Goal: Task Accomplishment & Management: Use online tool/utility

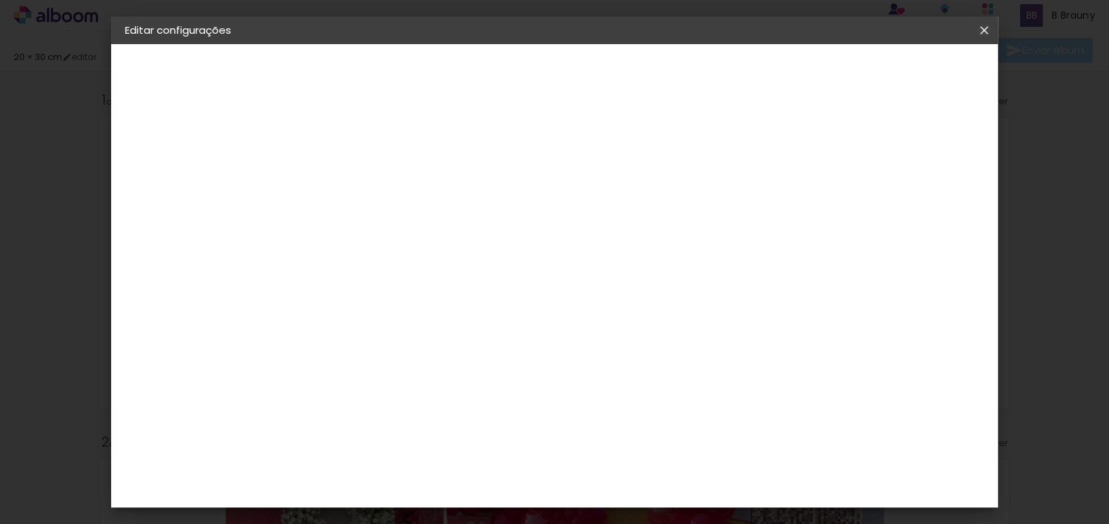
click at [984, 30] on iron-icon at bounding box center [983, 30] width 17 height 14
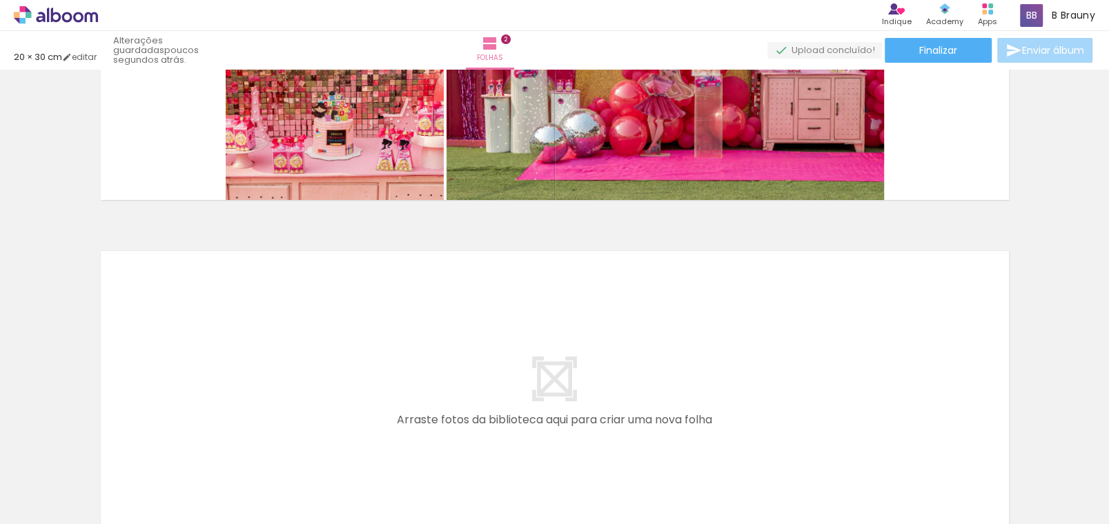
scroll to position [711, 0]
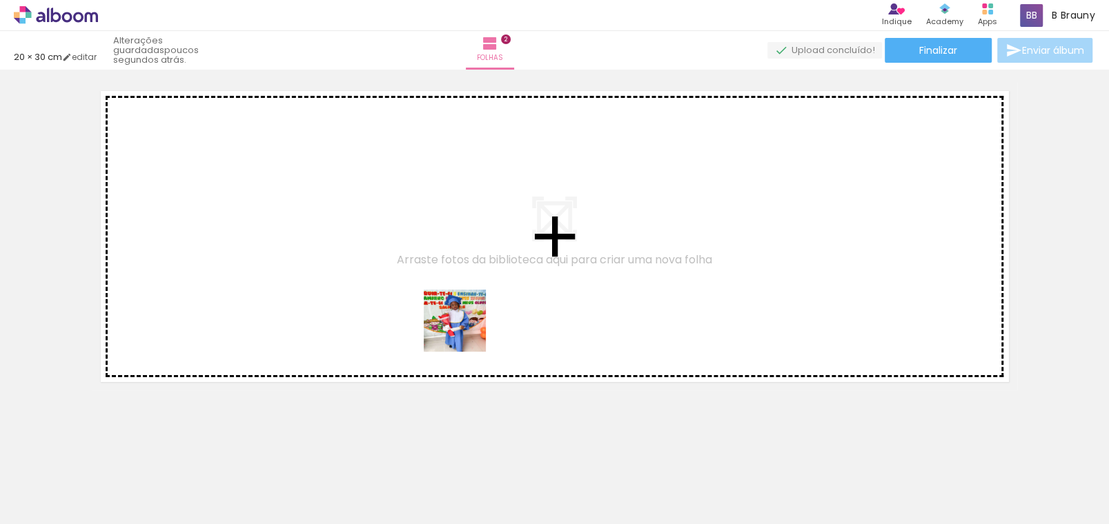
drag, startPoint x: 595, startPoint y: 480, endPoint x: 453, endPoint y: 292, distance: 234.9
click at [453, 292] on quentale-workspace at bounding box center [554, 262] width 1109 height 524
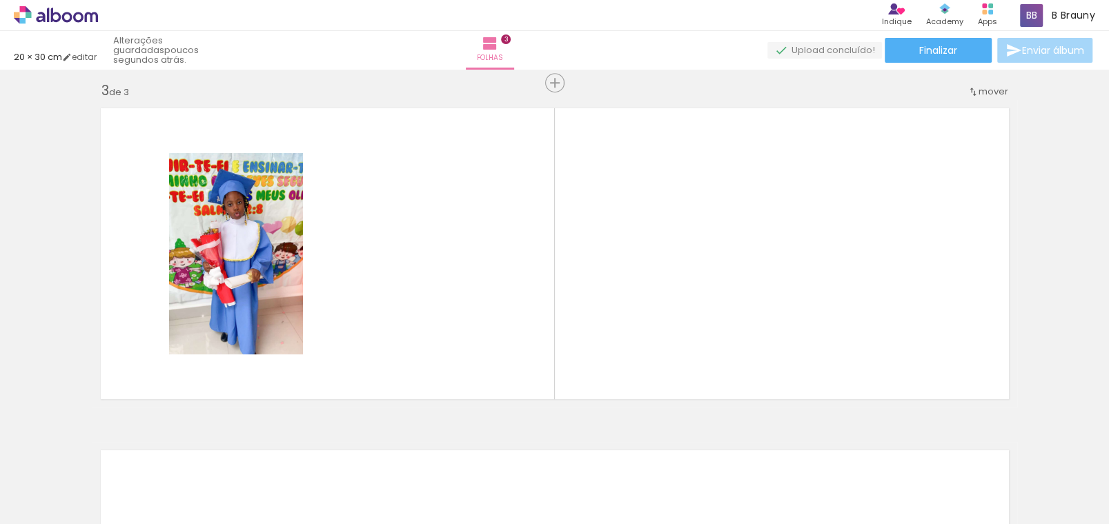
scroll to position [693, 0]
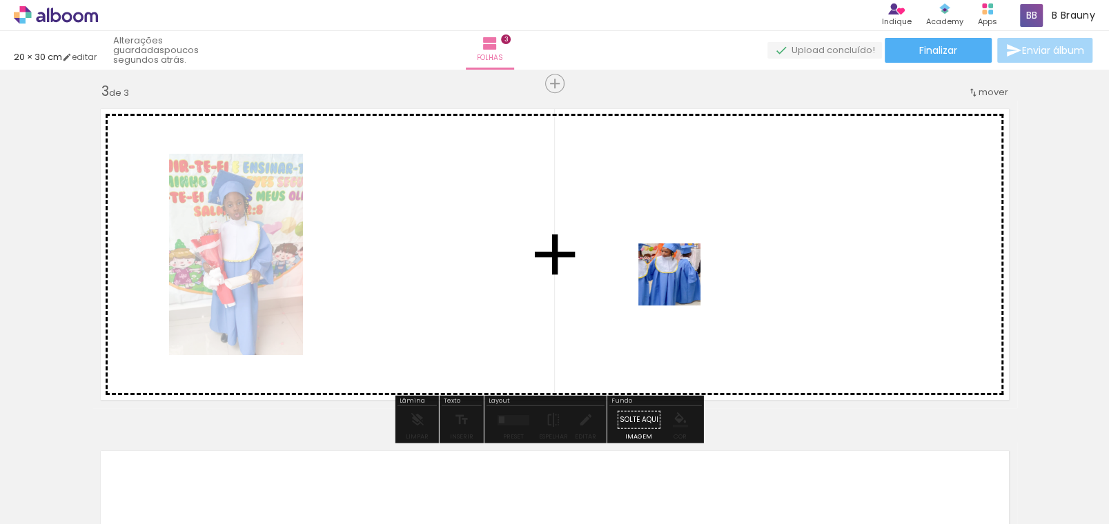
drag, startPoint x: 688, startPoint y: 495, endPoint x: 705, endPoint y: 381, distance: 114.4
click at [679, 284] on quentale-workspace at bounding box center [554, 262] width 1109 height 524
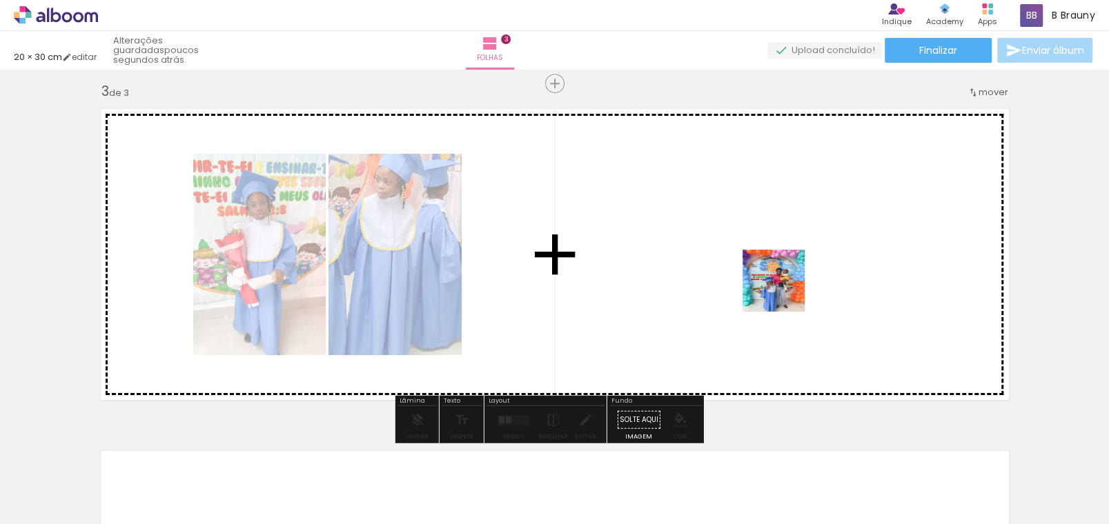
drag, startPoint x: 774, startPoint y: 486, endPoint x: 784, endPoint y: 291, distance: 195.5
click at [784, 291] on quentale-workspace at bounding box center [554, 262] width 1109 height 524
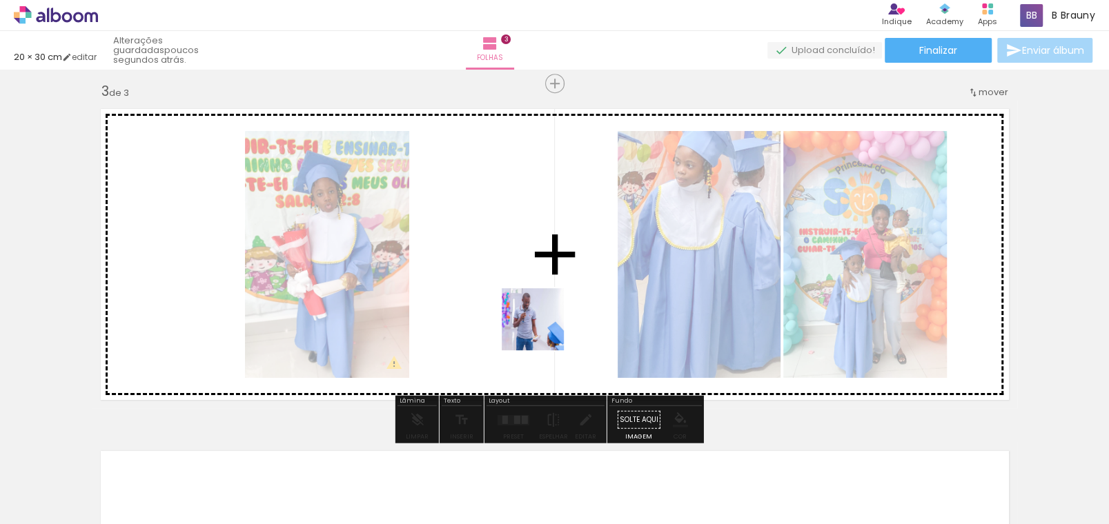
drag, startPoint x: 861, startPoint y: 497, endPoint x: 543, endPoint y: 330, distance: 359.2
click at [543, 330] on quentale-workspace at bounding box center [554, 262] width 1109 height 524
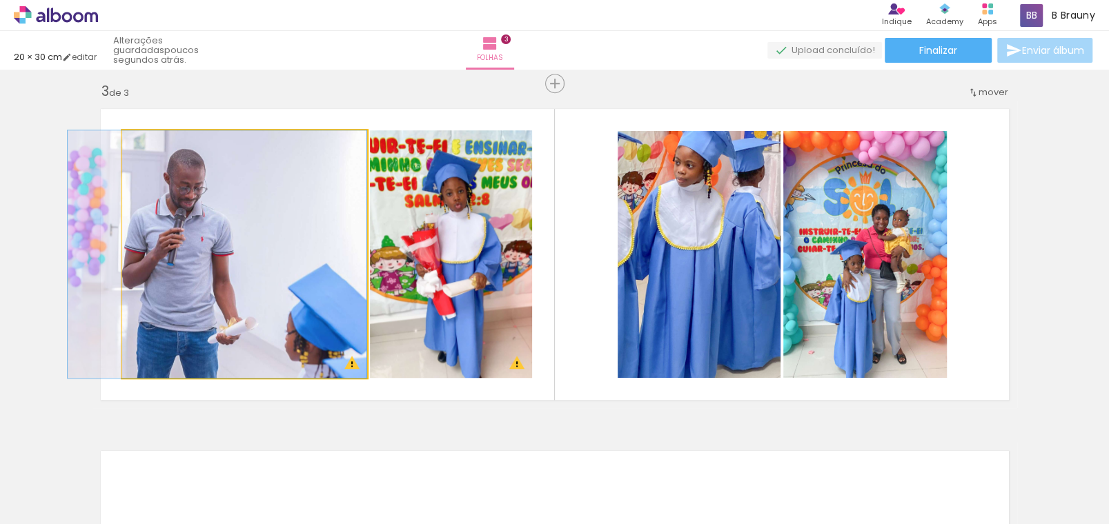
drag, startPoint x: 237, startPoint y: 250, endPoint x: 217, endPoint y: 246, distance: 21.1
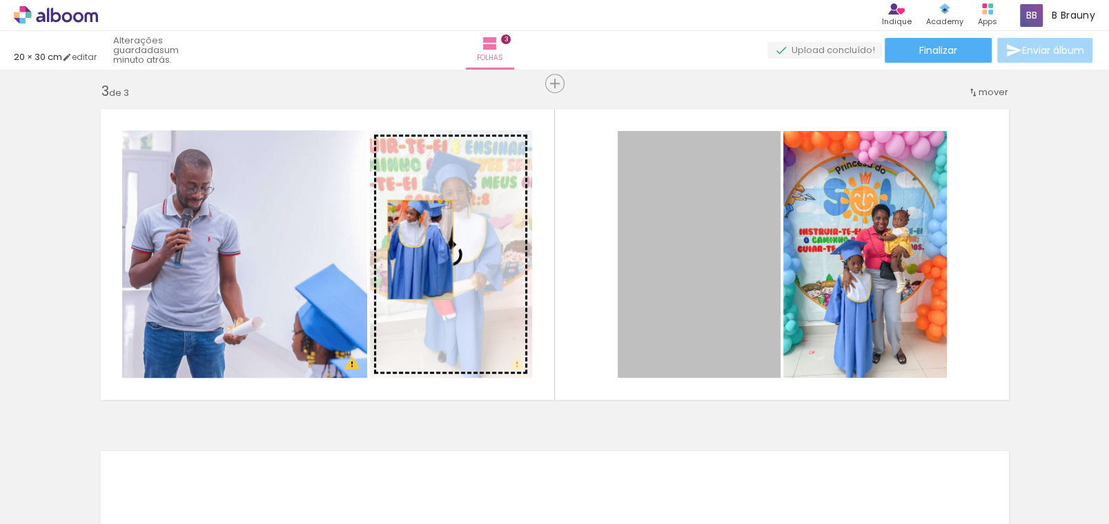
drag, startPoint x: 702, startPoint y: 243, endPoint x: 415, endPoint y: 249, distance: 287.0
click at [0, 0] on slot at bounding box center [0, 0] width 0 height 0
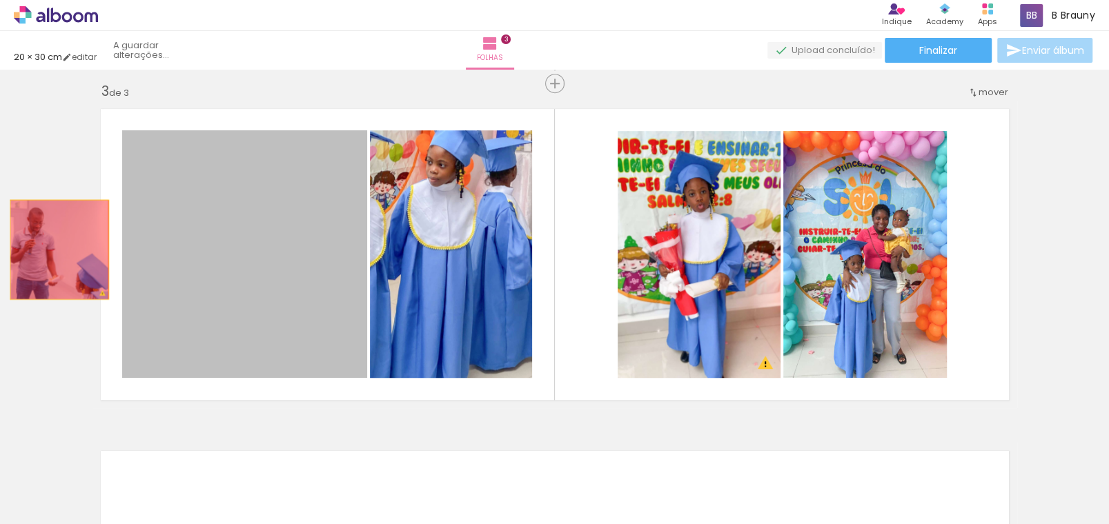
drag, startPoint x: 303, startPoint y: 237, endPoint x: 54, endPoint y: 249, distance: 249.3
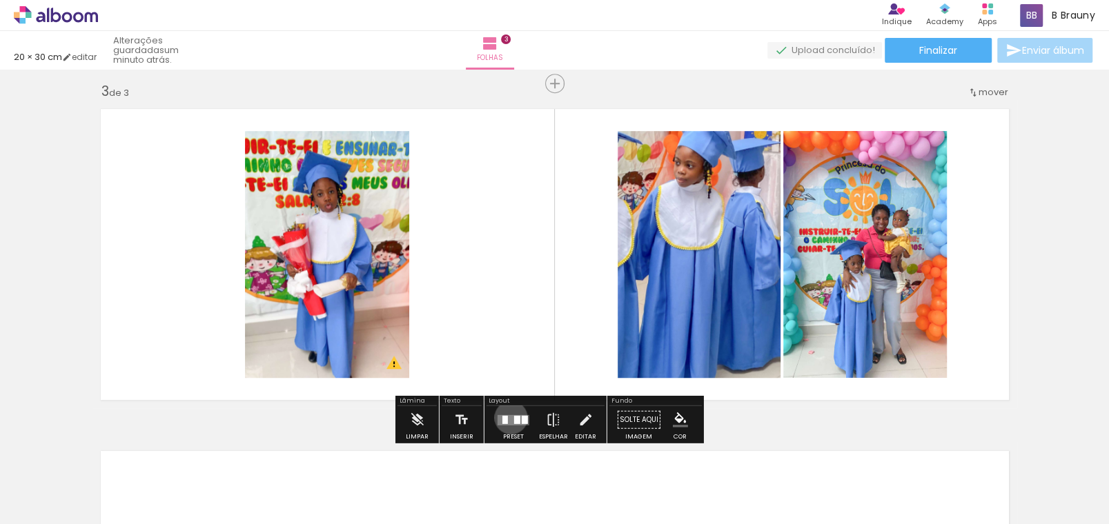
click at [509, 417] on quentale-layouter at bounding box center [513, 420] width 32 height 10
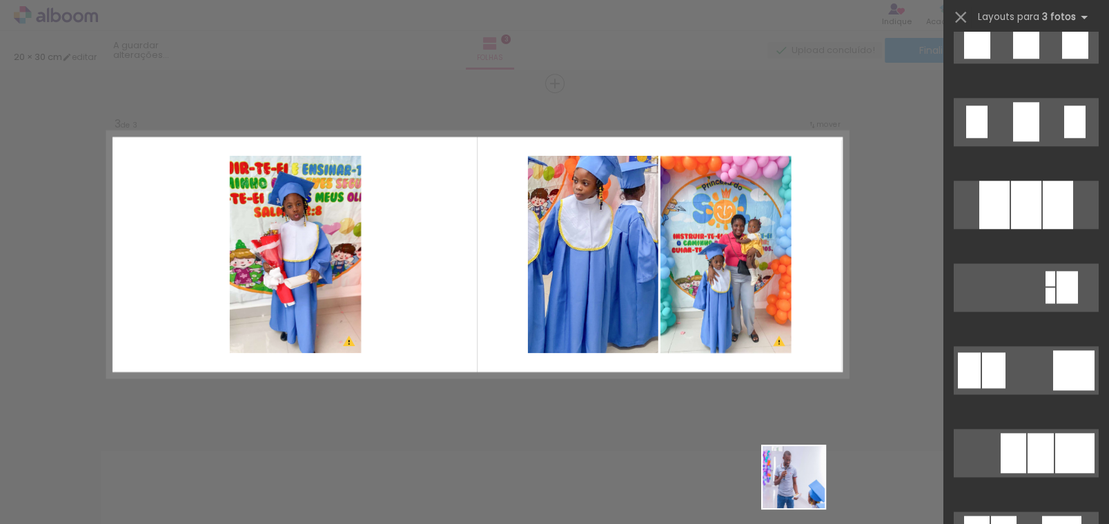
scroll to position [0, 0]
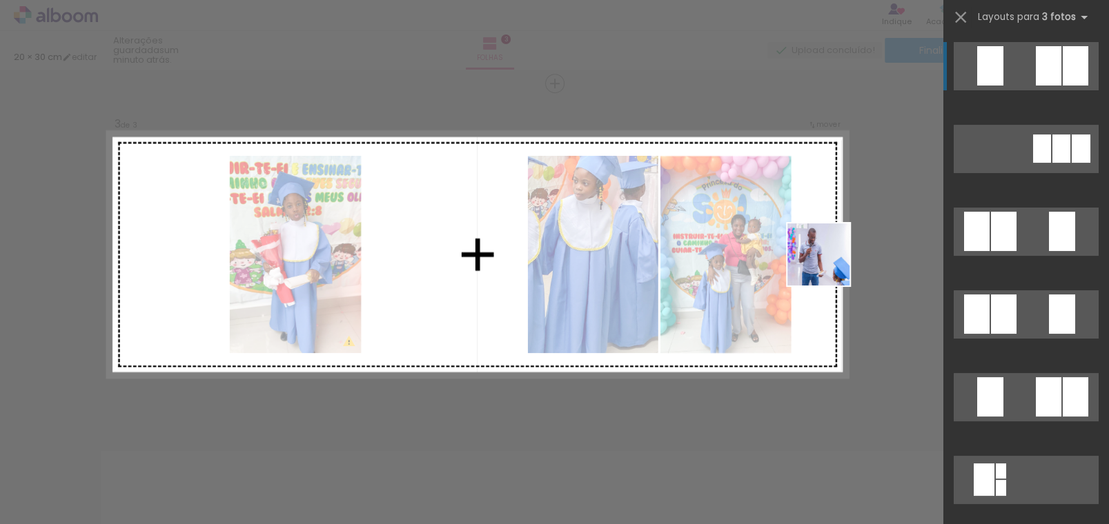
drag, startPoint x: 804, startPoint y: 488, endPoint x: 824, endPoint y: 261, distance: 227.2
click at [824, 261] on quentale-workspace at bounding box center [554, 262] width 1109 height 524
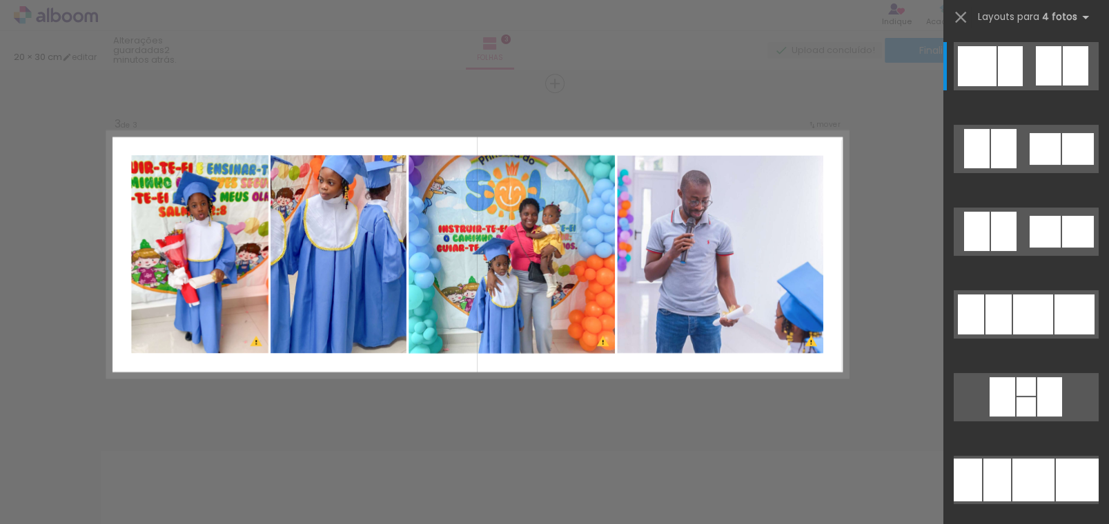
scroll to position [68, 0]
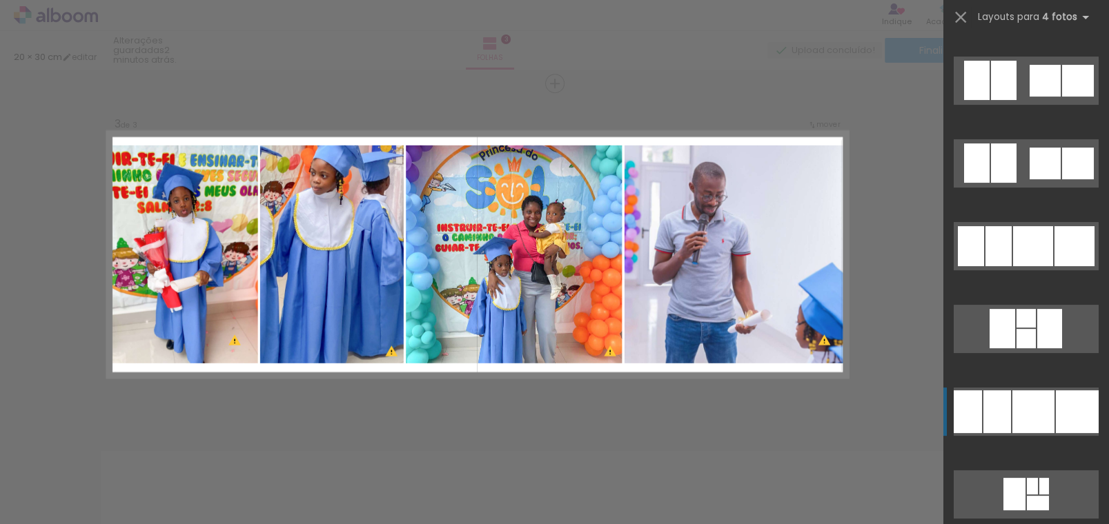
click at [1036, 415] on div at bounding box center [1033, 411] width 42 height 43
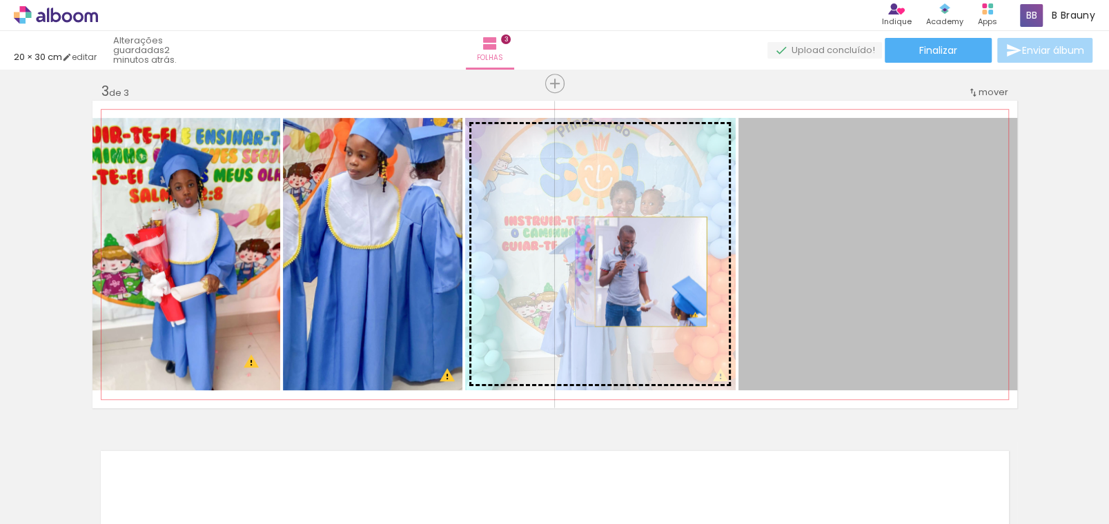
drag, startPoint x: 866, startPoint y: 293, endPoint x: 645, endPoint y: 271, distance: 222.5
click at [0, 0] on slot at bounding box center [0, 0] width 0 height 0
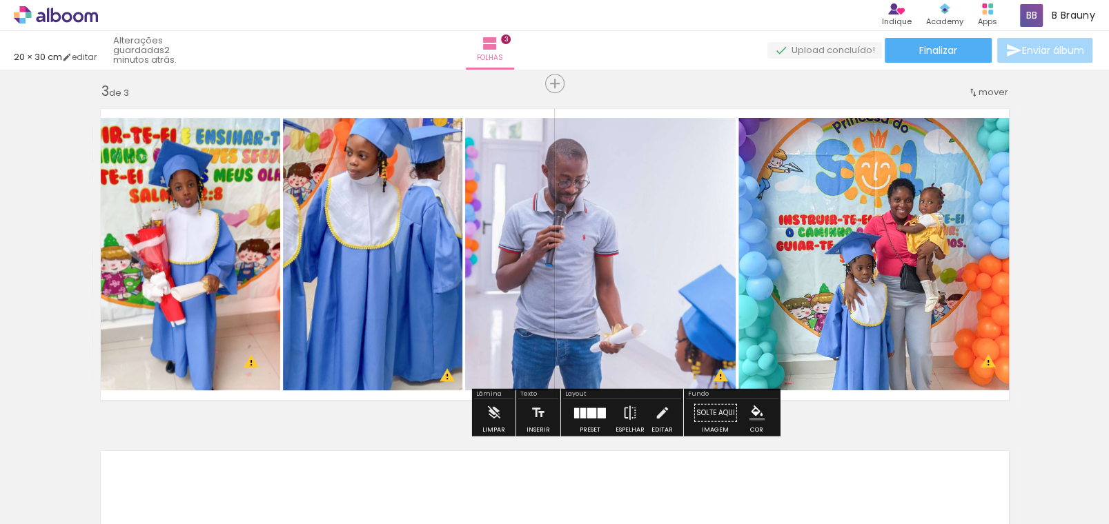
click at [587, 408] on div at bounding box center [591, 413] width 9 height 10
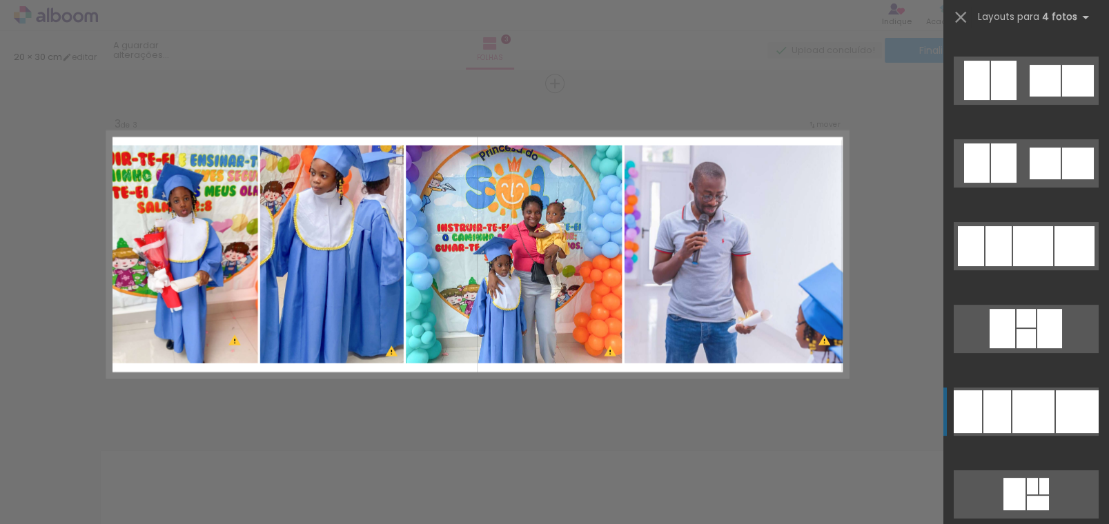
scroll to position [414, 0]
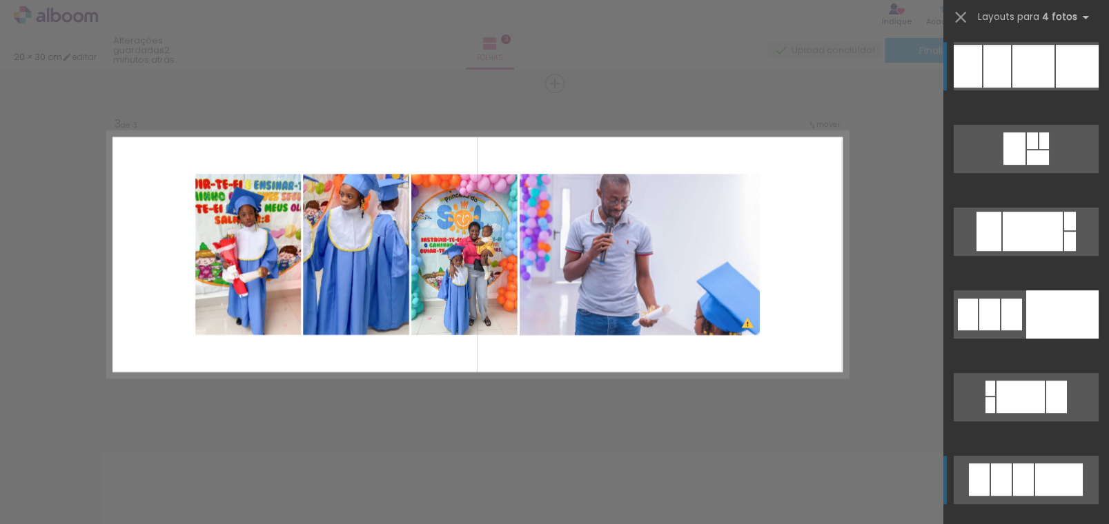
click at [1039, 476] on div at bounding box center [1059, 480] width 48 height 32
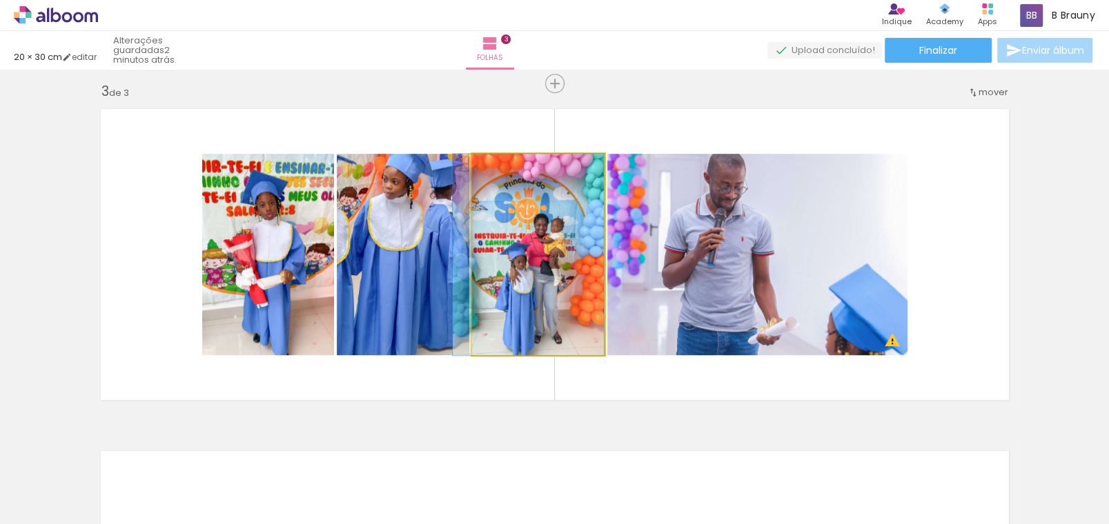
drag, startPoint x: 544, startPoint y: 272, endPoint x: 529, endPoint y: 275, distance: 14.6
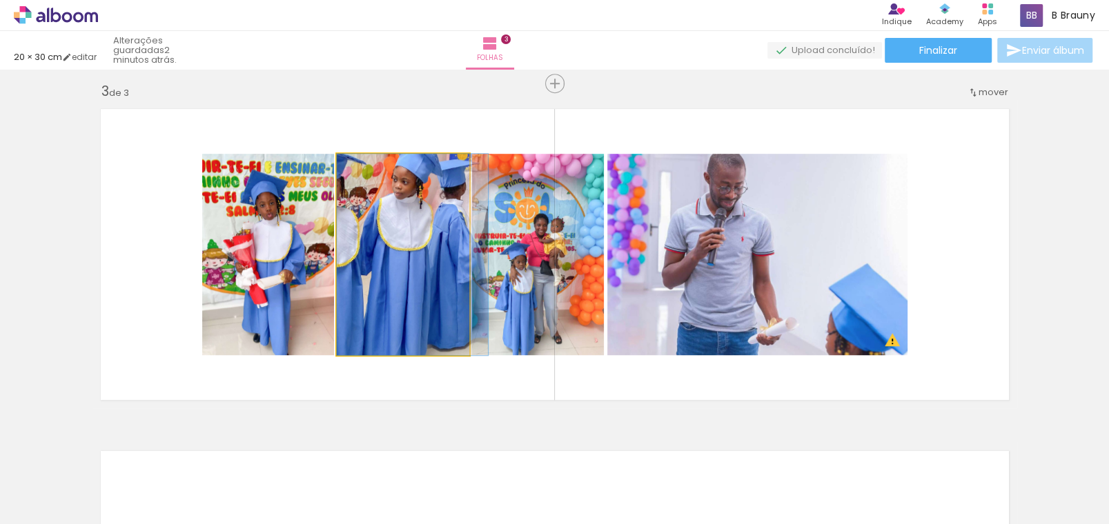
drag, startPoint x: 400, startPoint y: 278, endPoint x: 421, endPoint y: 290, distance: 24.7
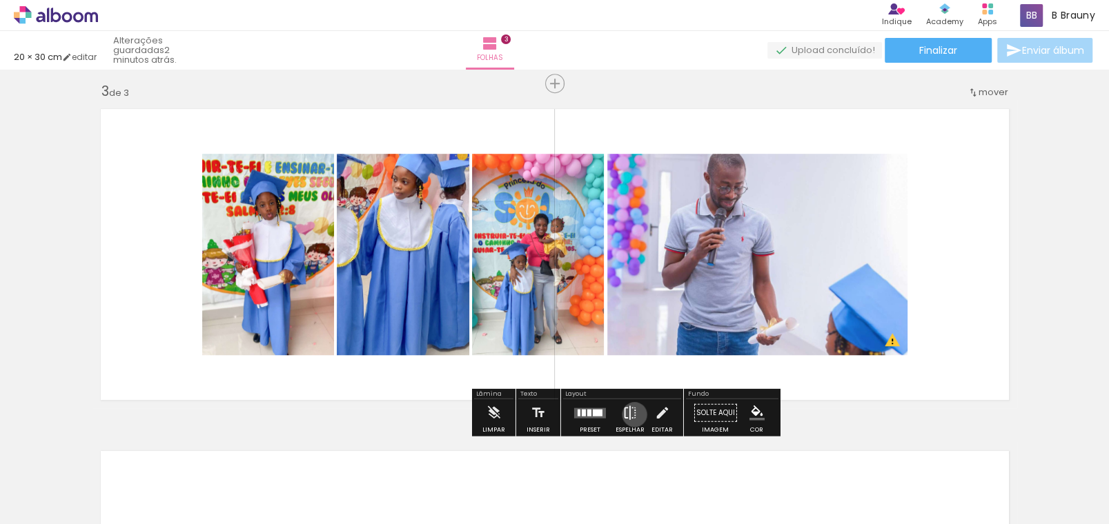
click at [633, 414] on iron-icon at bounding box center [629, 413] width 15 height 28
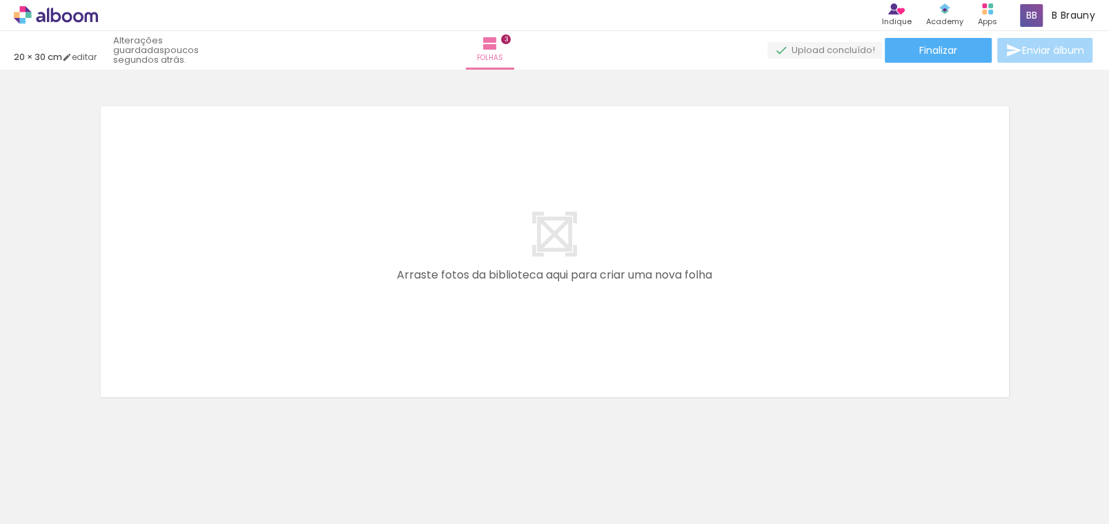
scroll to position [1053, 0]
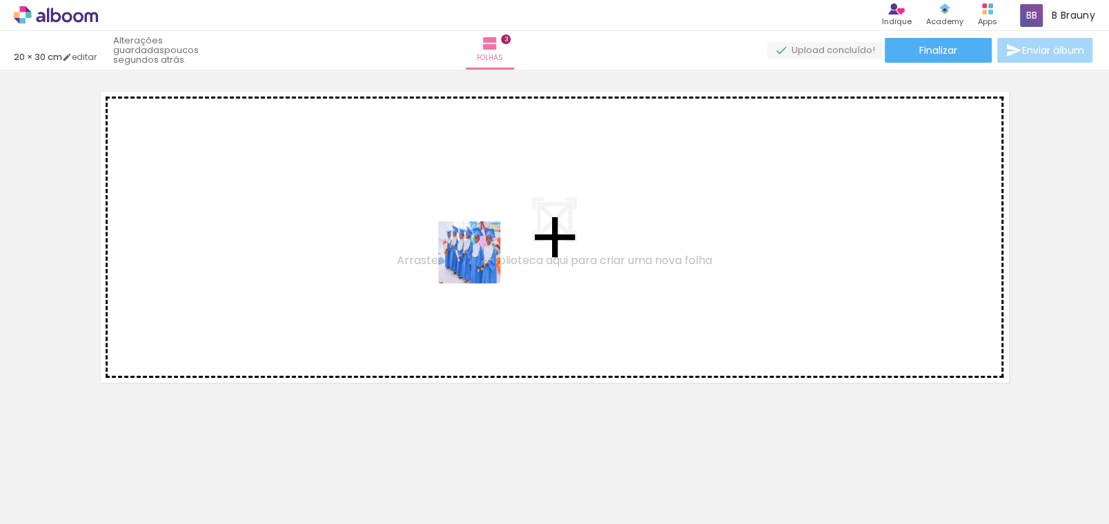
drag, startPoint x: 549, startPoint y: 482, endPoint x: 479, endPoint y: 263, distance: 230.2
click at [479, 263] on quentale-workspace at bounding box center [554, 262] width 1109 height 524
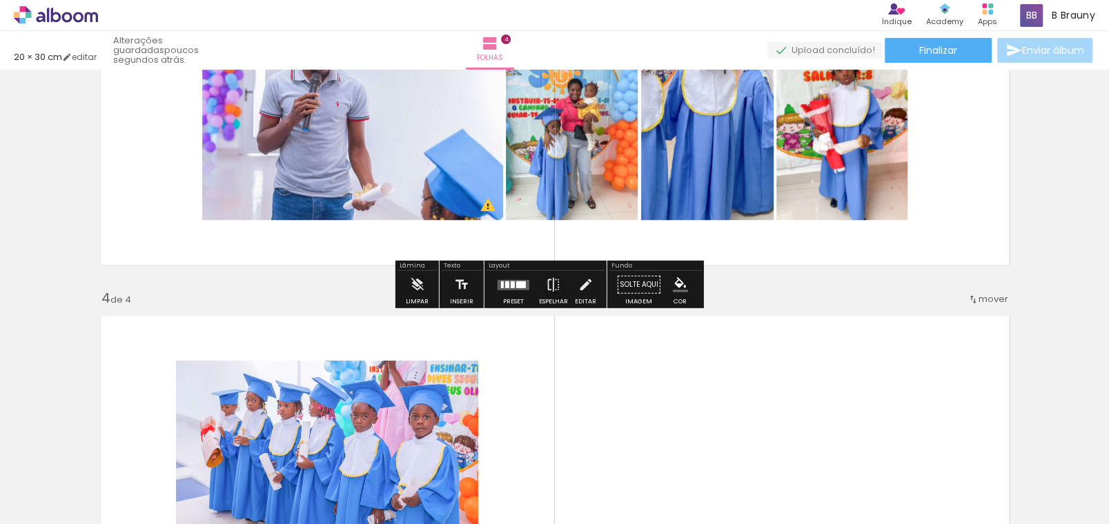
scroll to position [897, 0]
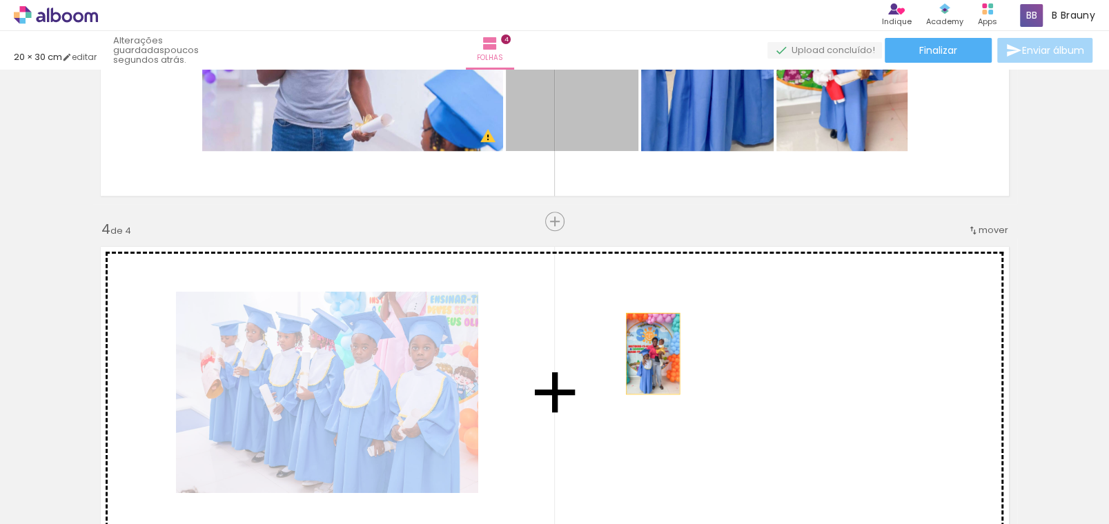
drag, startPoint x: 602, startPoint y: 199, endPoint x: 639, endPoint y: 282, distance: 91.7
click at [645, 349] on div "Inserir folha 1 de 4 Inserir folha 2 de 4 Inserir folha 3 de 4 Inserir folha 4 …" at bounding box center [554, 32] width 1109 height 1711
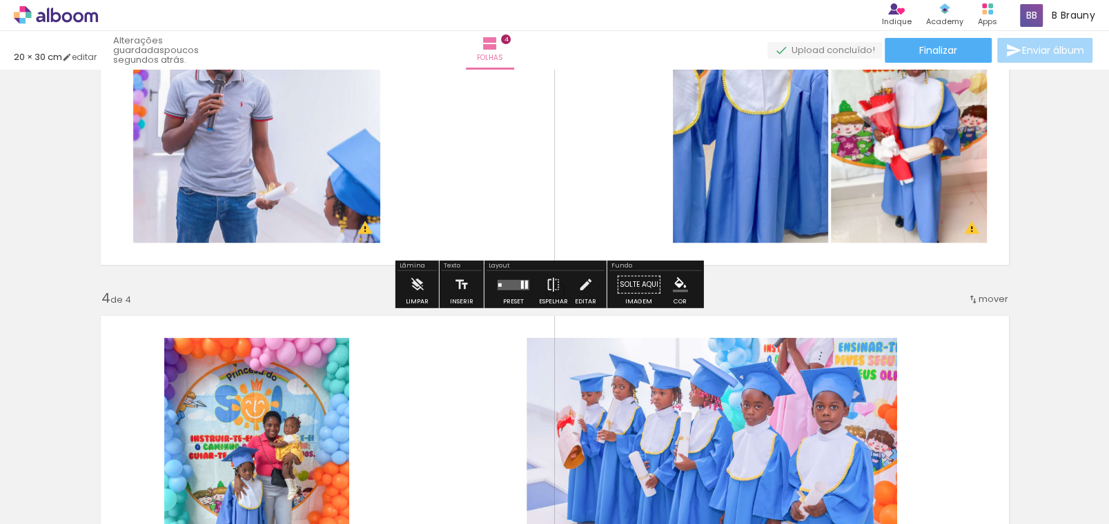
scroll to position [690, 0]
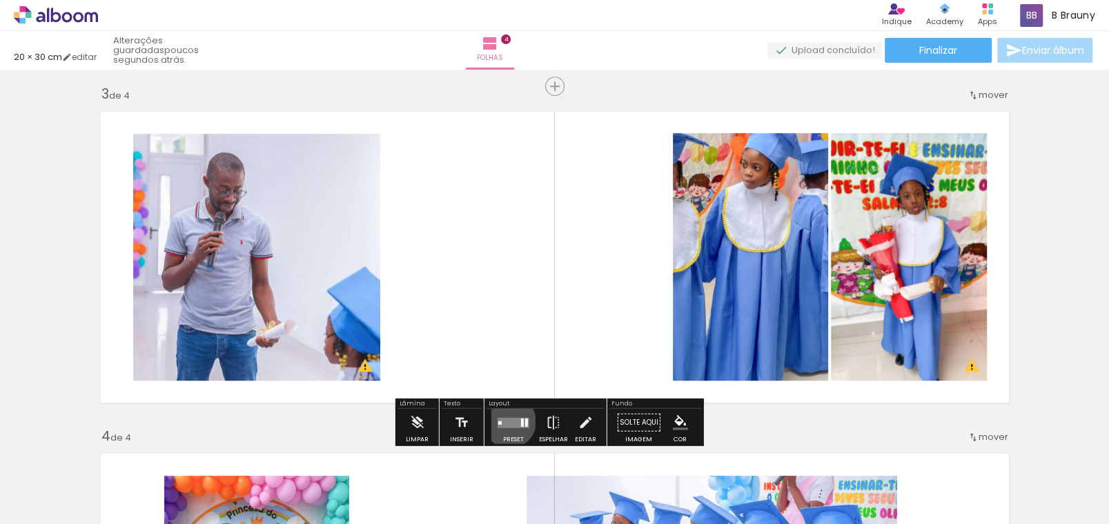
click at [508, 421] on quentale-layouter at bounding box center [513, 422] width 32 height 10
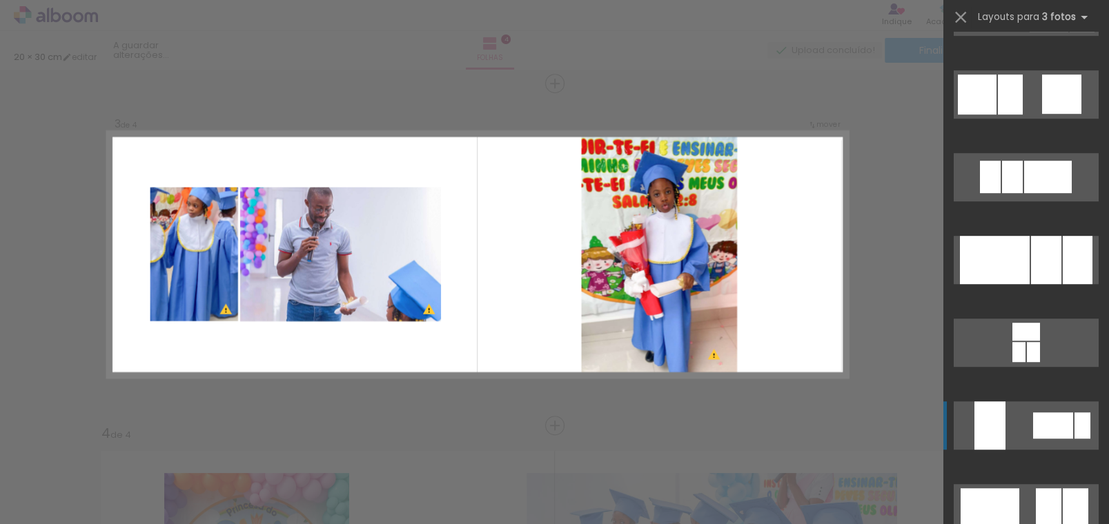
scroll to position [620, 0]
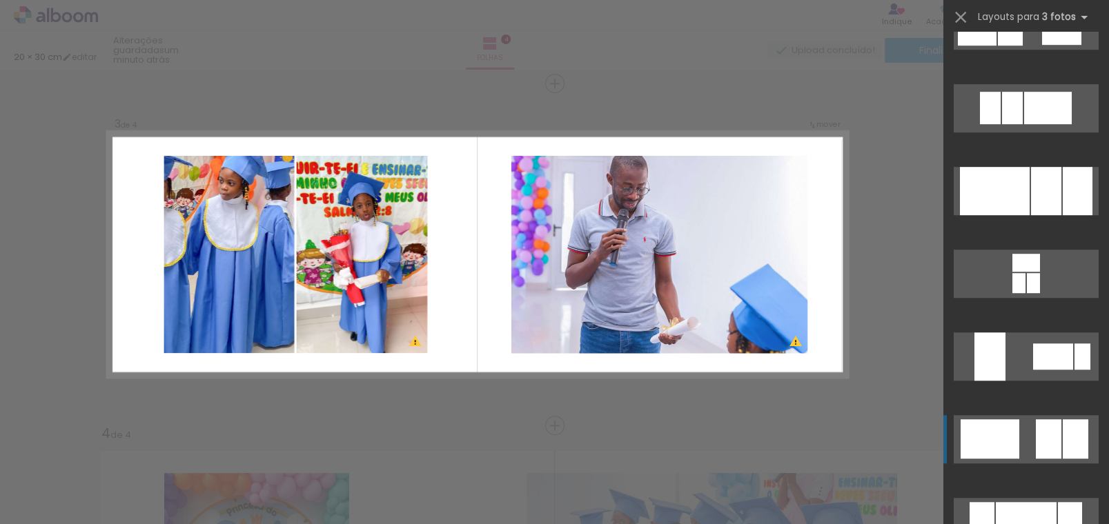
click at [1038, 436] on div at bounding box center [1048, 438] width 26 height 39
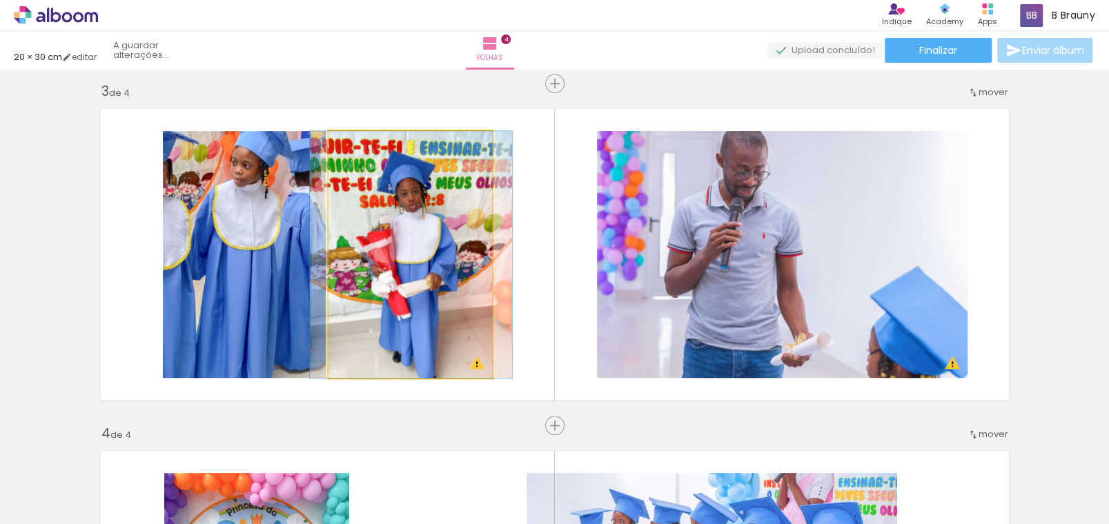
drag, startPoint x: 446, startPoint y: 264, endPoint x: 443, endPoint y: 272, distance: 9.0
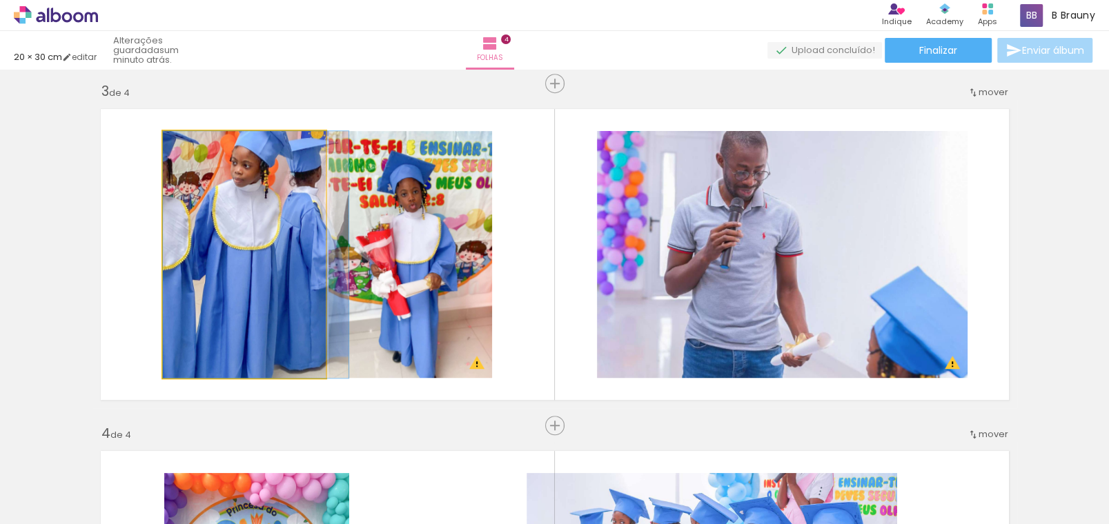
drag, startPoint x: 270, startPoint y: 281, endPoint x: 294, endPoint y: 290, distance: 25.4
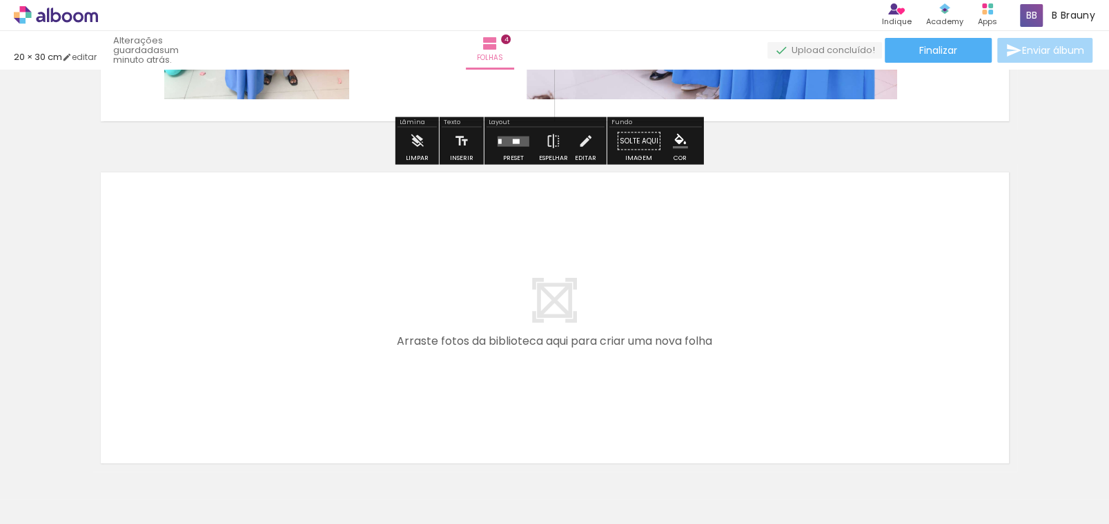
scroll to position [1383, 0]
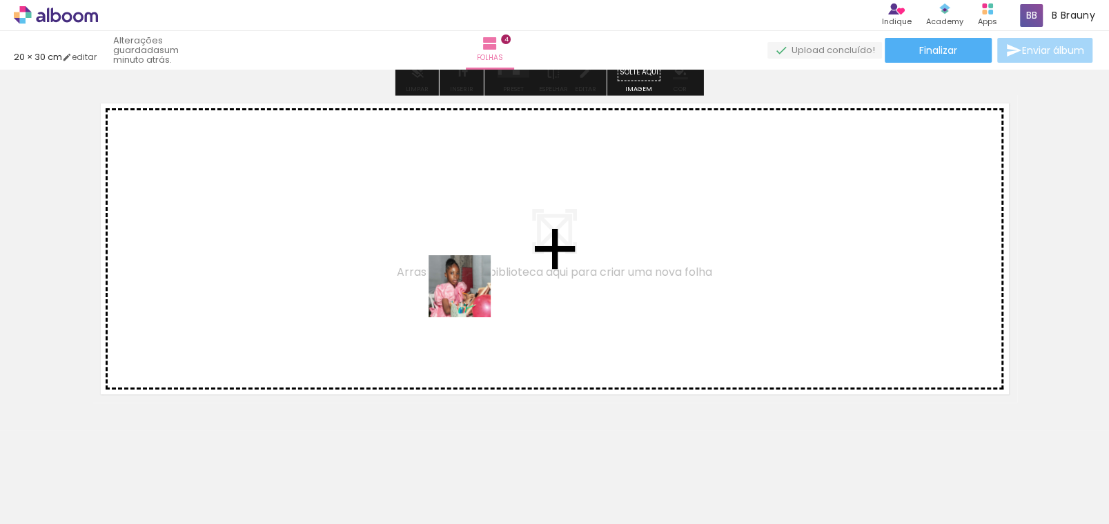
drag, startPoint x: 619, startPoint y: 487, endPoint x: 470, endPoint y: 297, distance: 242.2
click at [470, 297] on quentale-workspace at bounding box center [554, 262] width 1109 height 524
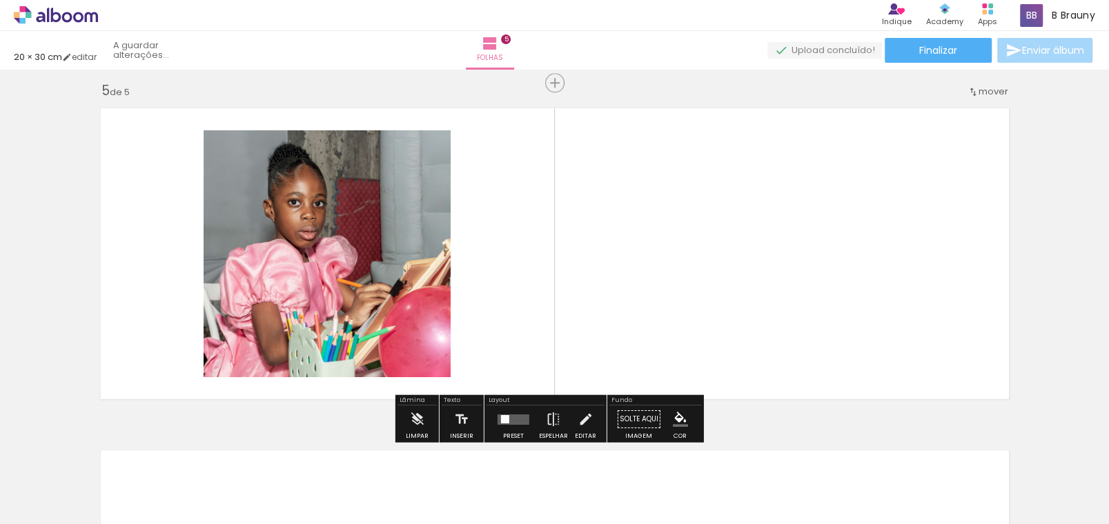
scroll to position [1378, 0]
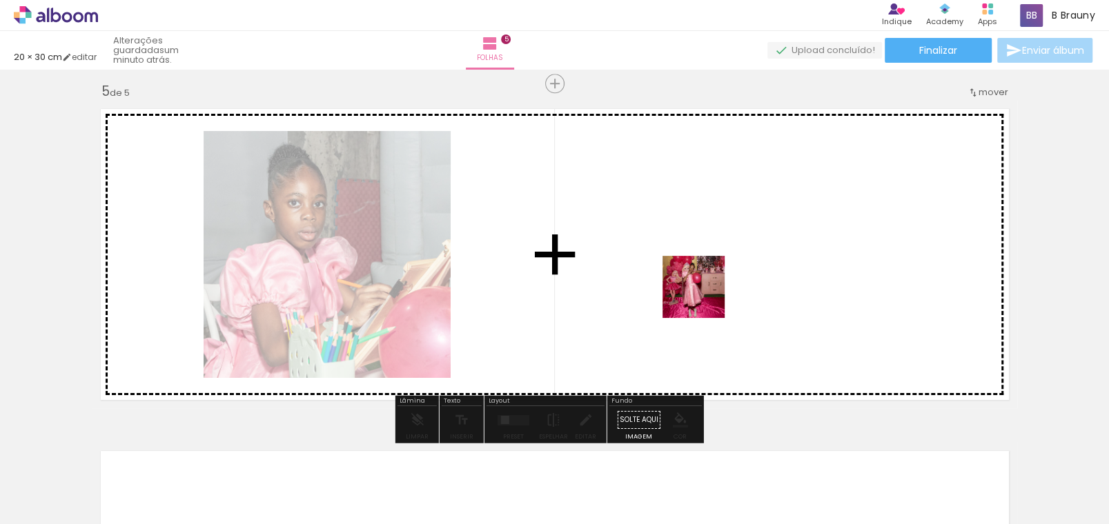
drag, startPoint x: 697, startPoint y: 490, endPoint x: 704, endPoint y: 297, distance: 192.6
click at [704, 297] on quentale-workspace at bounding box center [554, 262] width 1109 height 524
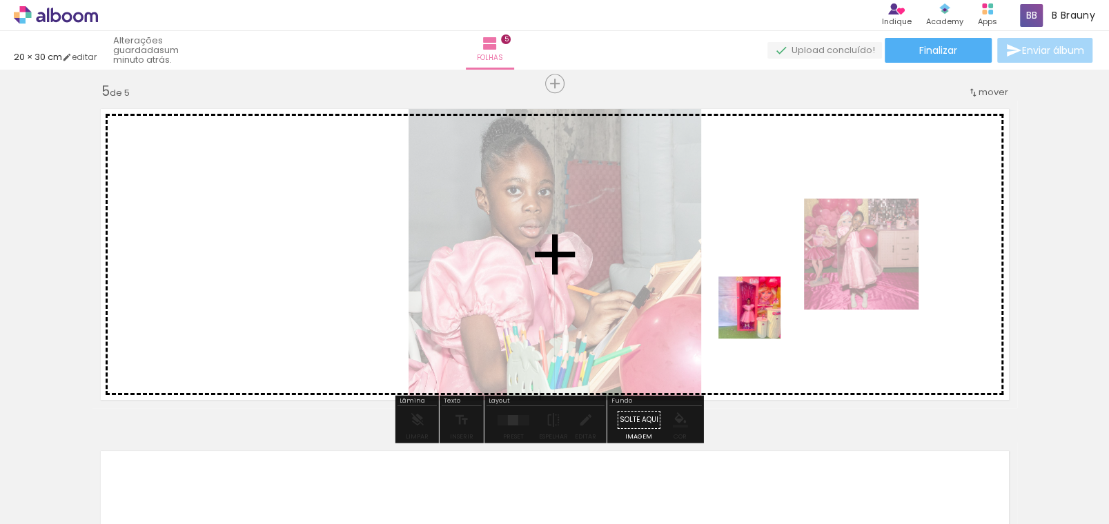
drag, startPoint x: 785, startPoint y: 494, endPoint x: 759, endPoint y: 318, distance: 177.7
click at [759, 318] on quentale-workspace at bounding box center [554, 262] width 1109 height 524
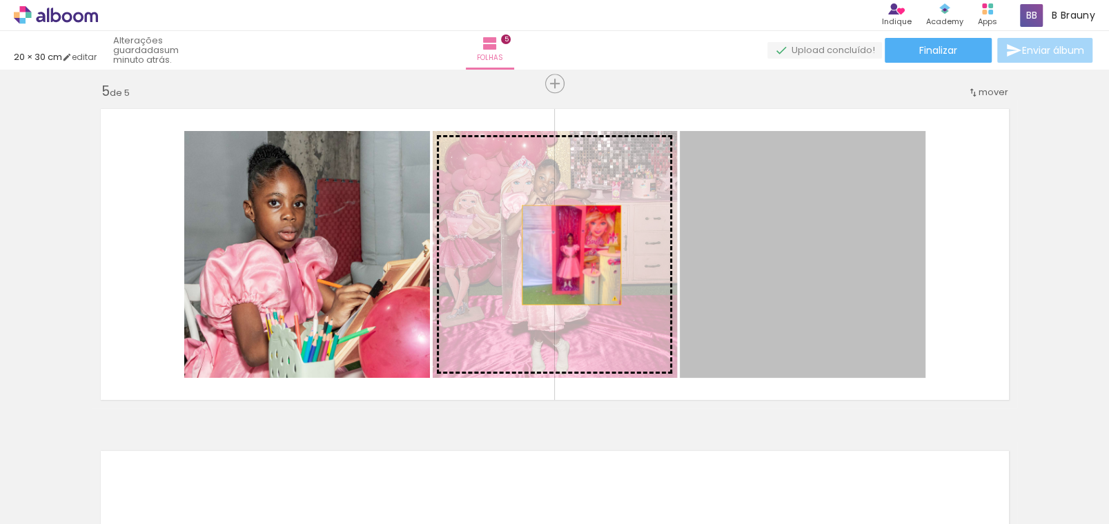
drag, startPoint x: 782, startPoint y: 284, endPoint x: 566, endPoint y: 255, distance: 218.5
click at [0, 0] on slot at bounding box center [0, 0] width 0 height 0
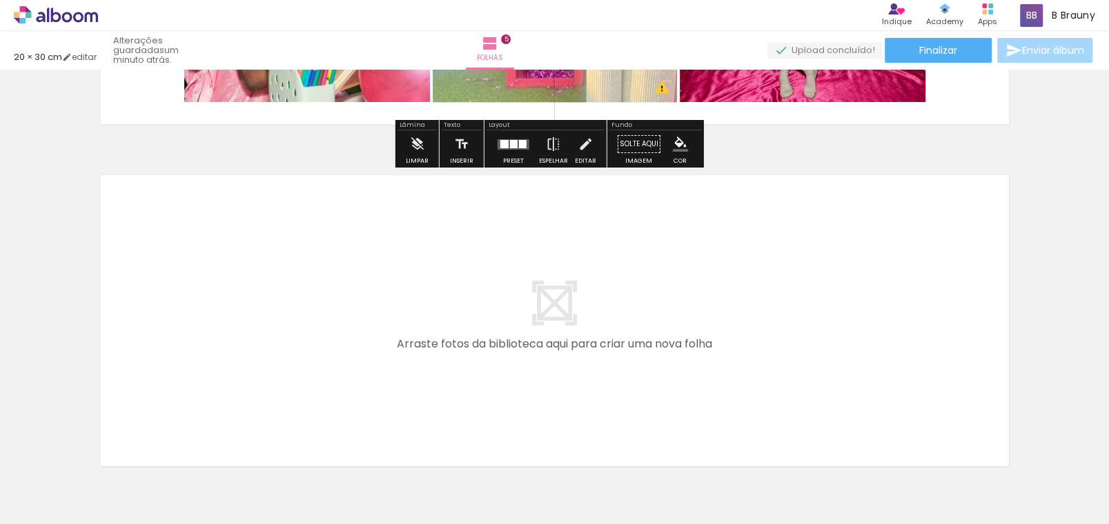
scroll to position [1722, 0]
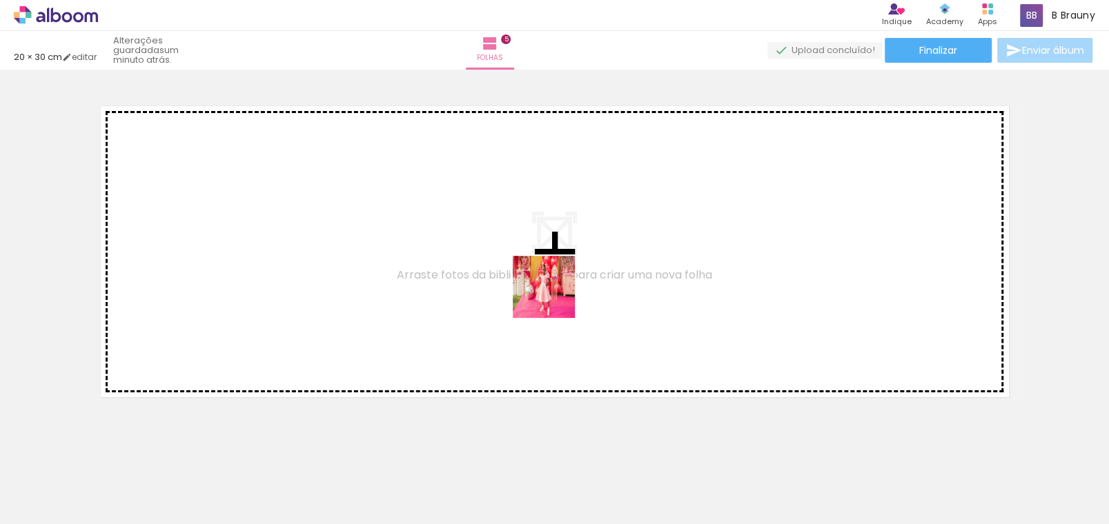
drag, startPoint x: 865, startPoint y: 490, endPoint x: 546, endPoint y: 290, distance: 376.3
click at [546, 290] on quentale-workspace at bounding box center [554, 262] width 1109 height 524
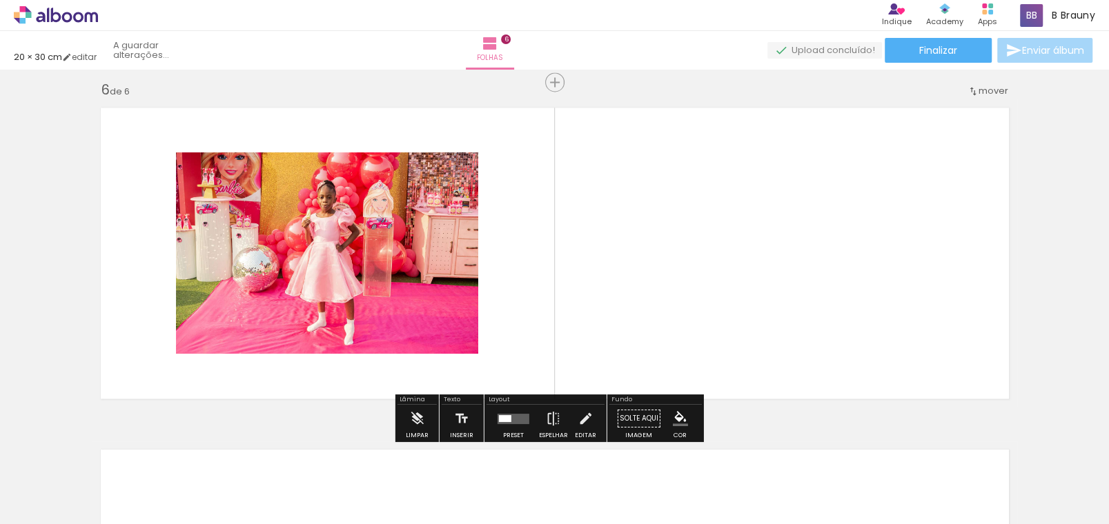
scroll to position [1720, 0]
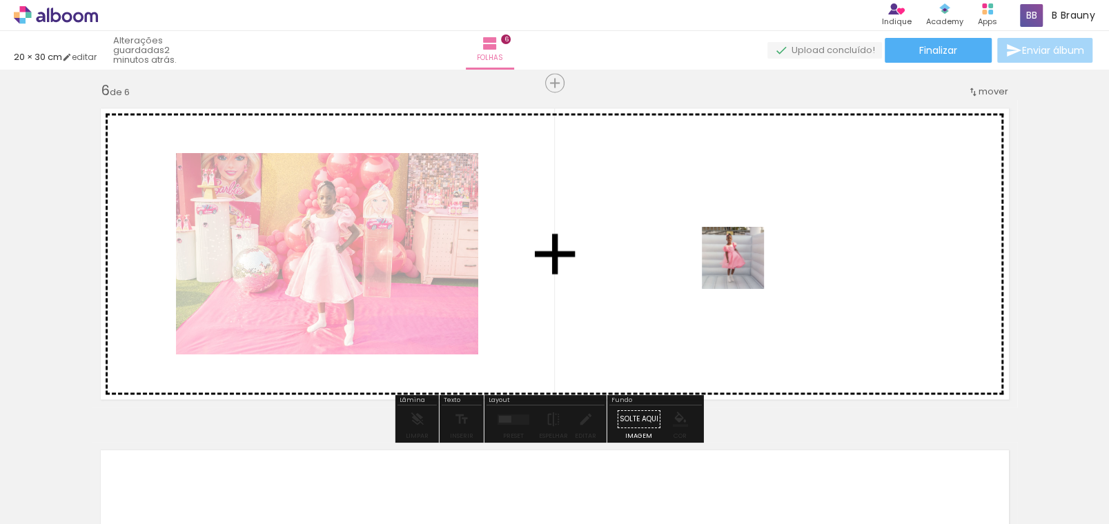
drag, startPoint x: 934, startPoint y: 481, endPoint x: 742, endPoint y: 268, distance: 286.7
click at [742, 268] on quentale-workspace at bounding box center [554, 262] width 1109 height 524
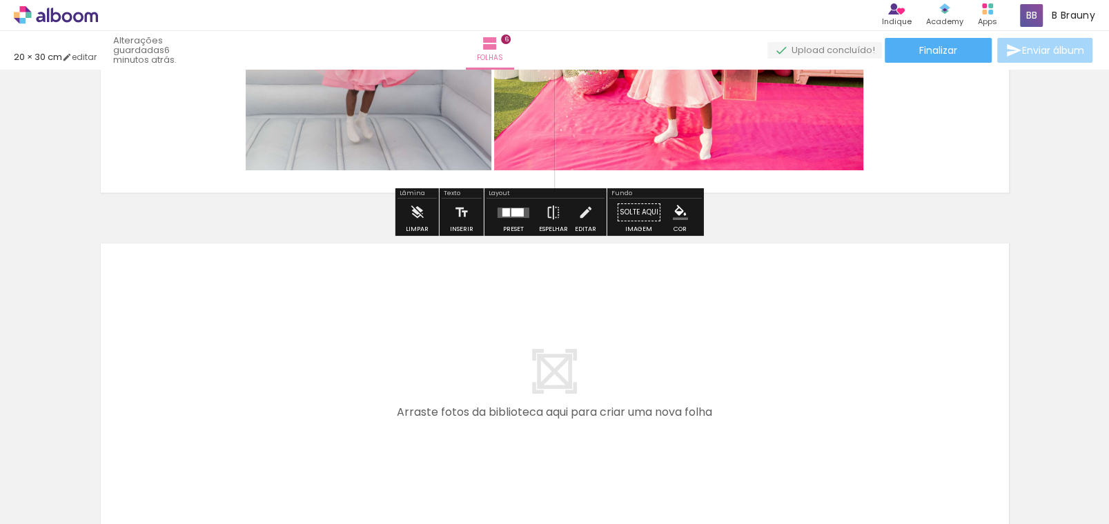
scroll to position [2065, 0]
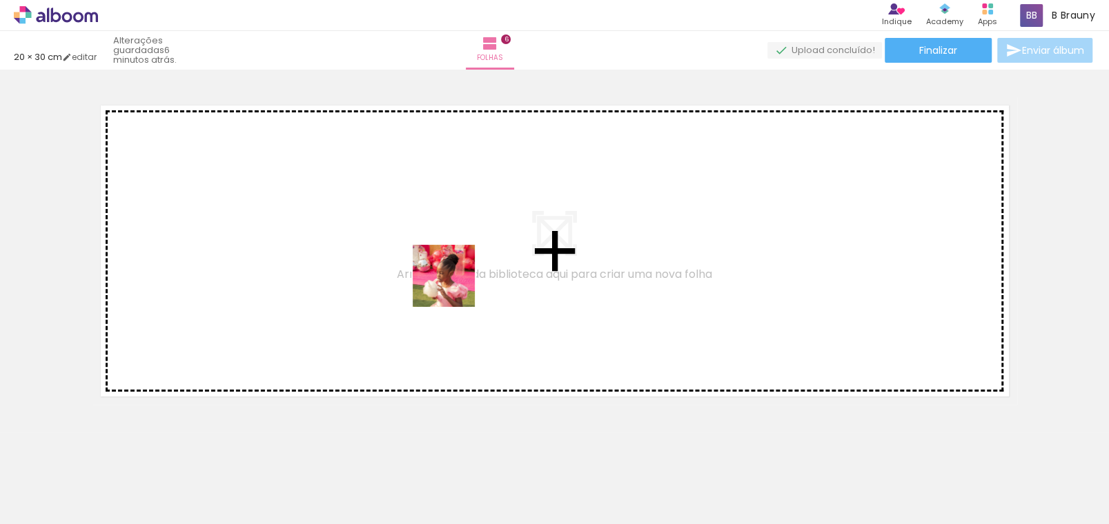
drag, startPoint x: 400, startPoint y: 490, endPoint x: 454, endPoint y: 286, distance: 210.5
click at [454, 286] on quentale-workspace at bounding box center [554, 262] width 1109 height 524
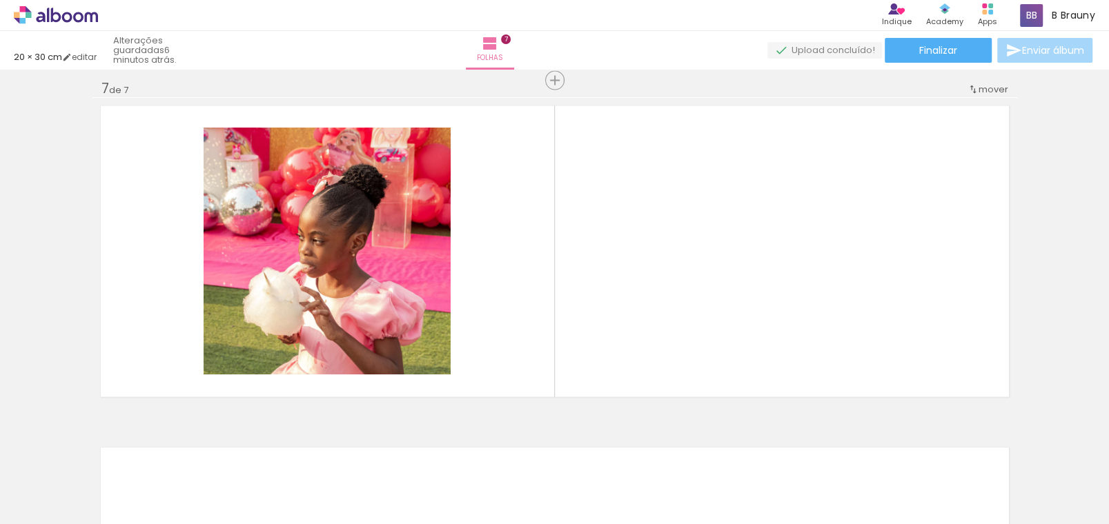
scroll to position [2062, 0]
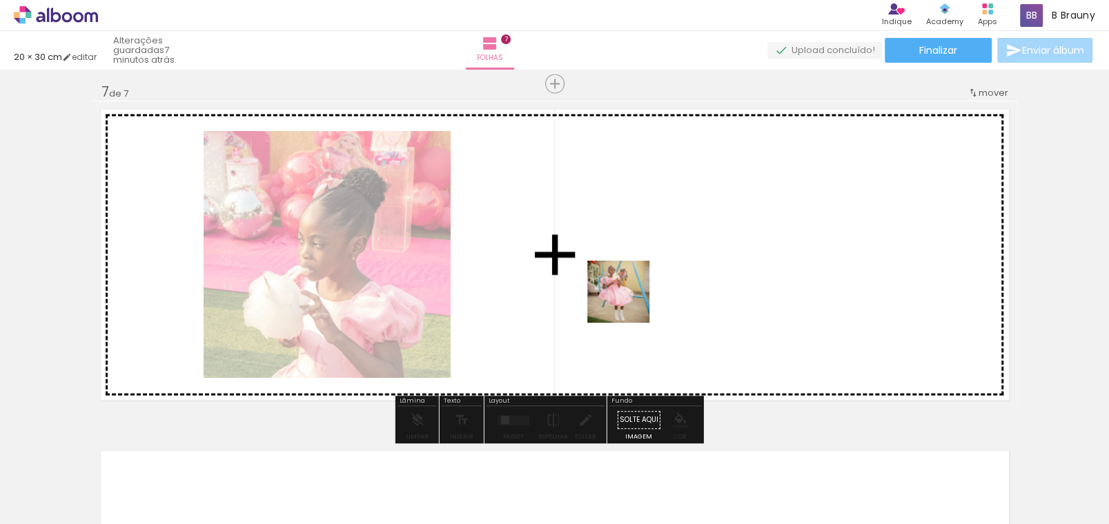
drag, startPoint x: 496, startPoint y: 487, endPoint x: 655, endPoint y: 239, distance: 295.1
click at [634, 286] on quentale-workspace at bounding box center [554, 262] width 1109 height 524
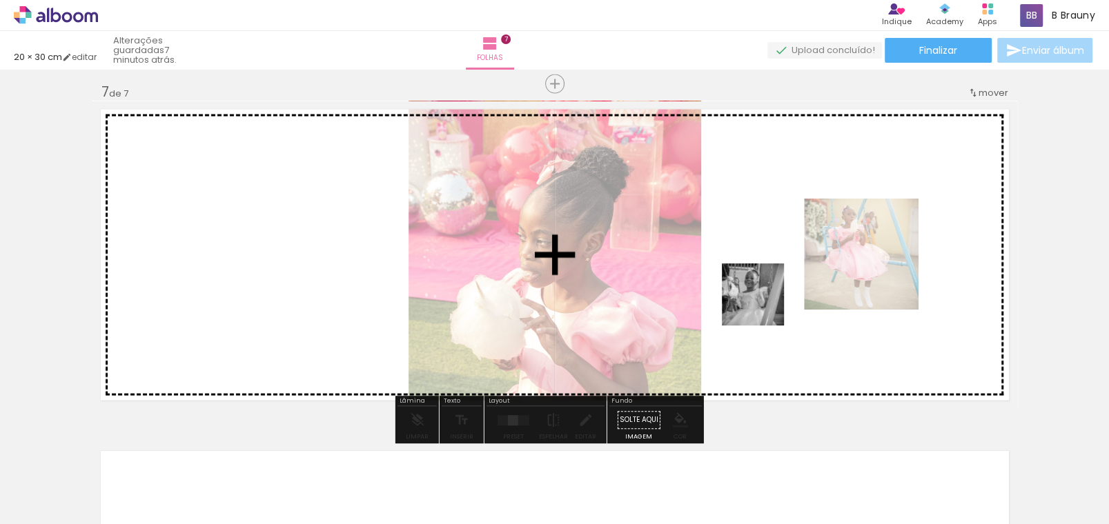
drag, startPoint x: 550, startPoint y: 484, endPoint x: 763, endPoint y: 305, distance: 277.6
click at [763, 305] on quentale-workspace at bounding box center [554, 262] width 1109 height 524
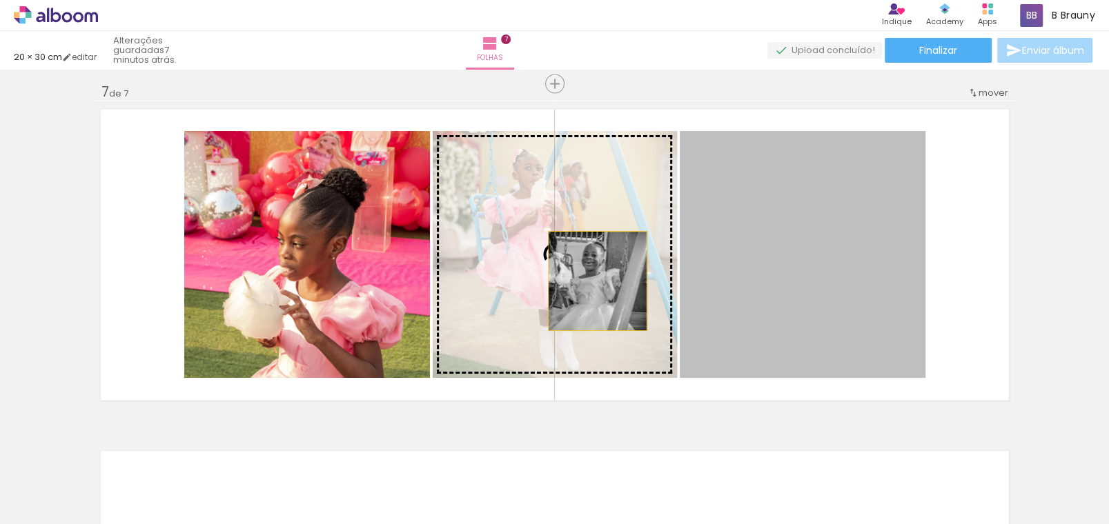
drag, startPoint x: 773, startPoint y: 302, endPoint x: 592, endPoint y: 280, distance: 182.8
click at [0, 0] on slot at bounding box center [0, 0] width 0 height 0
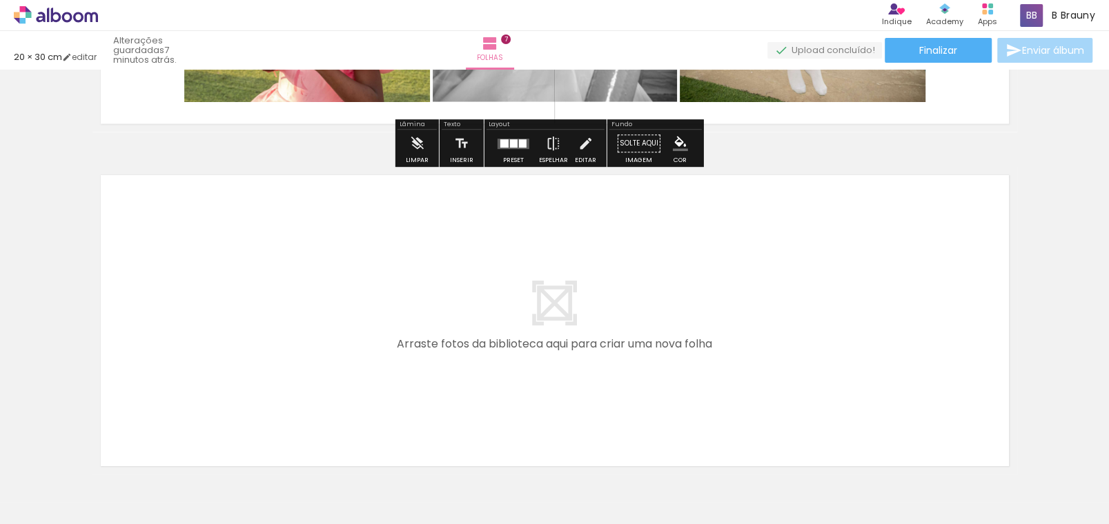
scroll to position [2407, 0]
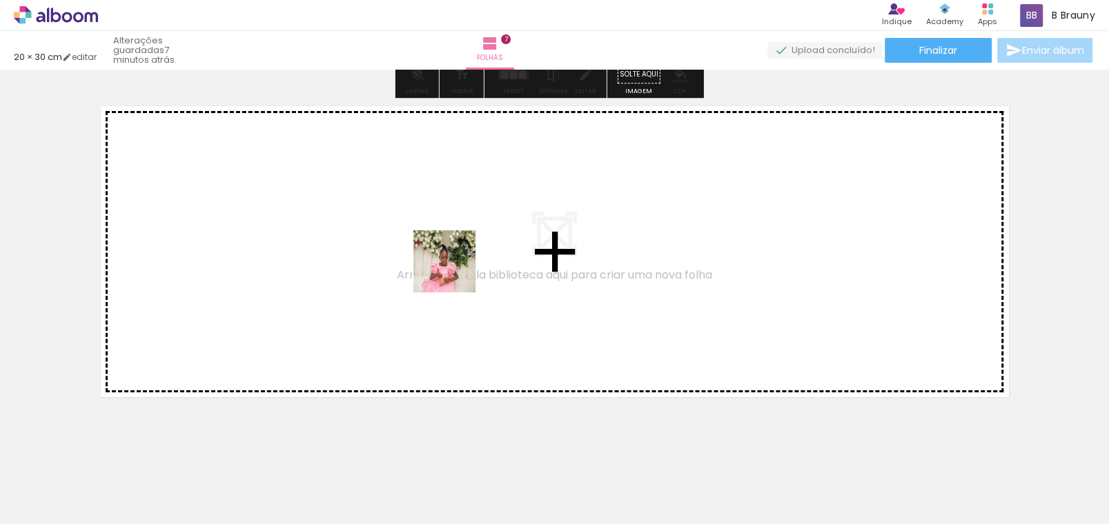
drag, startPoint x: 648, startPoint y: 484, endPoint x: 455, endPoint y: 272, distance: 287.6
click at [455, 272] on quentale-workspace at bounding box center [554, 262] width 1109 height 524
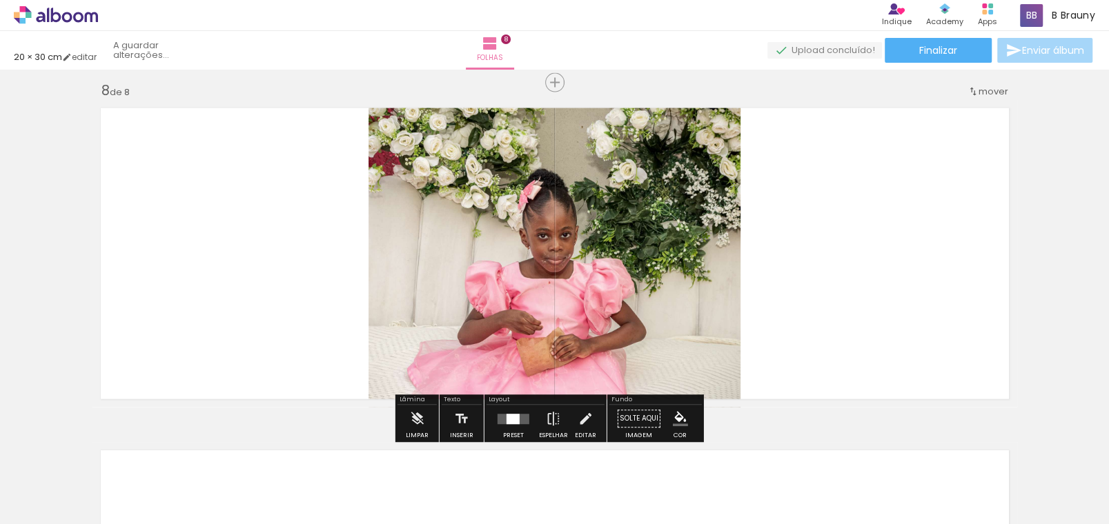
scroll to position [2404, 0]
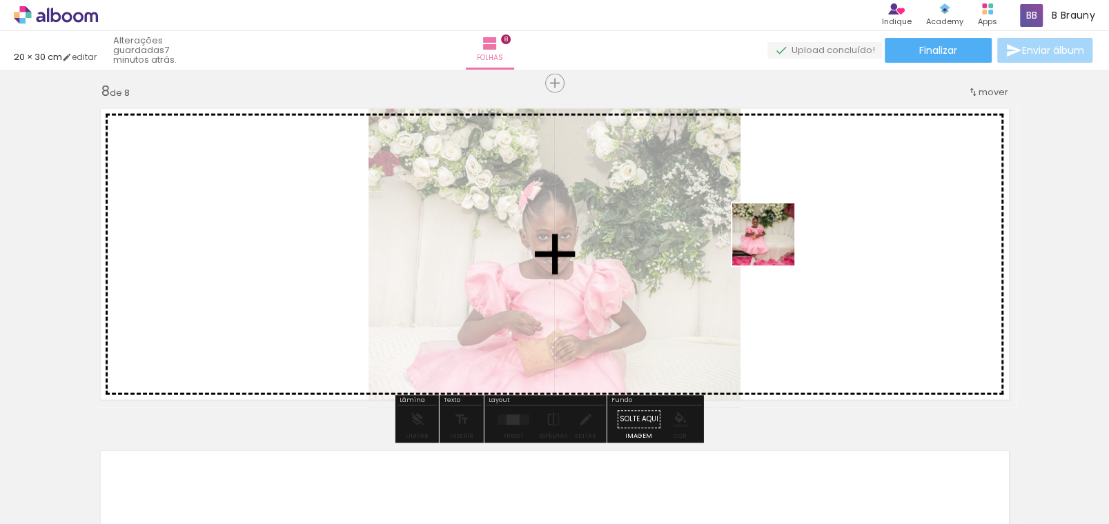
drag, startPoint x: 710, startPoint y: 479, endPoint x: 773, endPoint y: 245, distance: 242.3
click at [773, 245] on quentale-workspace at bounding box center [554, 262] width 1109 height 524
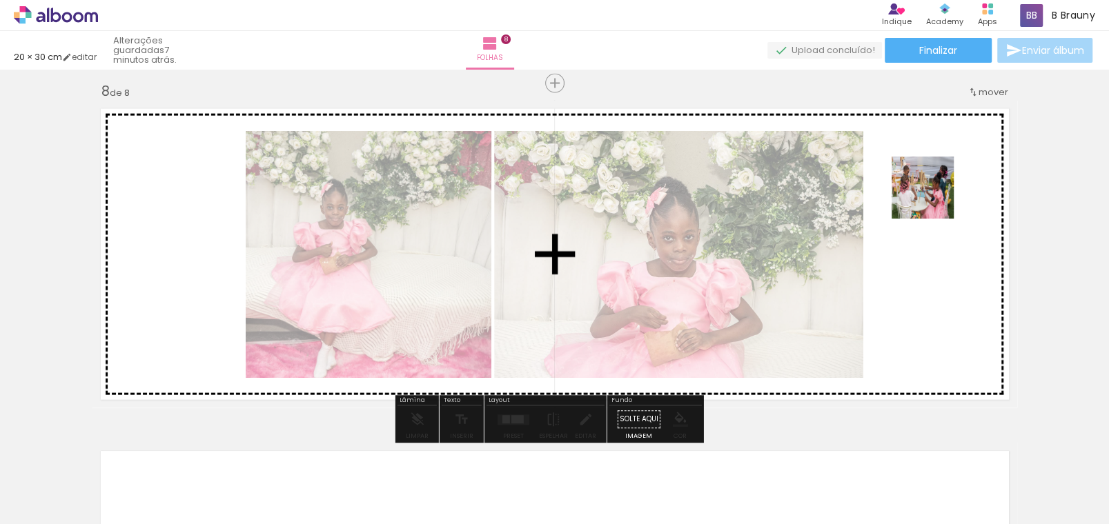
drag, startPoint x: 791, startPoint y: 479, endPoint x: 933, endPoint y: 198, distance: 315.0
click at [933, 198] on quentale-workspace at bounding box center [554, 262] width 1109 height 524
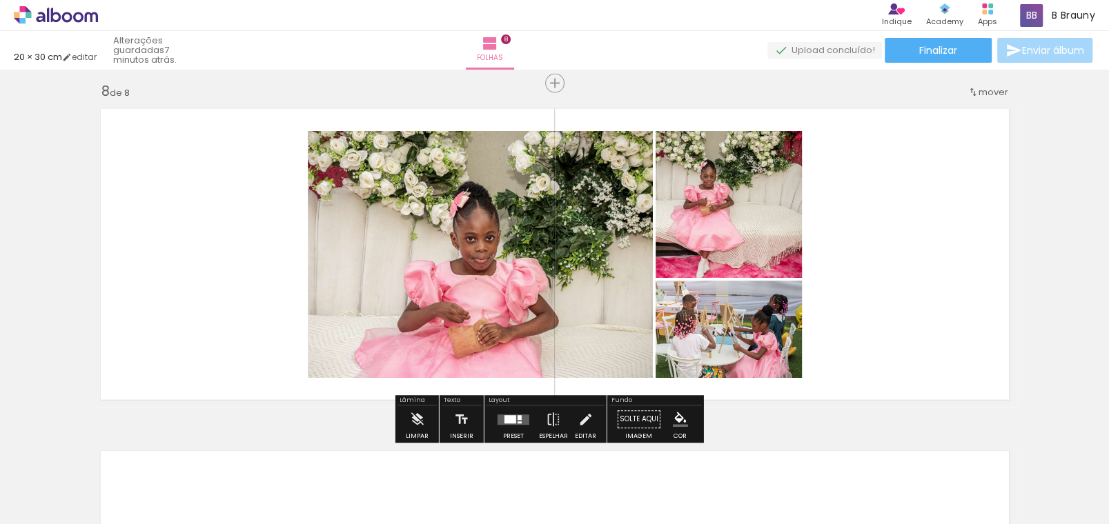
click at [517, 417] on div at bounding box center [519, 417] width 4 height 5
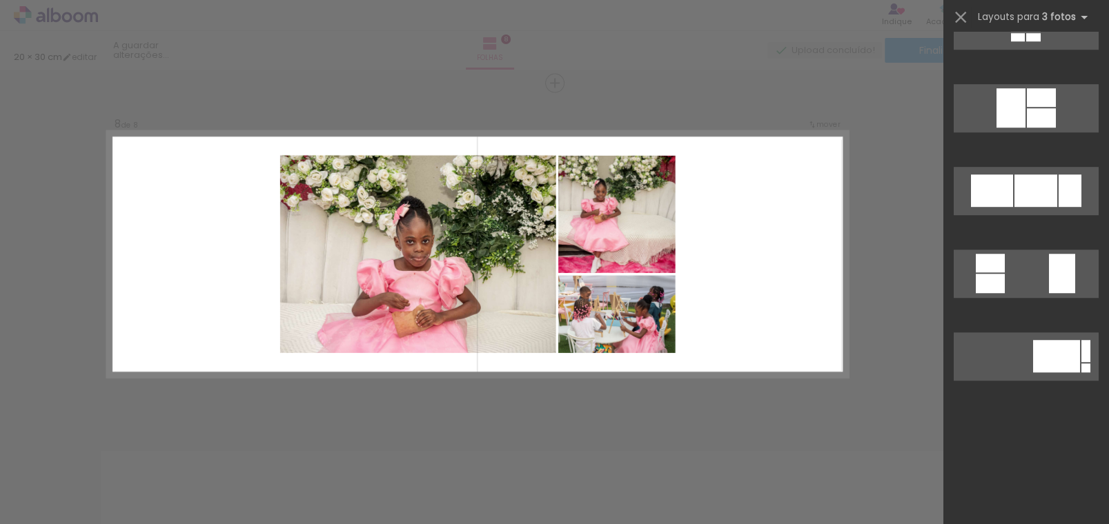
scroll to position [0, 0]
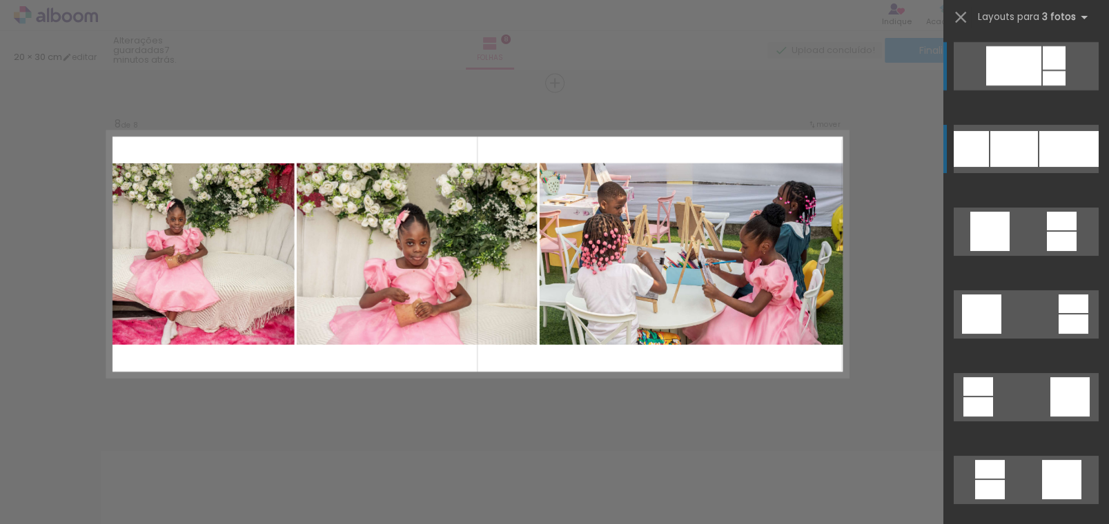
click at [1020, 158] on div at bounding box center [1014, 149] width 48 height 36
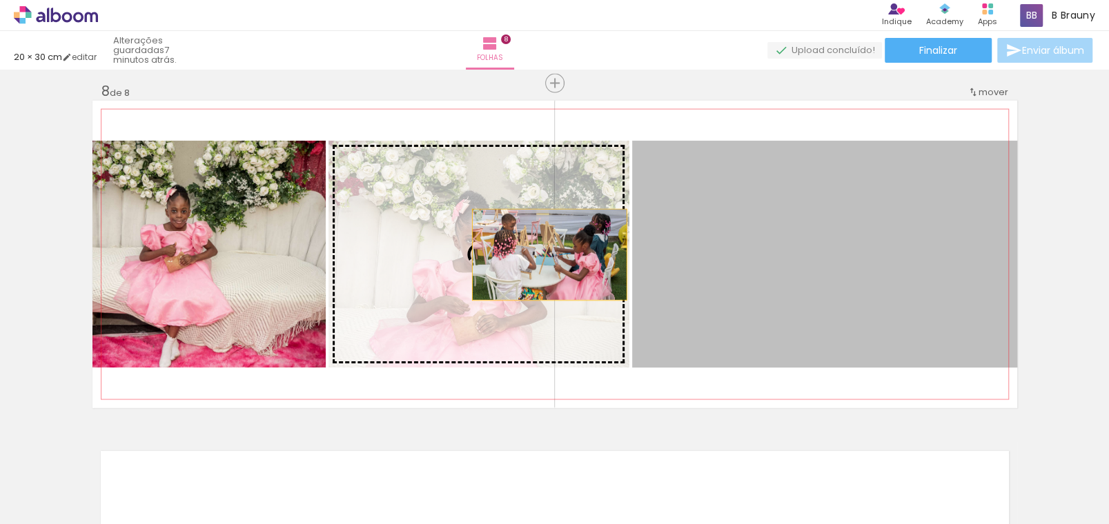
drag, startPoint x: 845, startPoint y: 275, endPoint x: 544, endPoint y: 255, distance: 302.1
click at [0, 0] on slot at bounding box center [0, 0] width 0 height 0
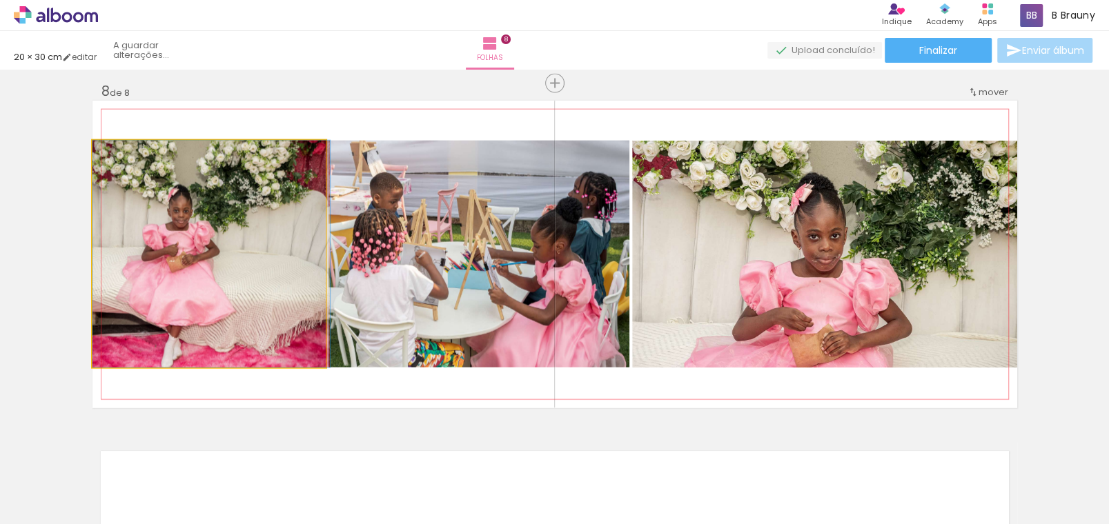
drag, startPoint x: 254, startPoint y: 264, endPoint x: 300, endPoint y: 277, distance: 48.0
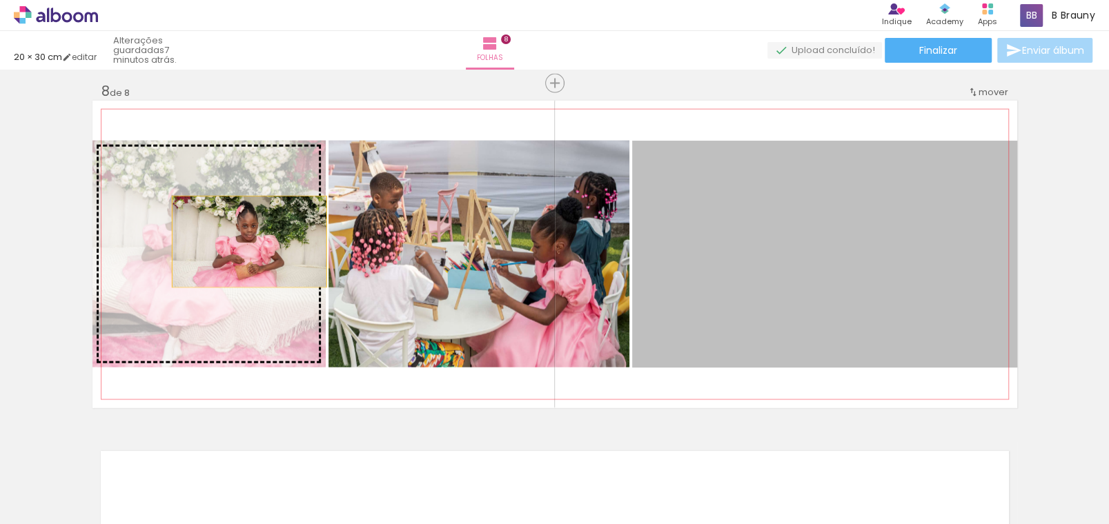
drag, startPoint x: 848, startPoint y: 266, endPoint x: 244, endPoint y: 241, distance: 604.8
click at [0, 0] on slot at bounding box center [0, 0] width 0 height 0
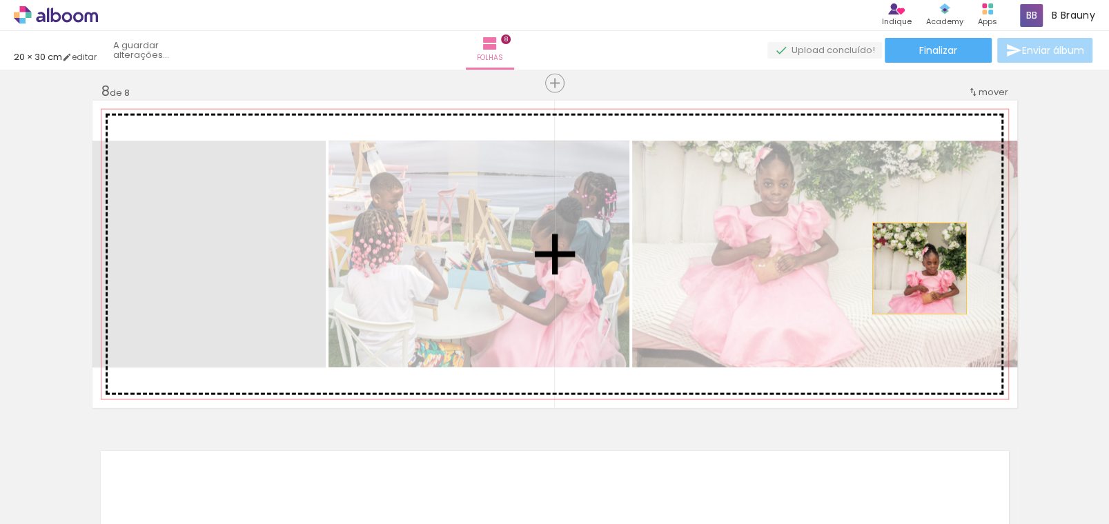
drag, startPoint x: 247, startPoint y: 277, endPoint x: 913, endPoint y: 268, distance: 666.4
click at [0, 0] on slot at bounding box center [0, 0] width 0 height 0
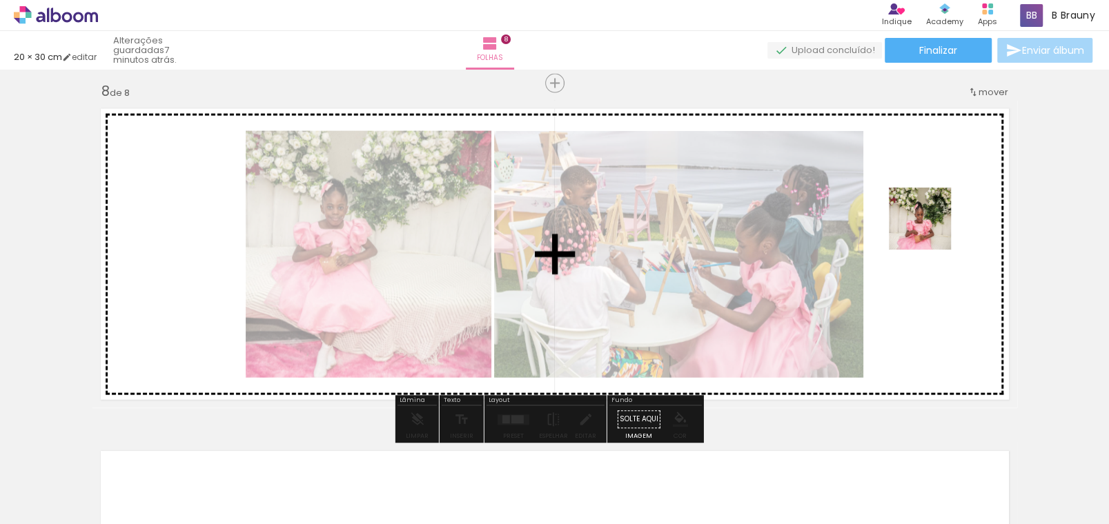
drag, startPoint x: 620, startPoint y: 468, endPoint x: 930, endPoint y: 229, distance: 391.4
click at [930, 229] on quentale-workspace at bounding box center [554, 262] width 1109 height 524
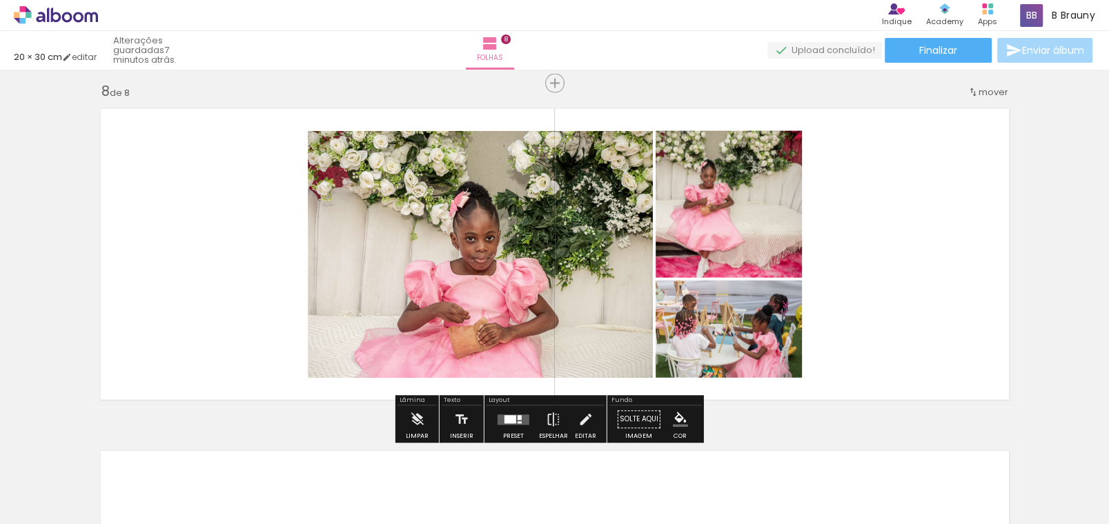
click at [506, 416] on div at bounding box center [510, 419] width 12 height 8
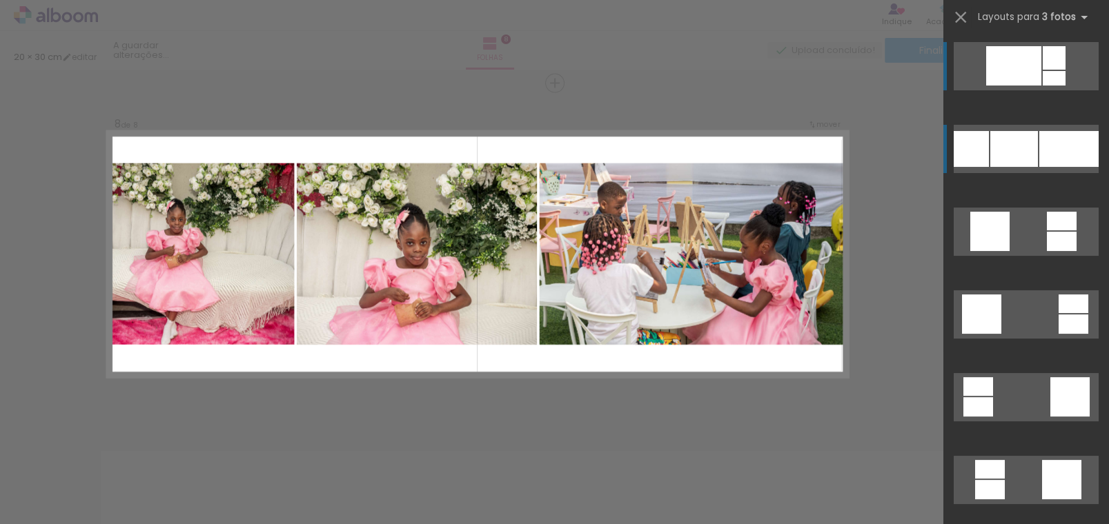
click at [1039, 149] on div at bounding box center [1068, 149] width 59 height 36
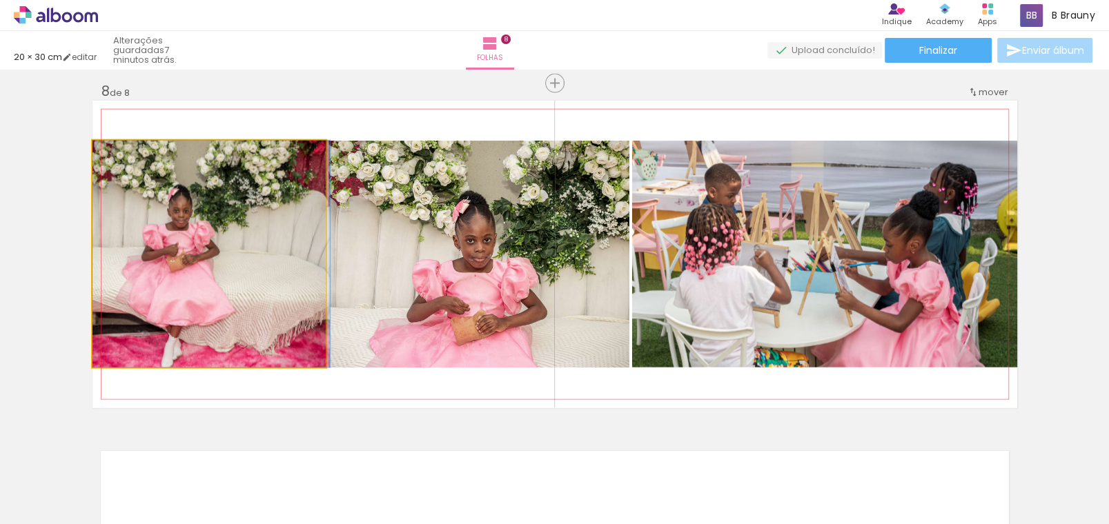
drag, startPoint x: 223, startPoint y: 258, endPoint x: 244, endPoint y: 258, distance: 20.7
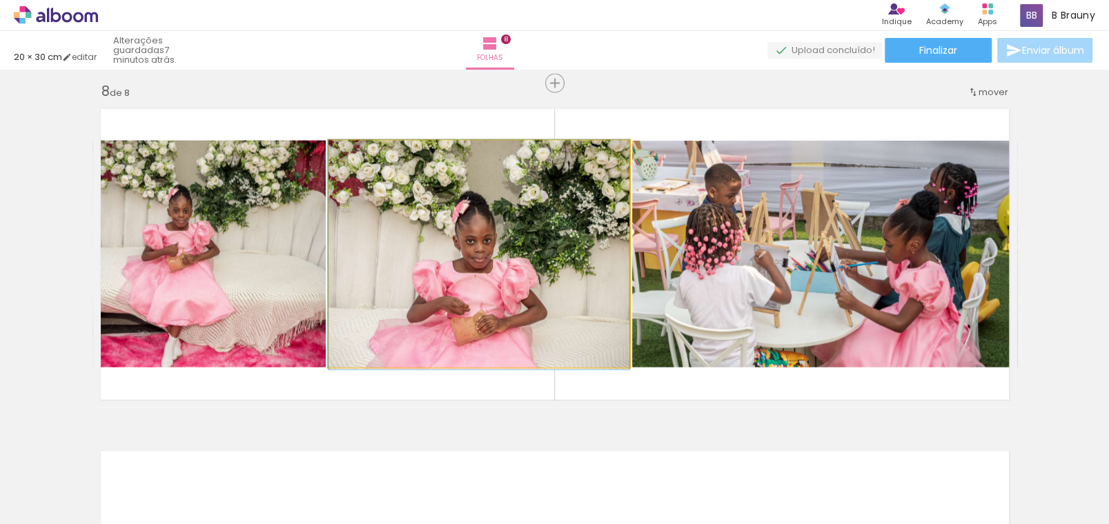
drag, startPoint x: 490, startPoint y: 257, endPoint x: 504, endPoint y: 257, distance: 13.8
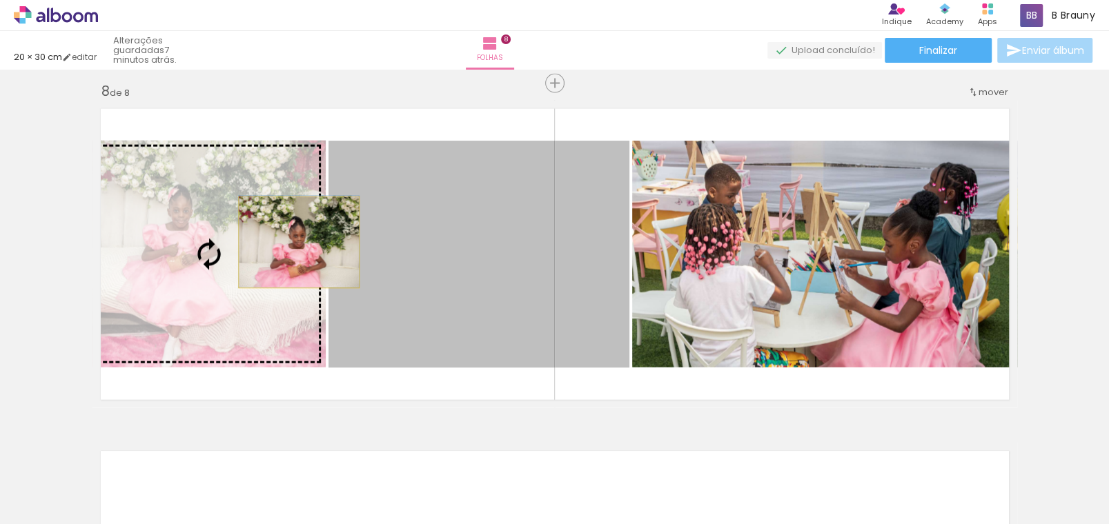
drag, startPoint x: 501, startPoint y: 262, endPoint x: 286, endPoint y: 241, distance: 216.3
click at [0, 0] on slot at bounding box center [0, 0] width 0 height 0
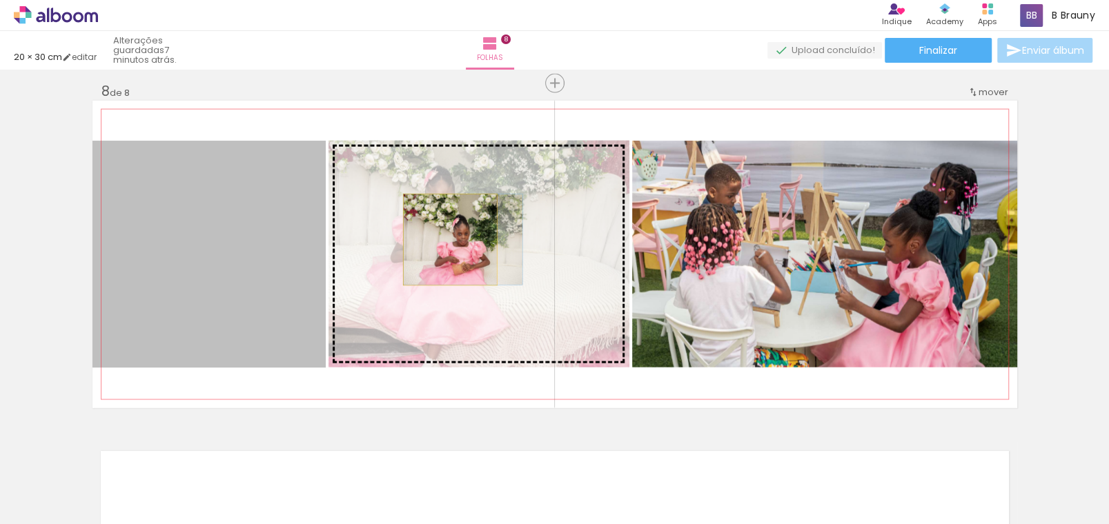
drag, startPoint x: 258, startPoint y: 248, endPoint x: 444, endPoint y: 239, distance: 186.4
click at [0, 0] on slot at bounding box center [0, 0] width 0 height 0
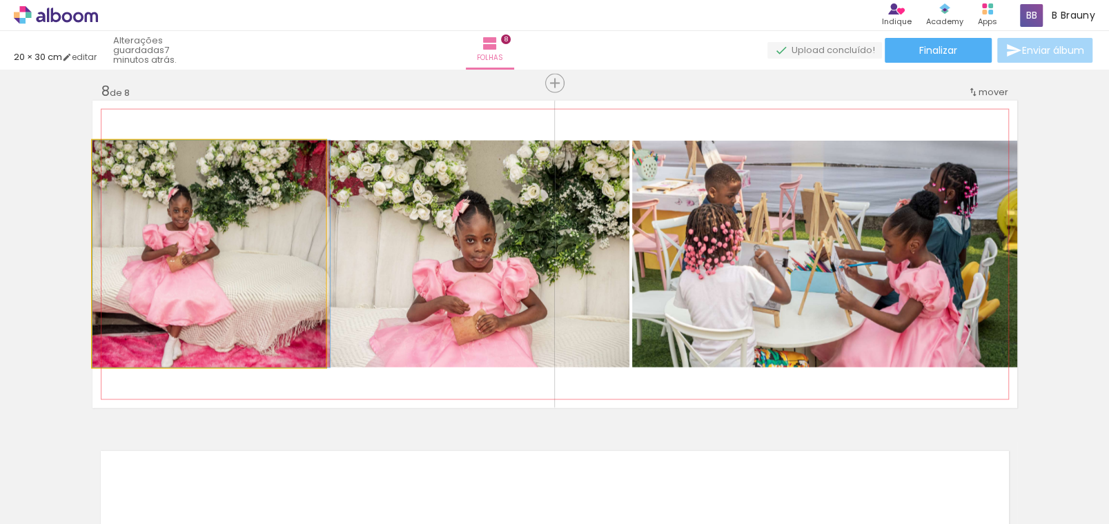
drag, startPoint x: 259, startPoint y: 255, endPoint x: 281, endPoint y: 244, distance: 25.3
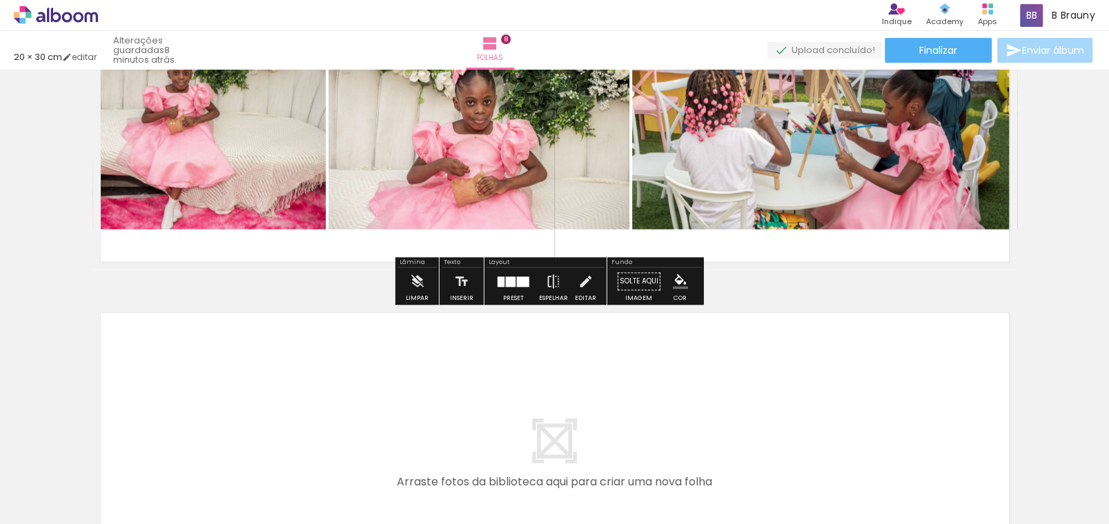
scroll to position [2611, 0]
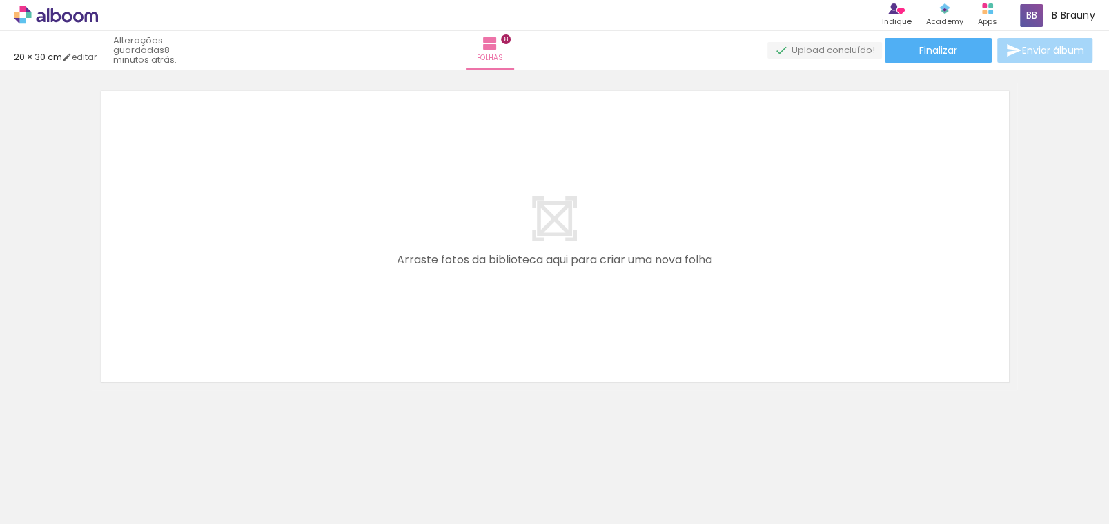
scroll to position [0, 1689]
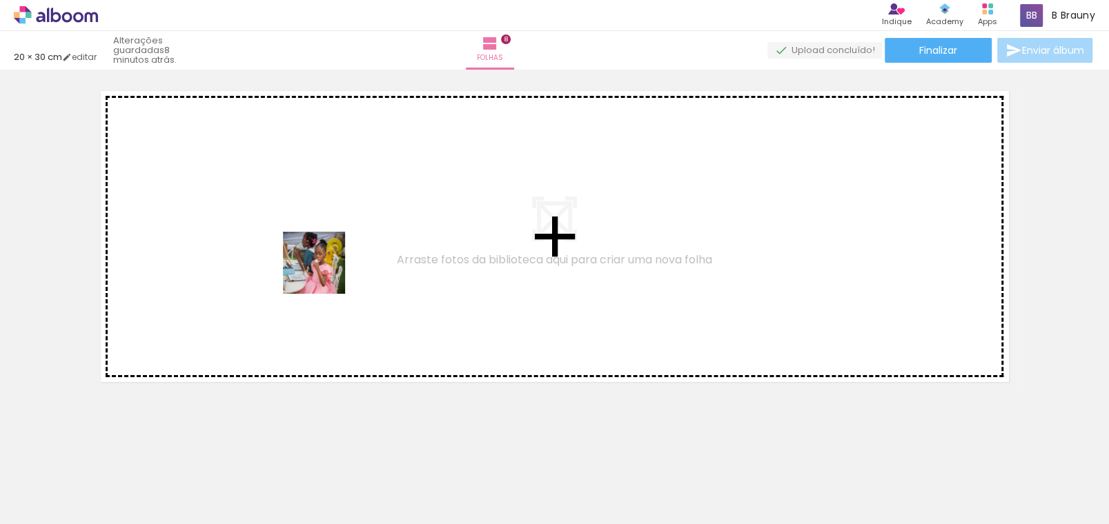
drag, startPoint x: 230, startPoint y: 418, endPoint x: 324, endPoint y: 273, distance: 173.0
click at [324, 273] on quentale-workspace at bounding box center [554, 262] width 1109 height 524
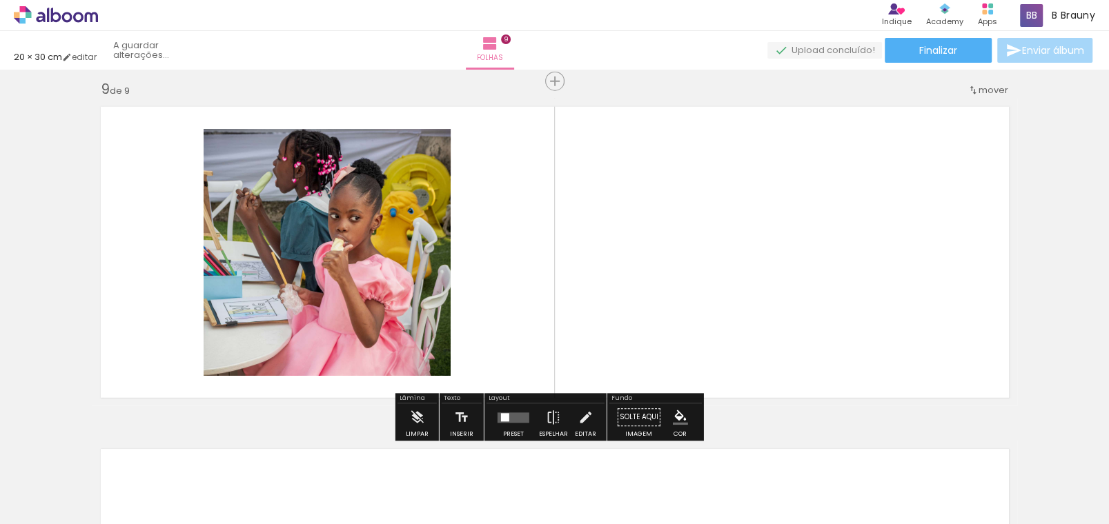
scroll to position [2746, 0]
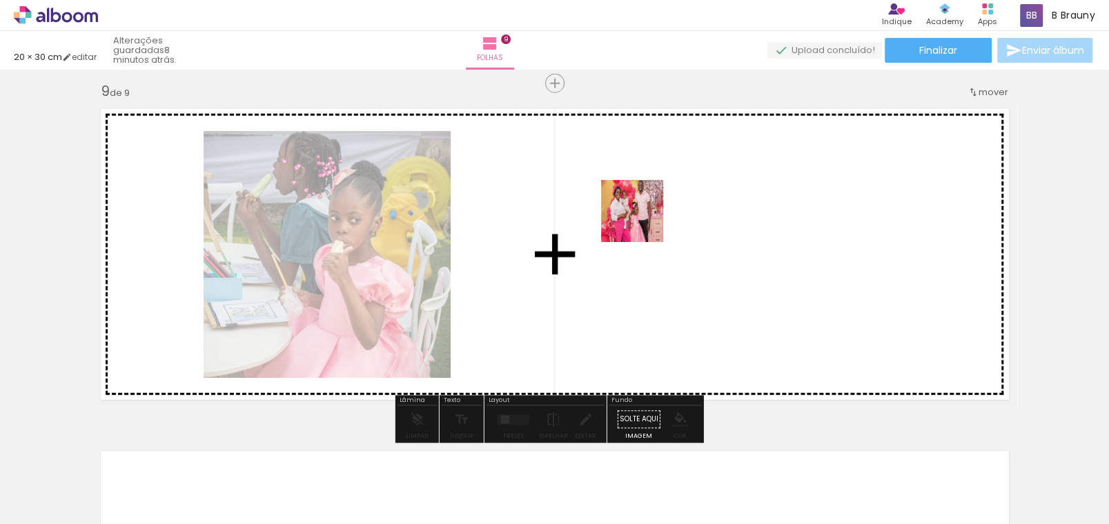
drag, startPoint x: 230, startPoint y: 487, endPoint x: 642, endPoint y: 221, distance: 490.0
click at [642, 221] on quentale-workspace at bounding box center [554, 262] width 1109 height 524
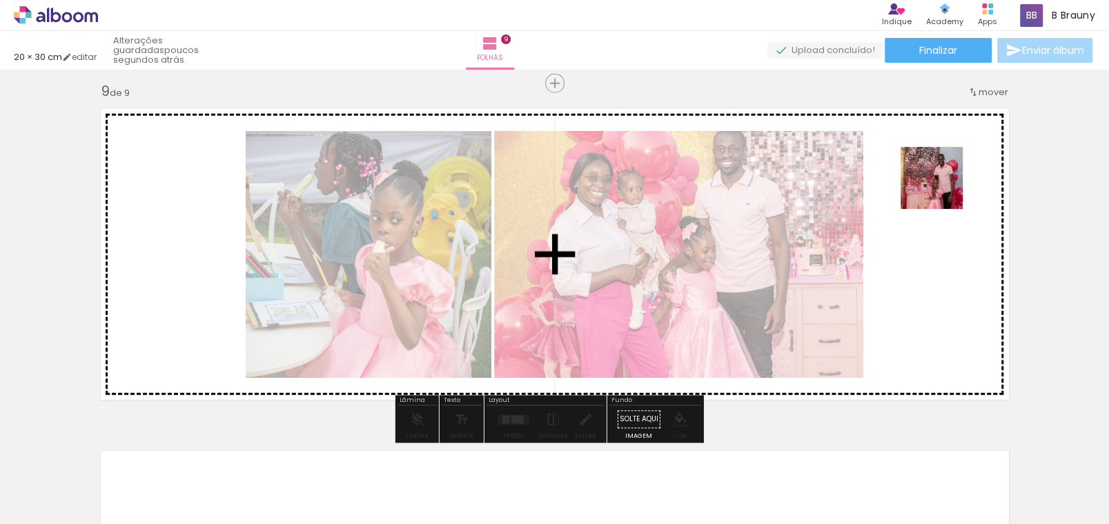
drag, startPoint x: 321, startPoint y: 475, endPoint x: 942, endPoint y: 188, distance: 683.6
click at [942, 188] on quentale-workspace at bounding box center [554, 262] width 1109 height 524
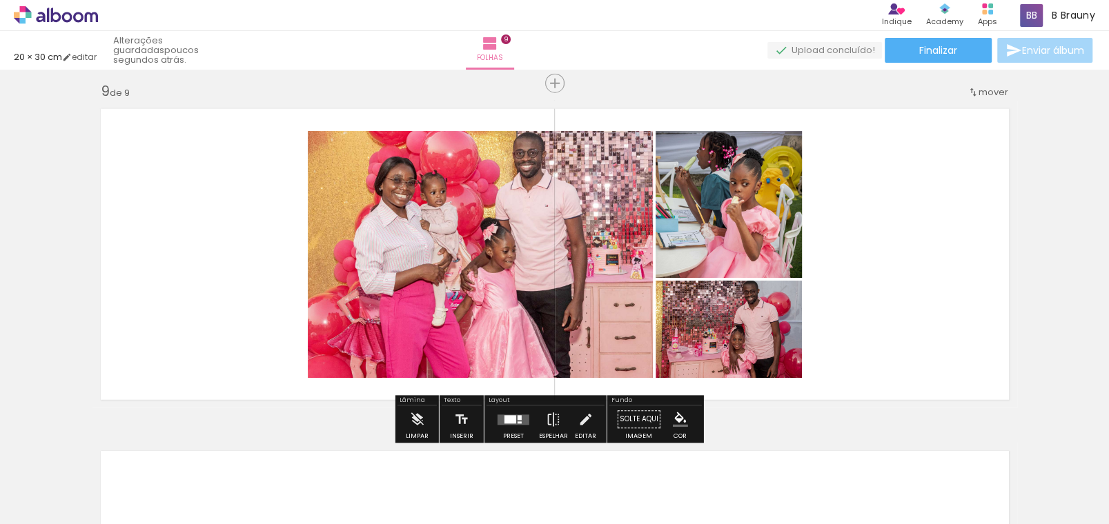
click at [514, 419] on quentale-layouter at bounding box center [513, 420] width 32 height 10
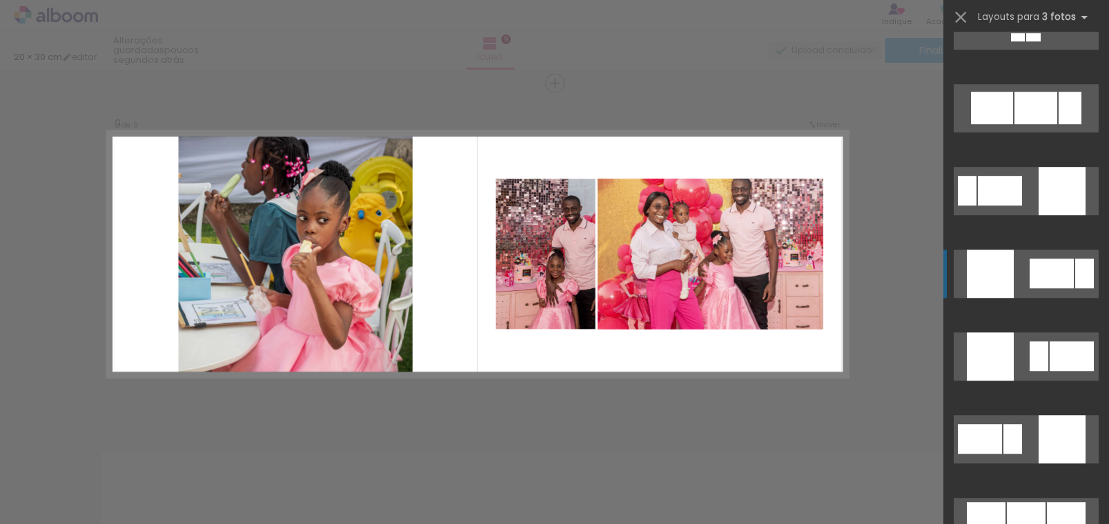
scroll to position [689, 0]
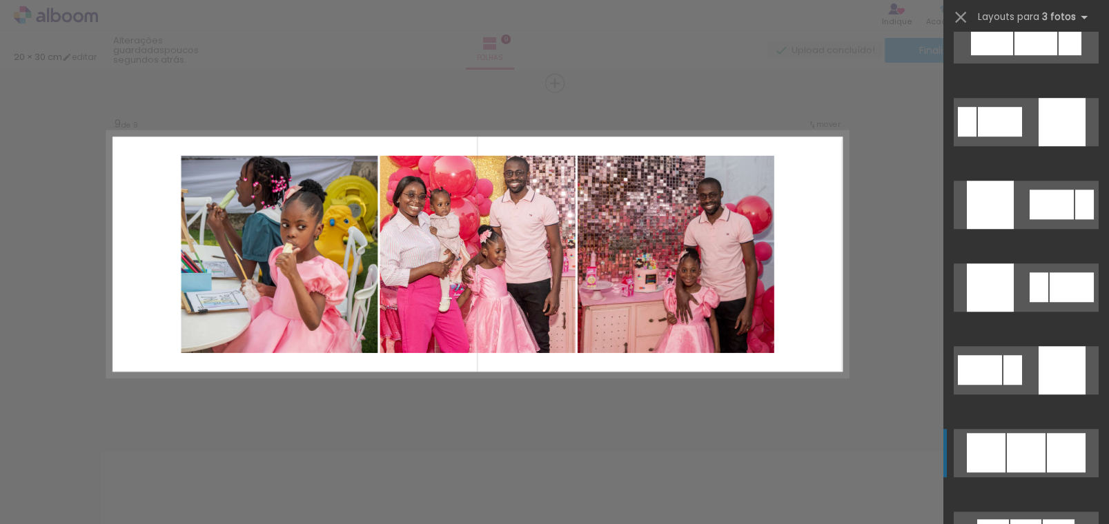
click at [1026, 437] on div at bounding box center [1025, 452] width 39 height 39
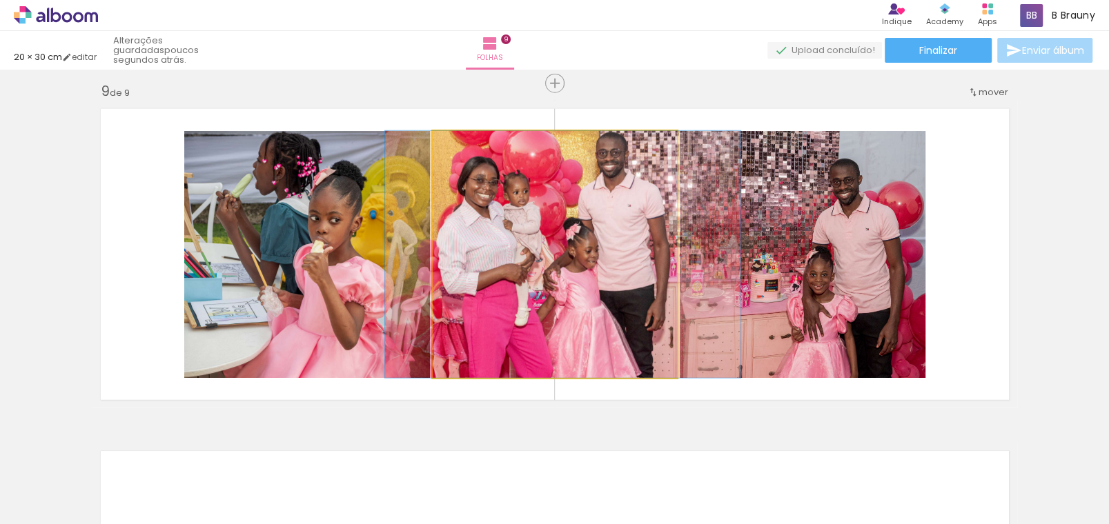
drag, startPoint x: 593, startPoint y: 246, endPoint x: 601, endPoint y: 246, distance: 8.3
drag, startPoint x: 610, startPoint y: 244, endPoint x: 606, endPoint y: 264, distance: 21.1
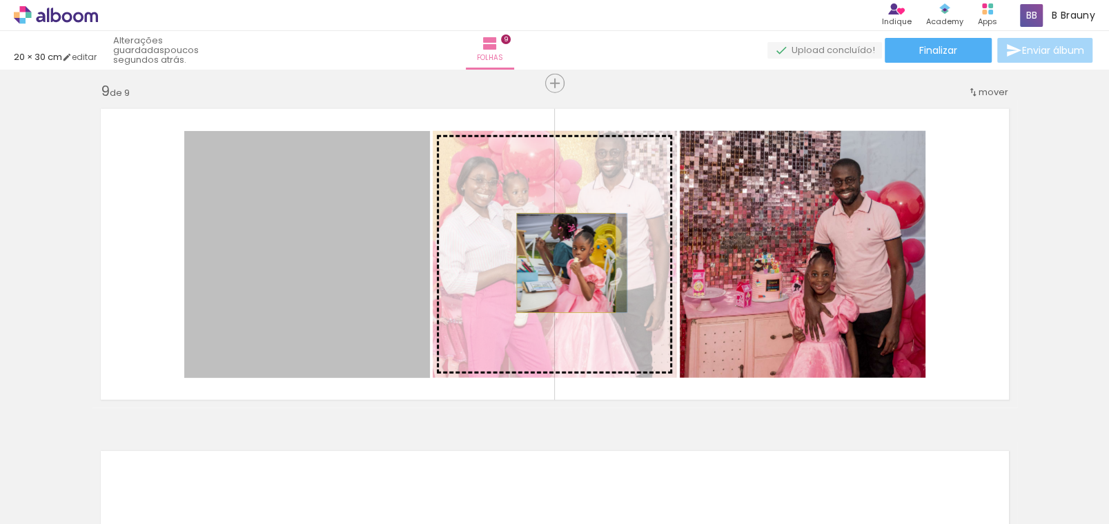
drag, startPoint x: 461, startPoint y: 264, endPoint x: 560, endPoint y: 263, distance: 98.6
click at [0, 0] on slot at bounding box center [0, 0] width 0 height 0
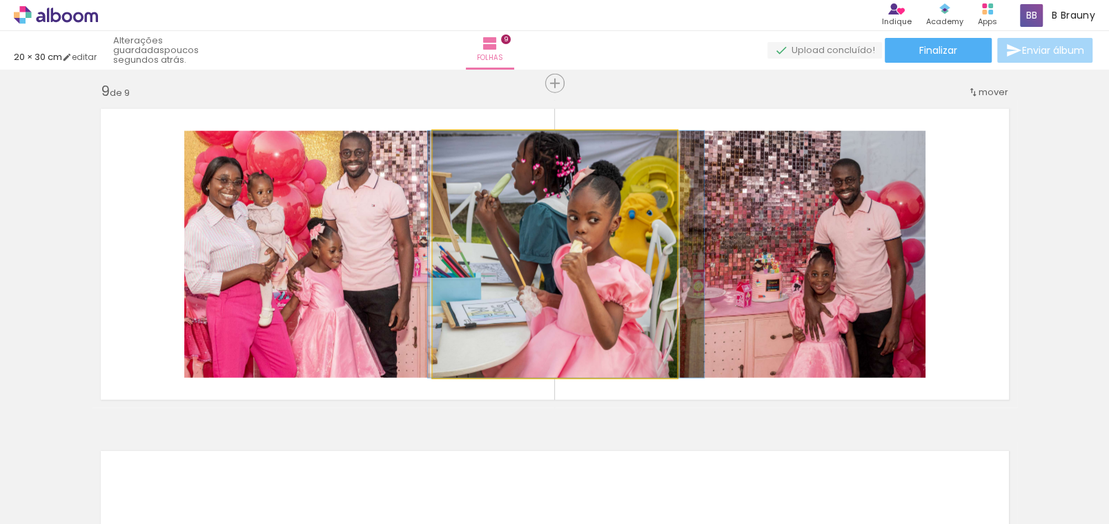
drag, startPoint x: 603, startPoint y: 265, endPoint x: 614, endPoint y: 266, distance: 11.1
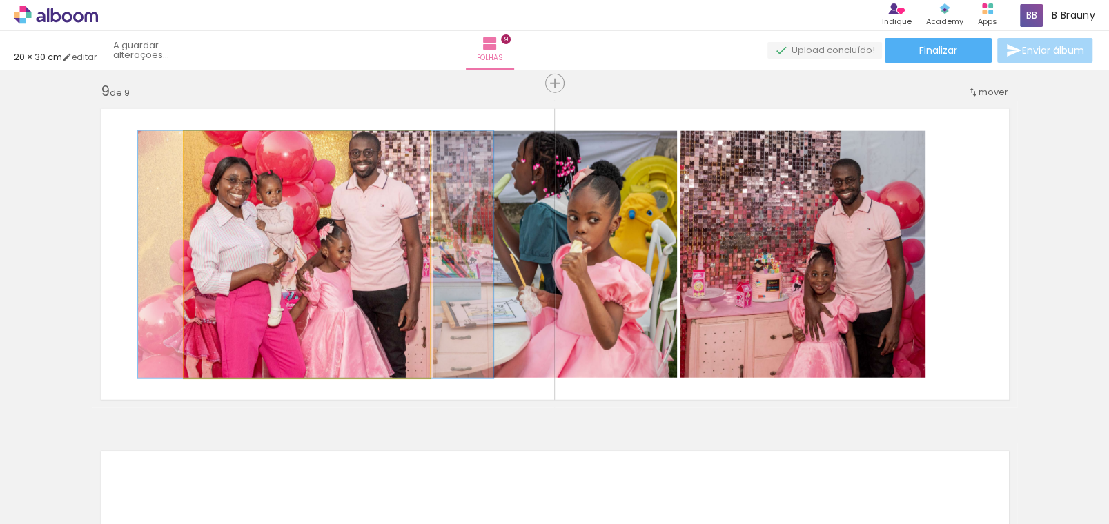
drag, startPoint x: 340, startPoint y: 245, endPoint x: 349, endPoint y: 247, distance: 9.2
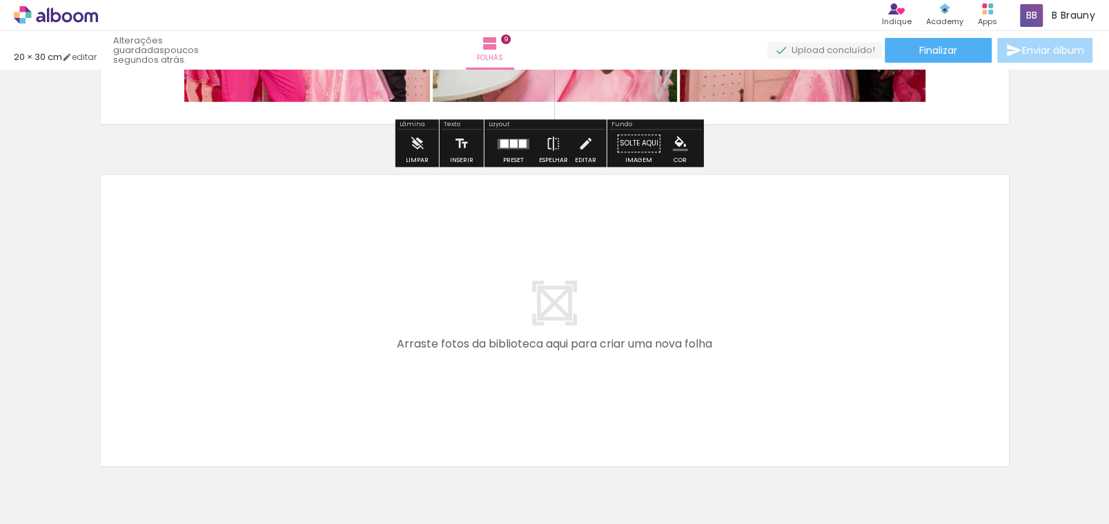
scroll to position [3091, 0]
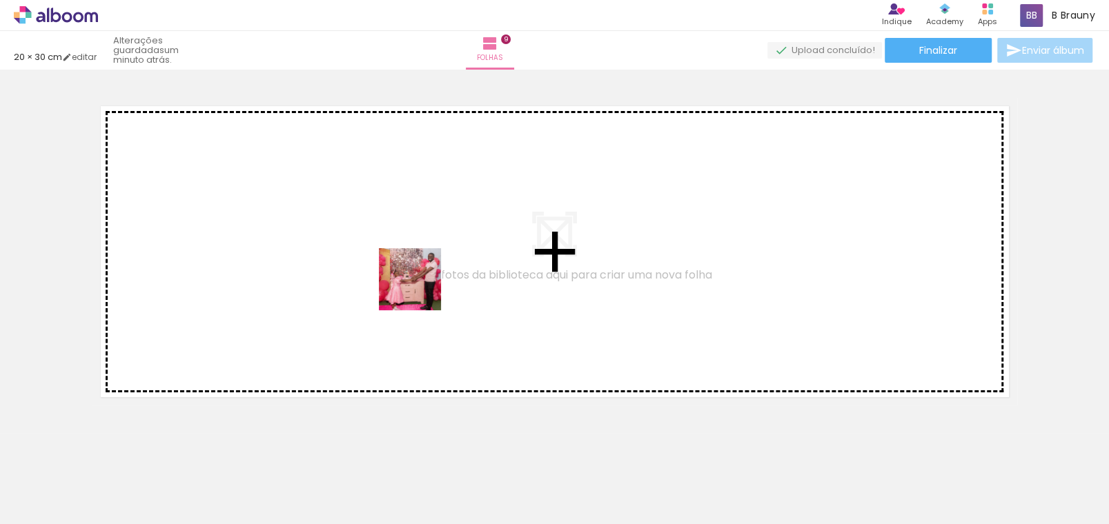
drag, startPoint x: 405, startPoint y: 422, endPoint x: 420, endPoint y: 290, distance: 133.3
click at [420, 290] on quentale-workspace at bounding box center [554, 262] width 1109 height 524
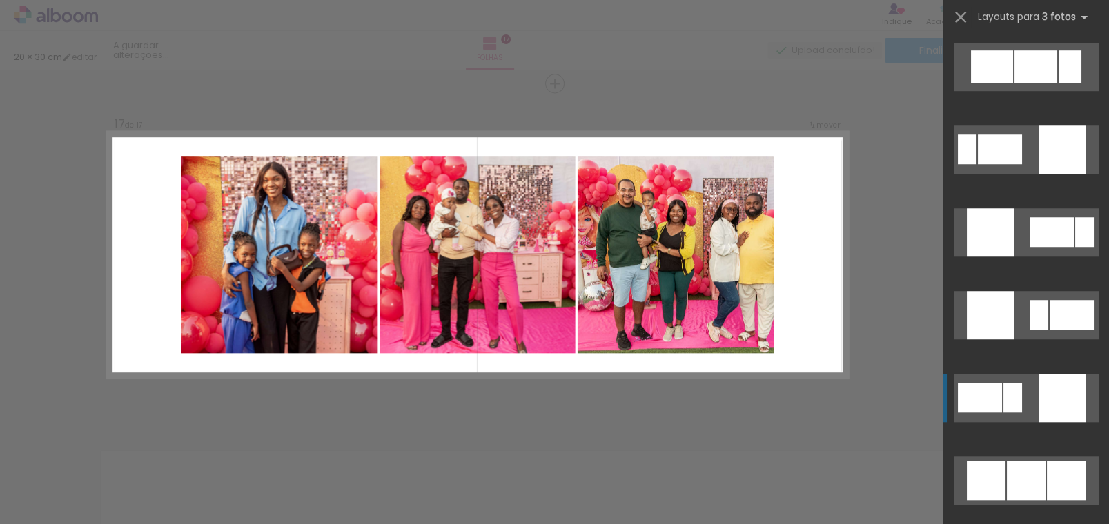
scroll to position [731, 0]
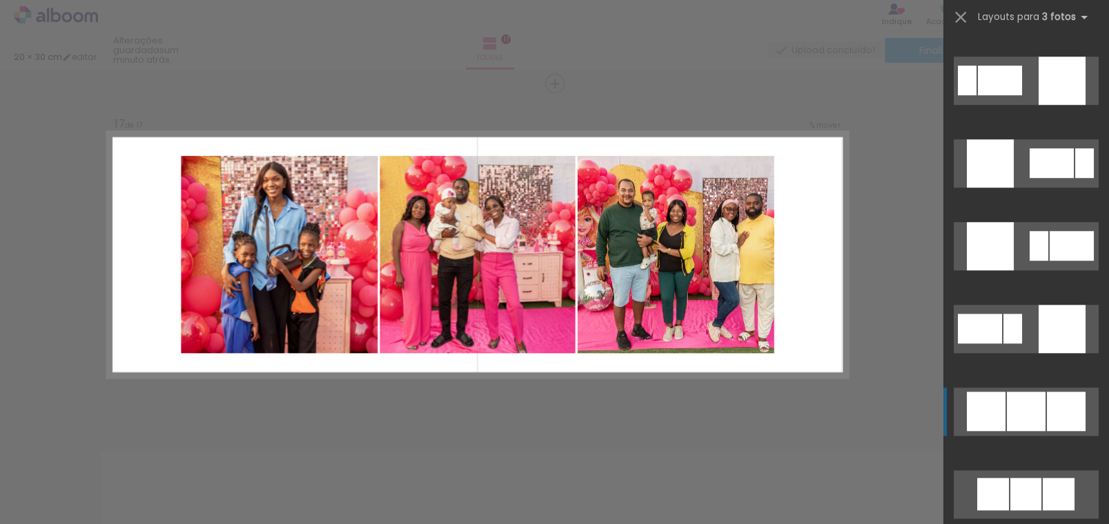
click at [1046, 399] on div at bounding box center [1065, 411] width 39 height 39
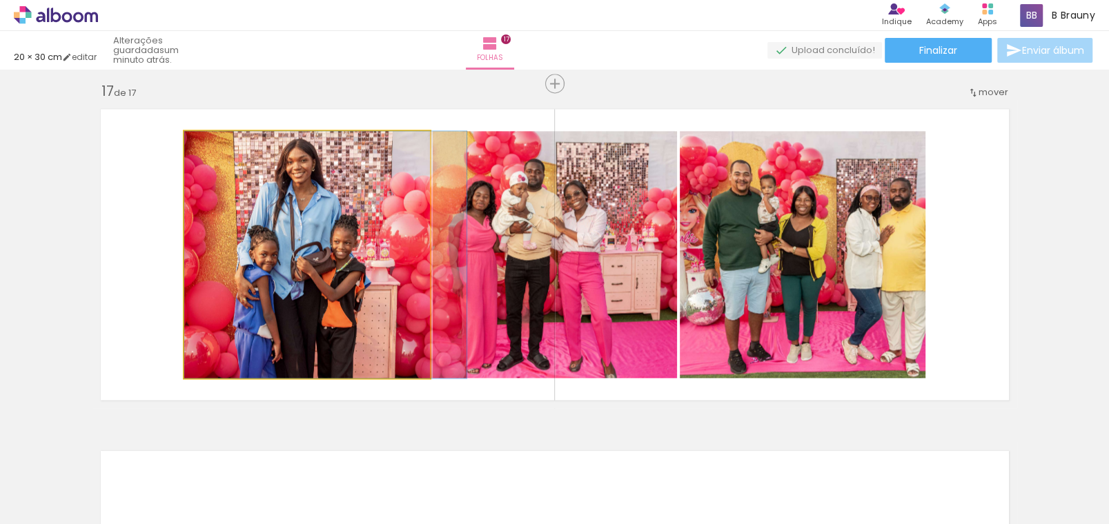
drag, startPoint x: 284, startPoint y: 302, endPoint x: 299, endPoint y: 304, distance: 16.0
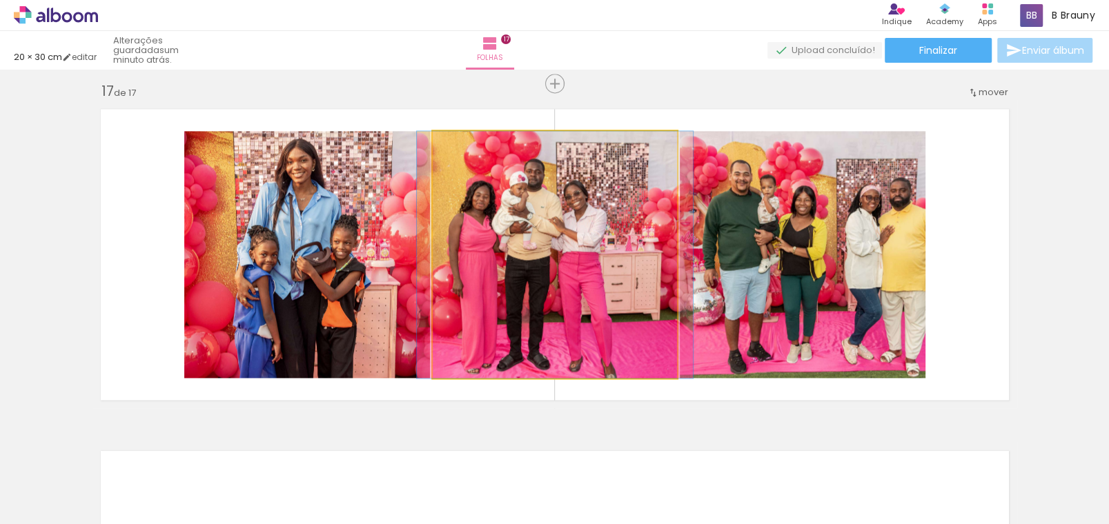
click at [558, 264] on quentale-photo at bounding box center [555, 254] width 244 height 247
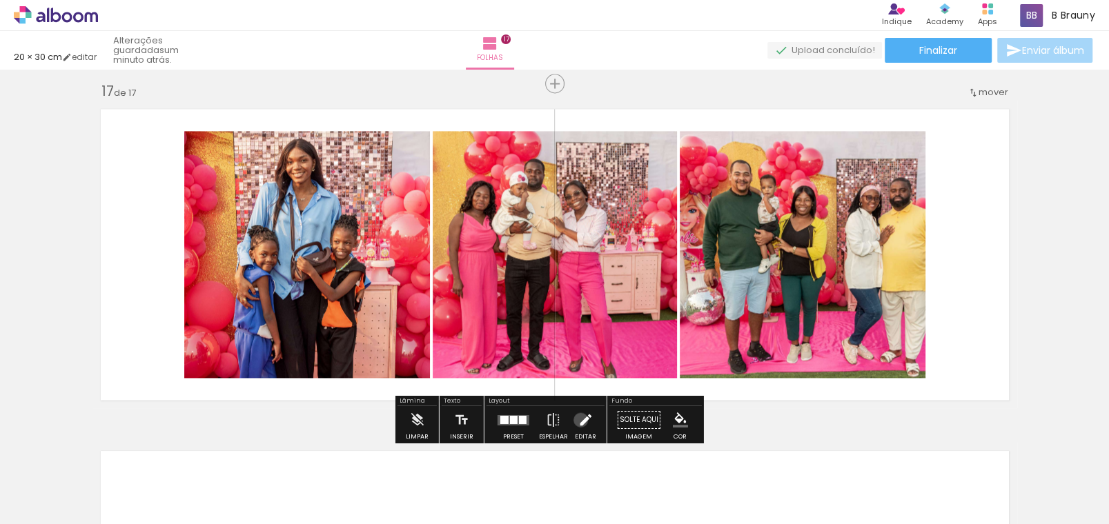
drag, startPoint x: 579, startPoint y: 419, endPoint x: 581, endPoint y: 381, distance: 38.0
click at [581, 418] on iron-icon at bounding box center [584, 420] width 15 height 28
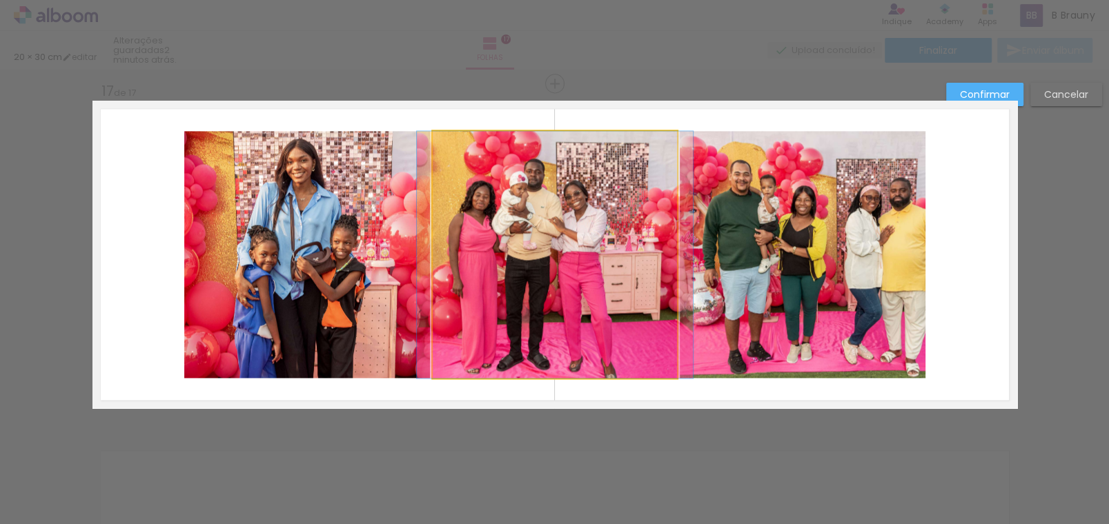
click at [635, 244] on quentale-photo at bounding box center [555, 254] width 244 height 247
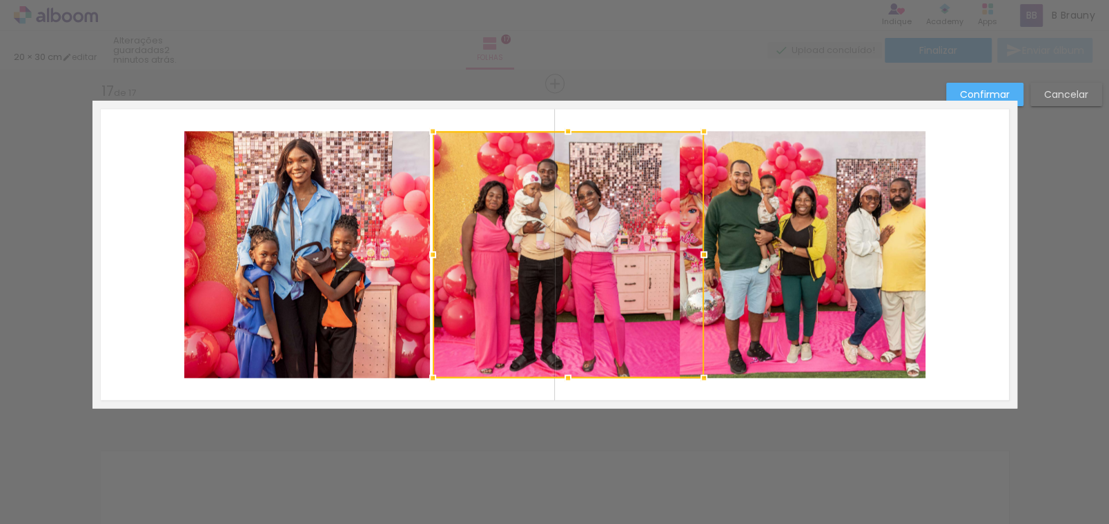
drag, startPoint x: 676, startPoint y: 252, endPoint x: 702, endPoint y: 255, distance: 26.4
click at [702, 255] on div at bounding box center [704, 255] width 28 height 28
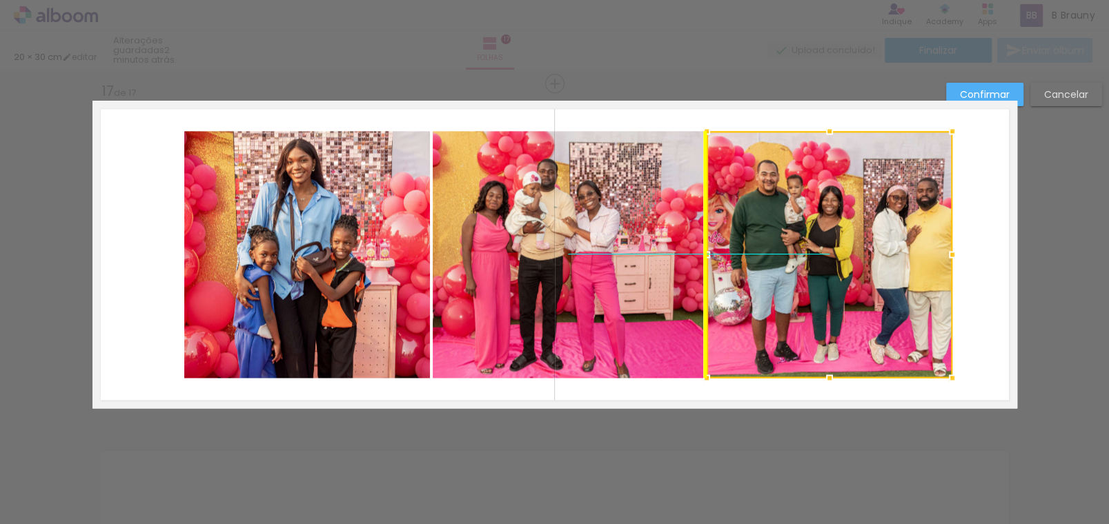
drag, startPoint x: 757, startPoint y: 241, endPoint x: 785, endPoint y: 243, distance: 27.7
click at [785, 243] on div at bounding box center [829, 254] width 246 height 247
click at [0, 0] on slot "Confirmar" at bounding box center [0, 0] width 0 height 0
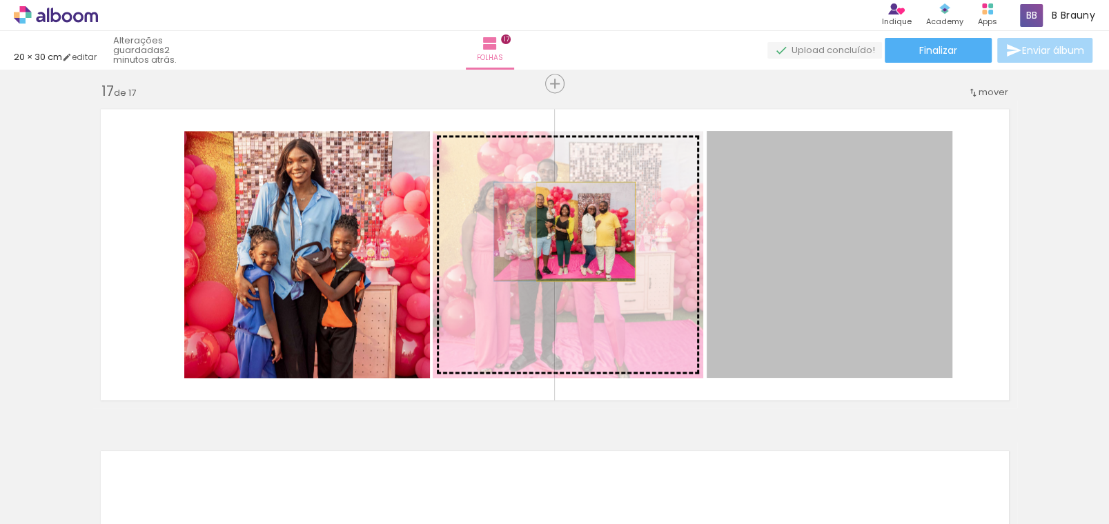
drag, startPoint x: 868, startPoint y: 219, endPoint x: 580, endPoint y: 231, distance: 288.6
click at [0, 0] on slot at bounding box center [0, 0] width 0 height 0
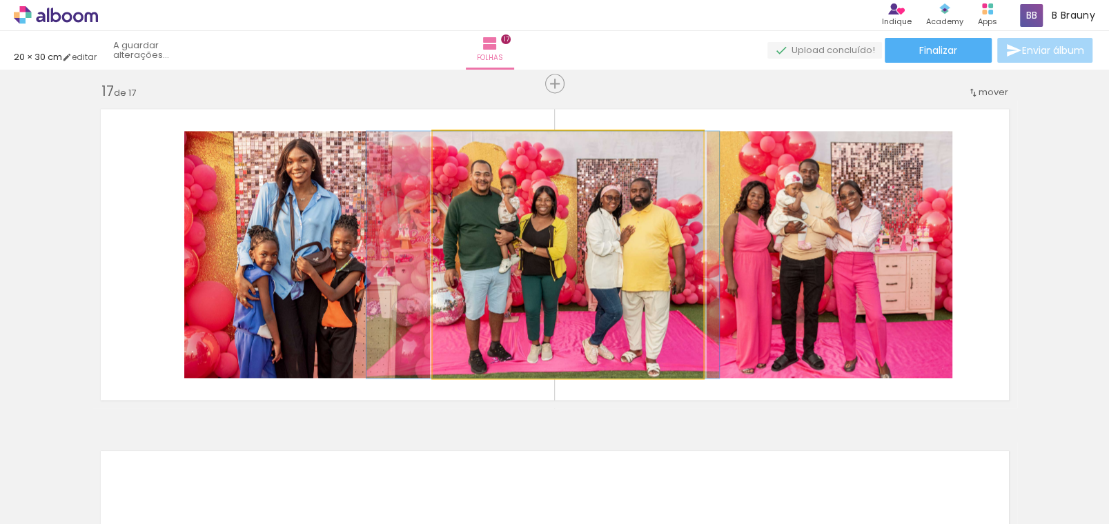
drag, startPoint x: 639, startPoint y: 245, endPoint x: 613, endPoint y: 239, distance: 26.1
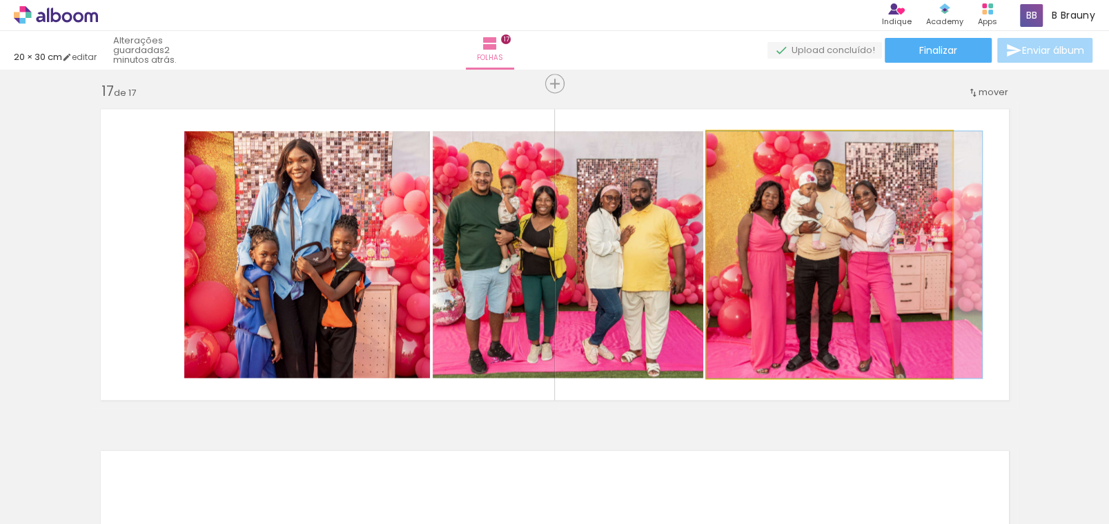
drag, startPoint x: 828, startPoint y: 244, endPoint x: 848, endPoint y: 235, distance: 22.6
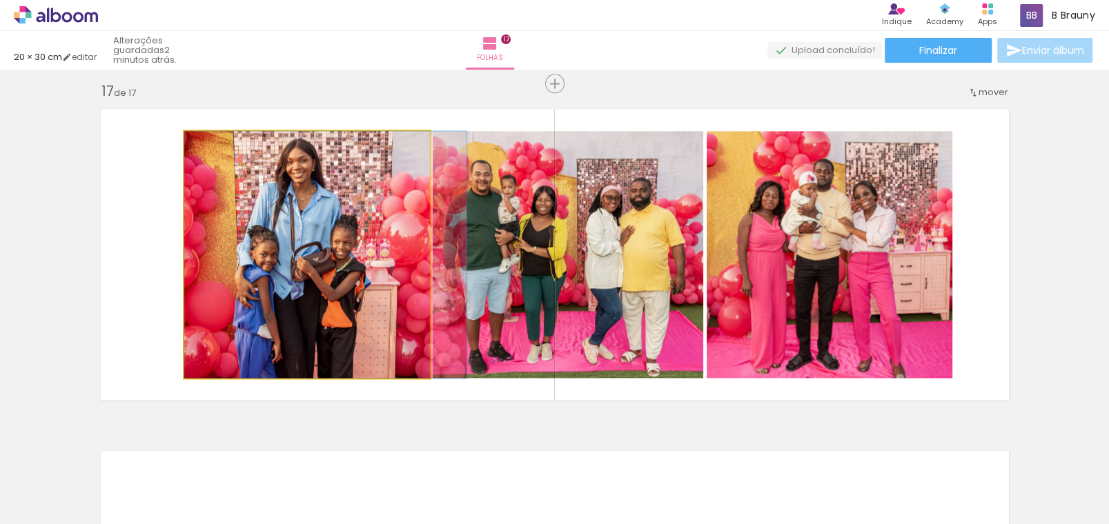
drag, startPoint x: 311, startPoint y: 244, endPoint x: 318, endPoint y: 248, distance: 7.7
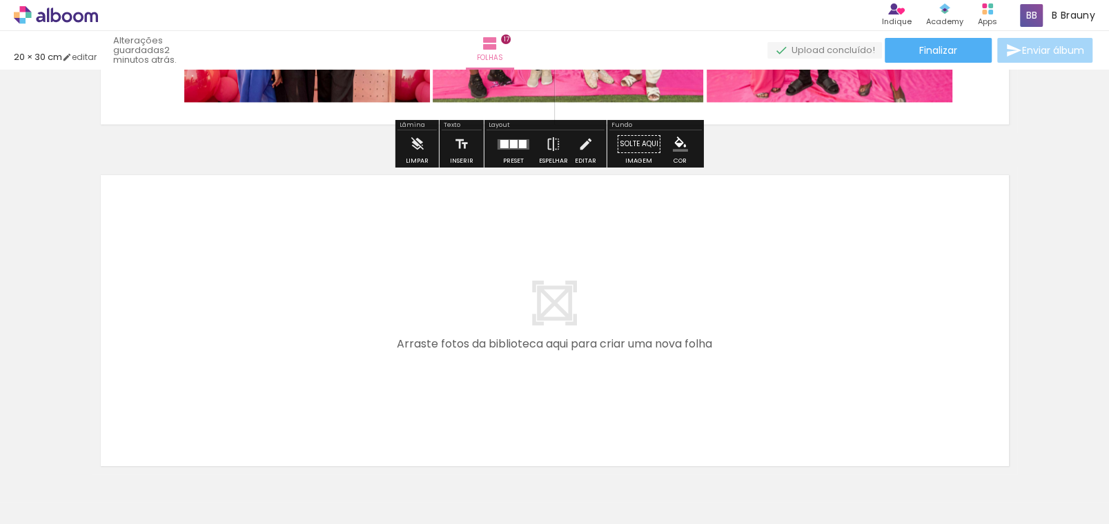
scroll to position [5828, 0]
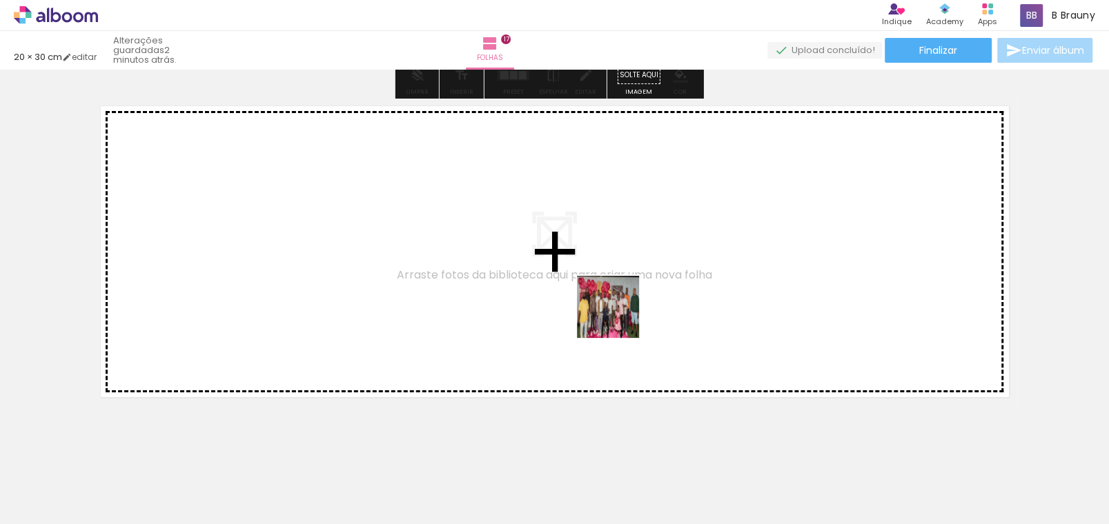
drag, startPoint x: 585, startPoint y: 477, endPoint x: 618, endPoint y: 317, distance: 163.4
click at [618, 317] on quentale-workspace at bounding box center [554, 262] width 1109 height 524
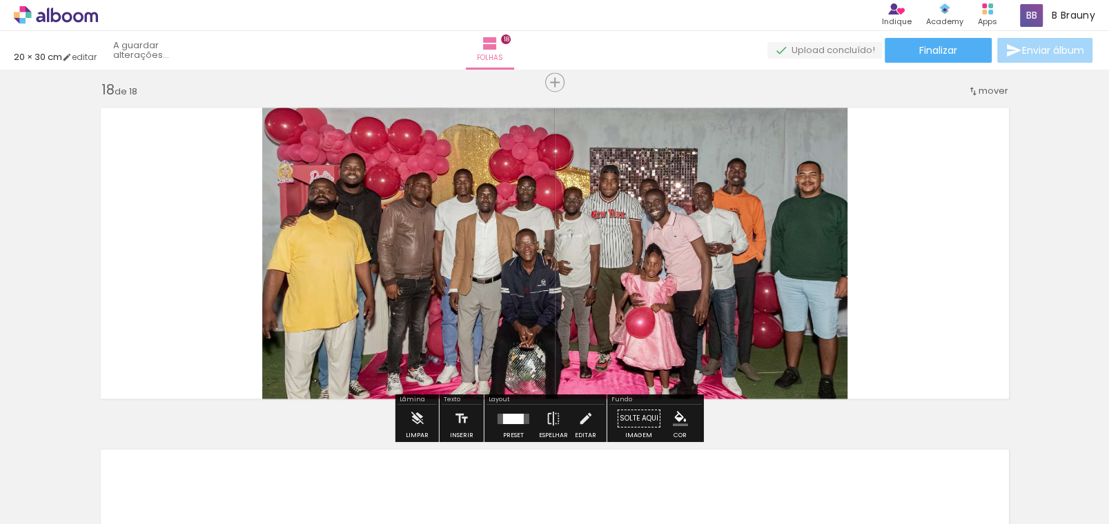
scroll to position [5825, 0]
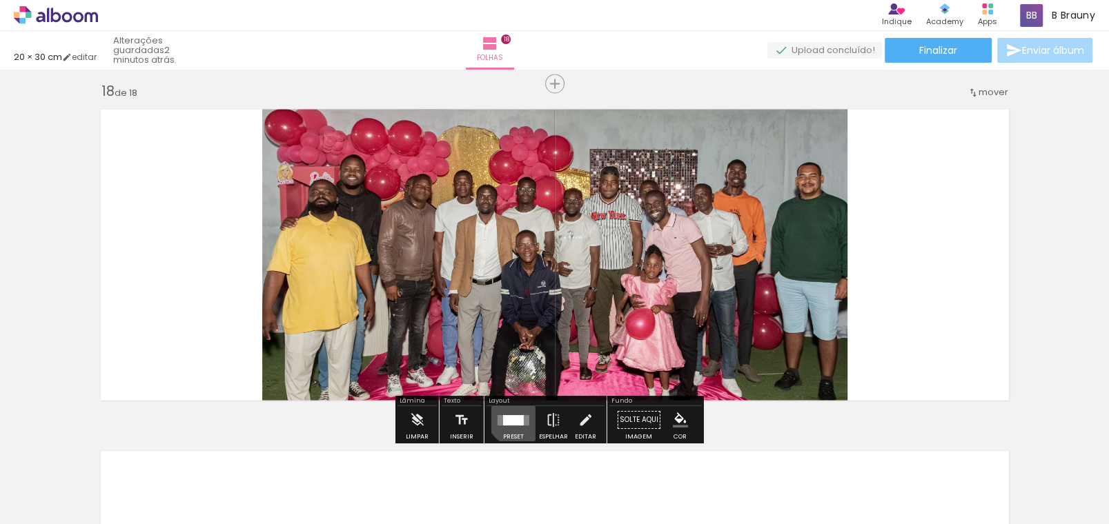
click at [518, 412] on div at bounding box center [513, 420] width 37 height 28
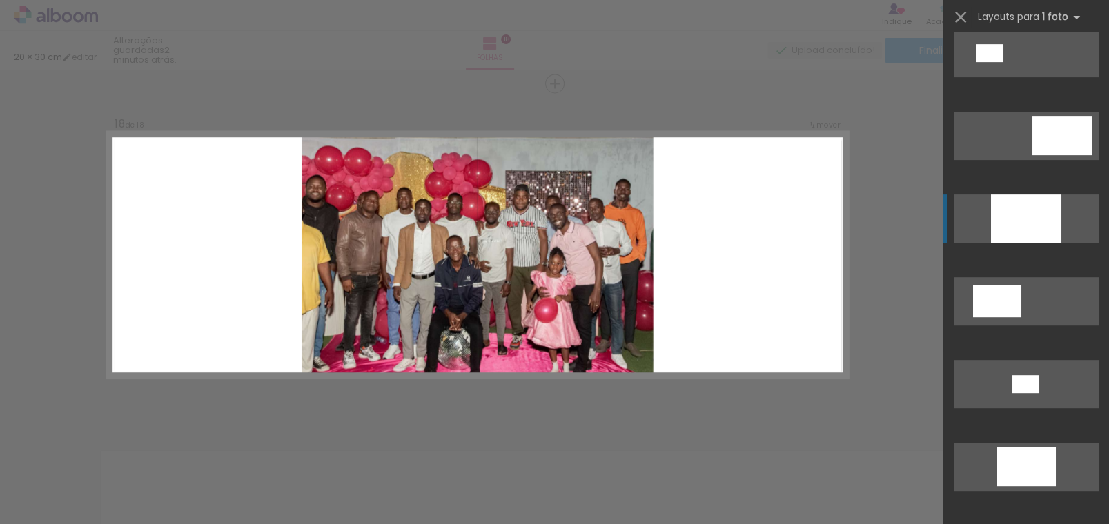
scroll to position [482, 0]
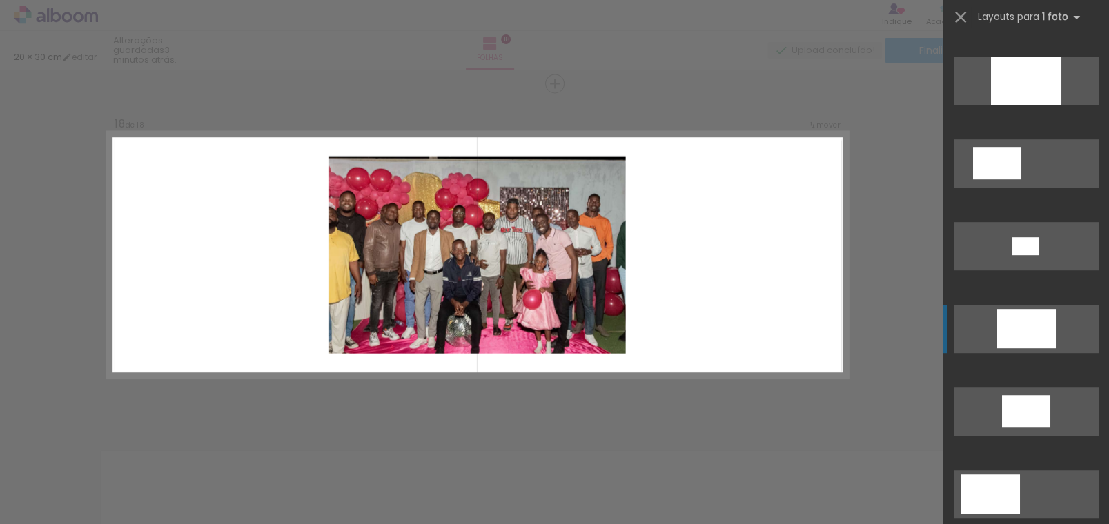
click at [1011, 312] on div at bounding box center [1025, 328] width 59 height 39
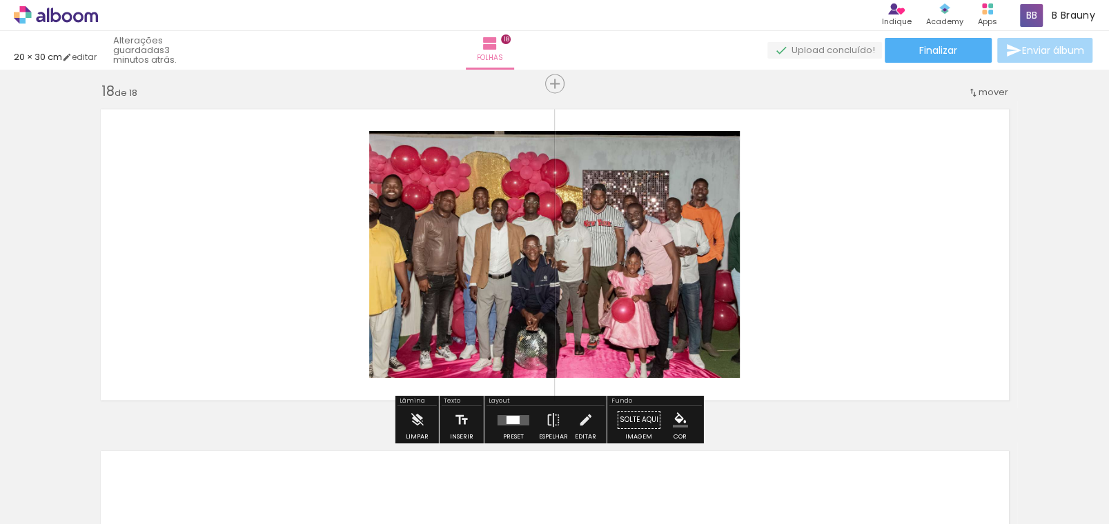
click at [687, 239] on quentale-photo at bounding box center [554, 254] width 370 height 247
click at [583, 419] on iron-icon at bounding box center [584, 420] width 15 height 28
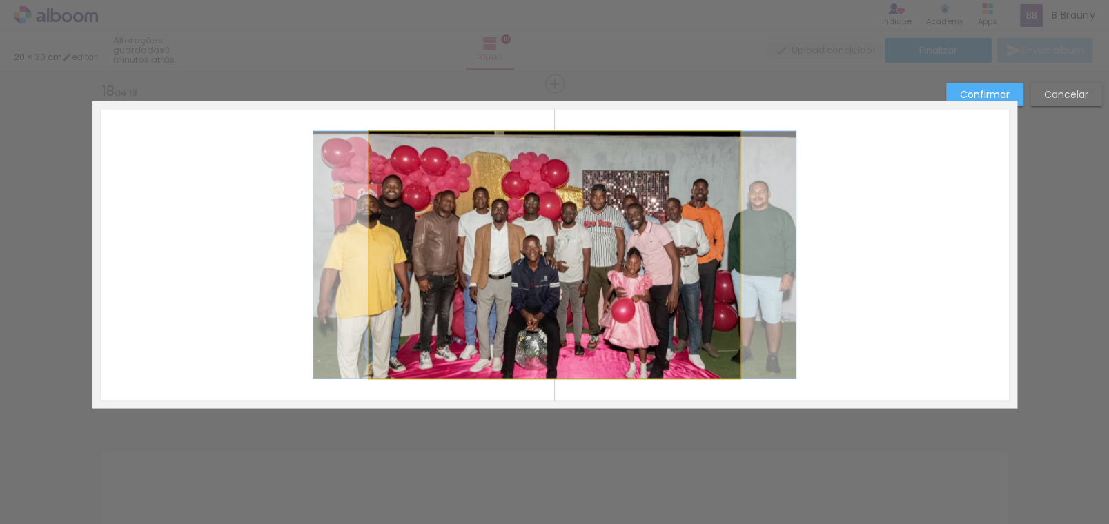
click at [690, 258] on quentale-photo at bounding box center [554, 254] width 370 height 247
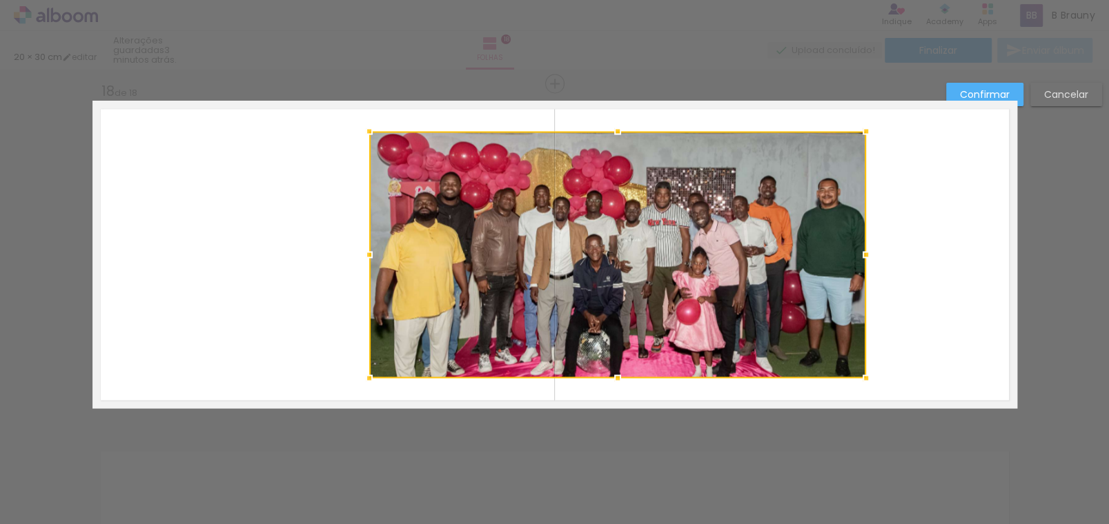
drag, startPoint x: 737, startPoint y: 255, endPoint x: 862, endPoint y: 266, distance: 125.3
click at [862, 266] on div at bounding box center [866, 255] width 28 height 28
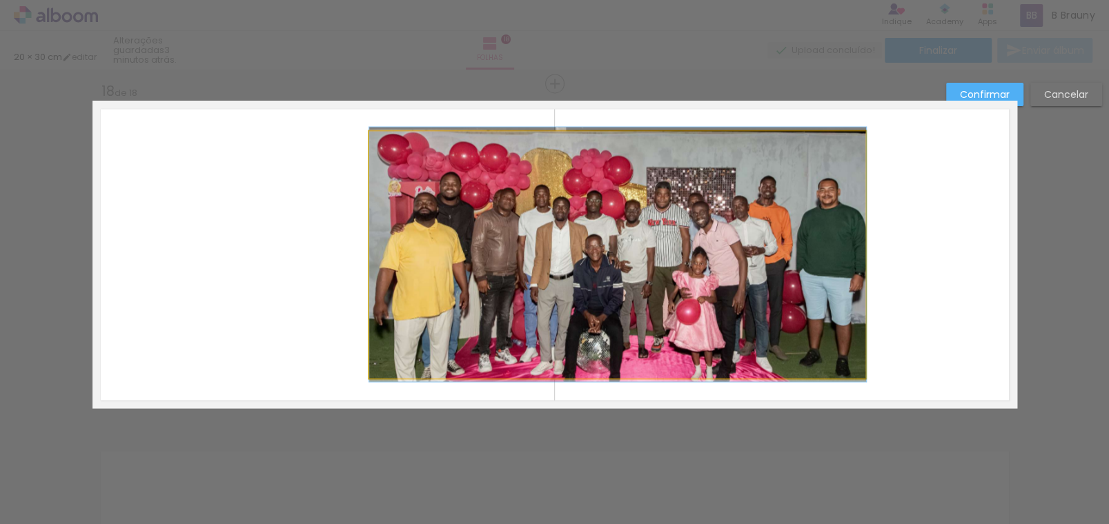
drag, startPoint x: 617, startPoint y: 154, endPoint x: 610, endPoint y: 145, distance: 11.3
click at [616, 155] on quentale-photo at bounding box center [617, 254] width 497 height 247
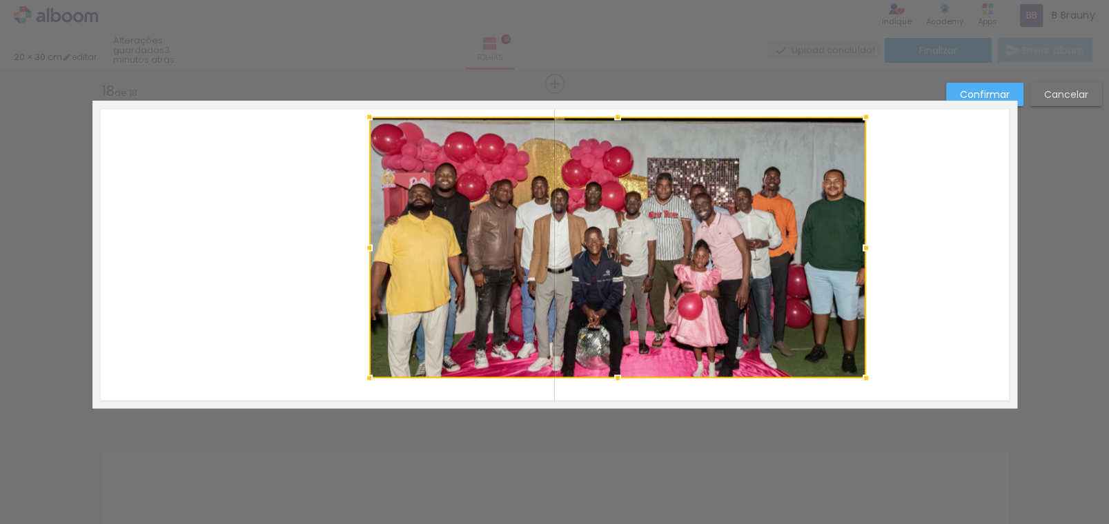
drag, startPoint x: 610, startPoint y: 127, endPoint x: 613, endPoint y: 112, distance: 14.7
click at [613, 112] on div at bounding box center [618, 117] width 28 height 28
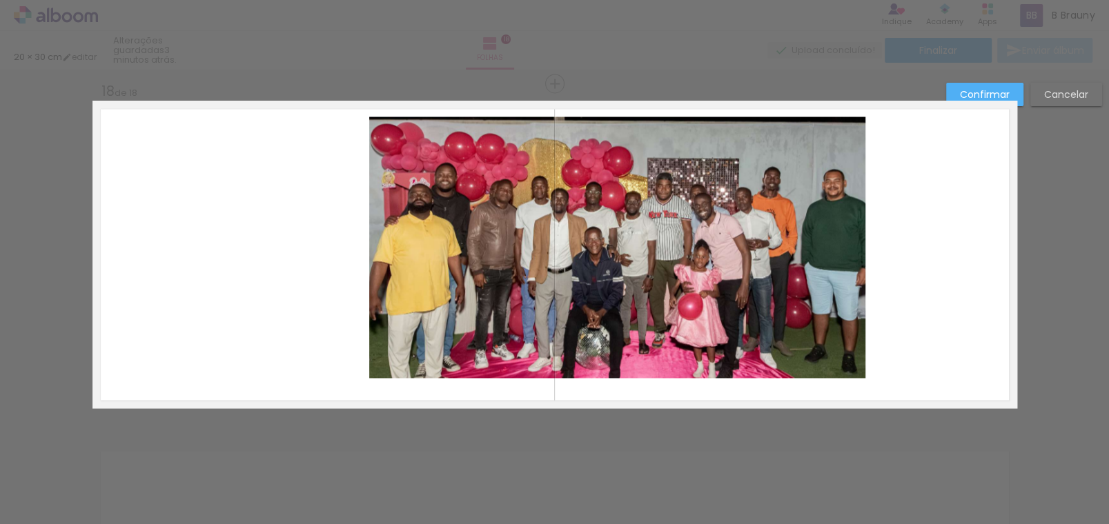
click at [609, 352] on quentale-photo at bounding box center [617, 247] width 497 height 261
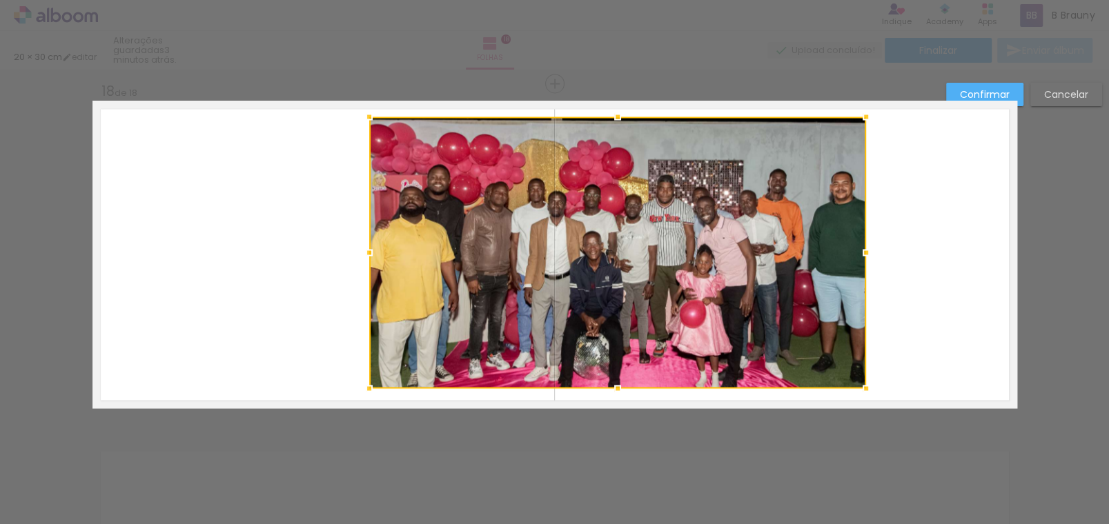
drag, startPoint x: 609, startPoint y: 380, endPoint x: 593, endPoint y: 358, distance: 27.6
click at [612, 386] on div at bounding box center [618, 389] width 28 height 28
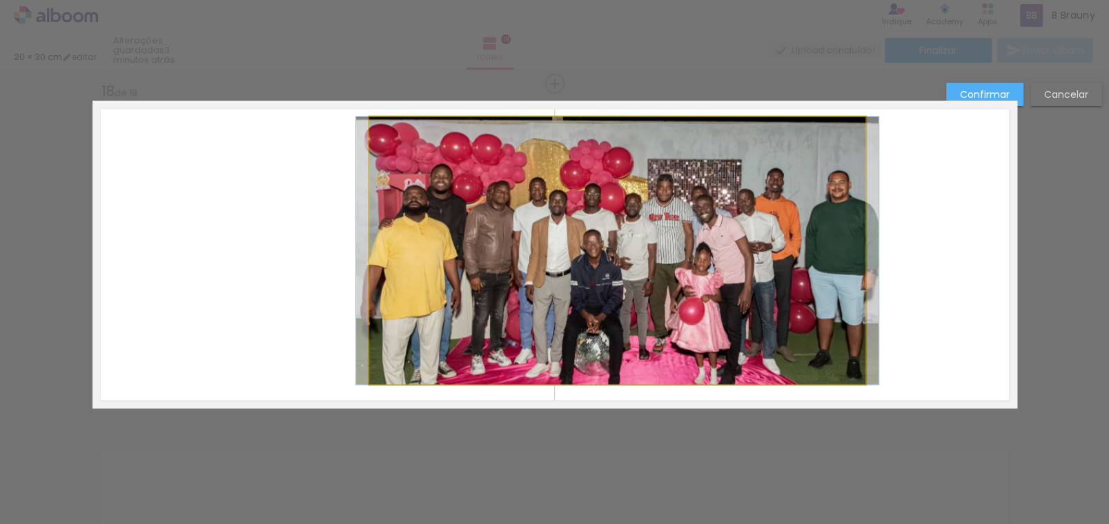
drag, startPoint x: 373, startPoint y: 251, endPoint x: 364, endPoint y: 245, distance: 11.5
click at [374, 250] on quentale-photo at bounding box center [617, 251] width 497 height 268
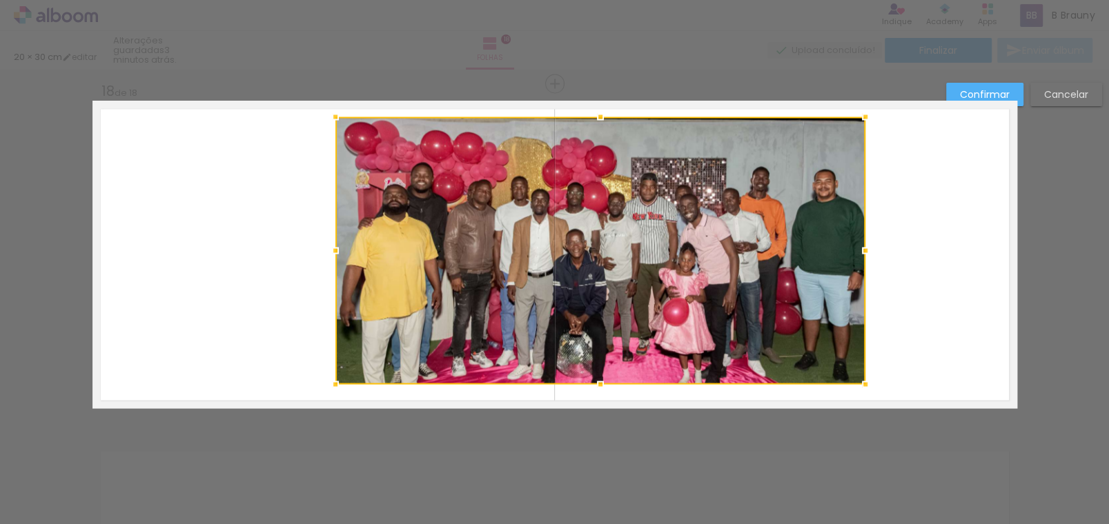
drag, startPoint x: 362, startPoint y: 250, endPoint x: 328, endPoint y: 257, distance: 34.4
click at [328, 257] on div at bounding box center [335, 251] width 28 height 28
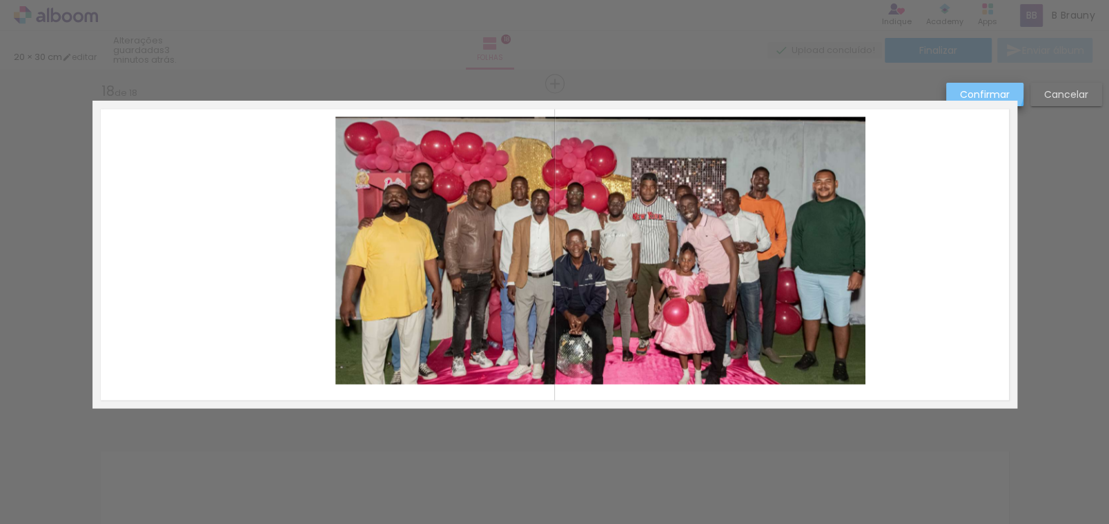
click at [0, 0] on slot "Confirmar" at bounding box center [0, 0] width 0 height 0
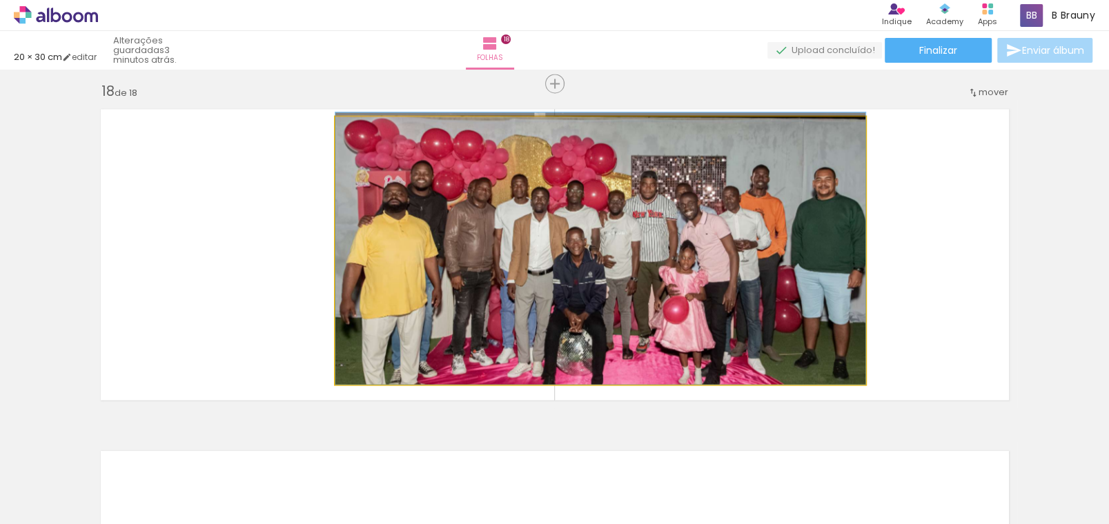
drag, startPoint x: 716, startPoint y: 240, endPoint x: 631, endPoint y: 238, distance: 84.9
drag, startPoint x: 665, startPoint y: 228, endPoint x: 650, endPoint y: 224, distance: 15.1
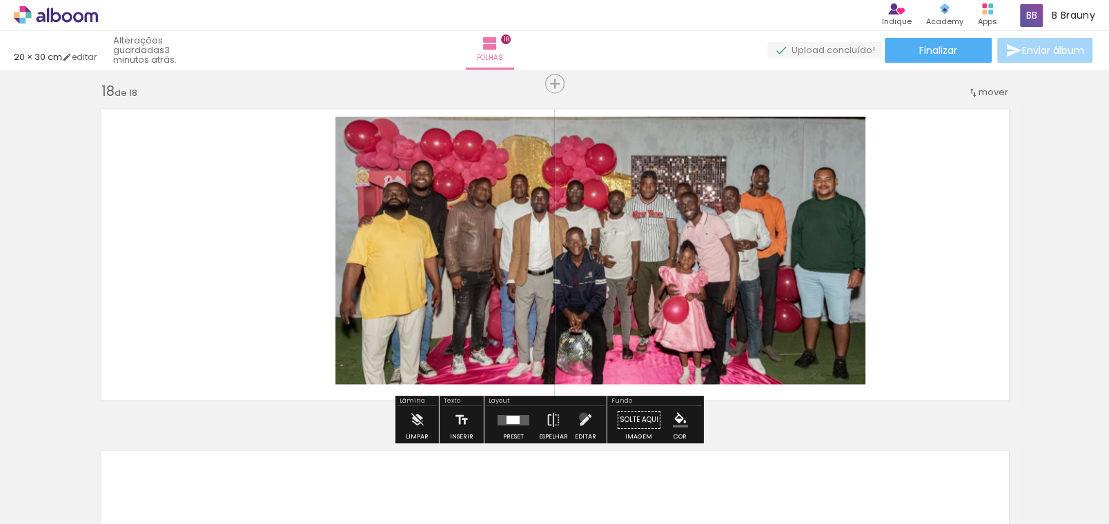
drag, startPoint x: 582, startPoint y: 417, endPoint x: 576, endPoint y: 372, distance: 45.3
click at [581, 417] on iron-icon at bounding box center [584, 420] width 15 height 28
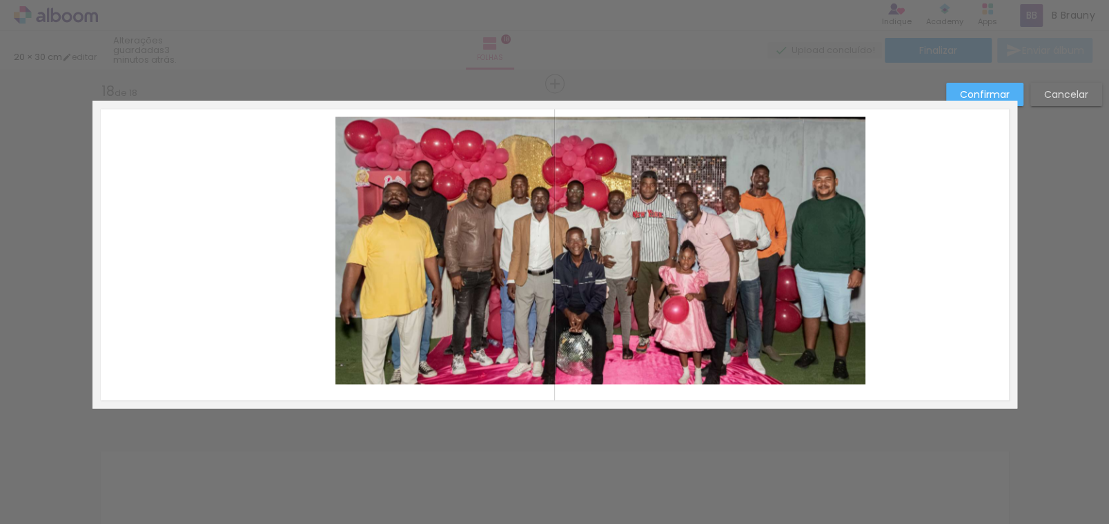
click at [627, 222] on quentale-photo at bounding box center [600, 251] width 530 height 268
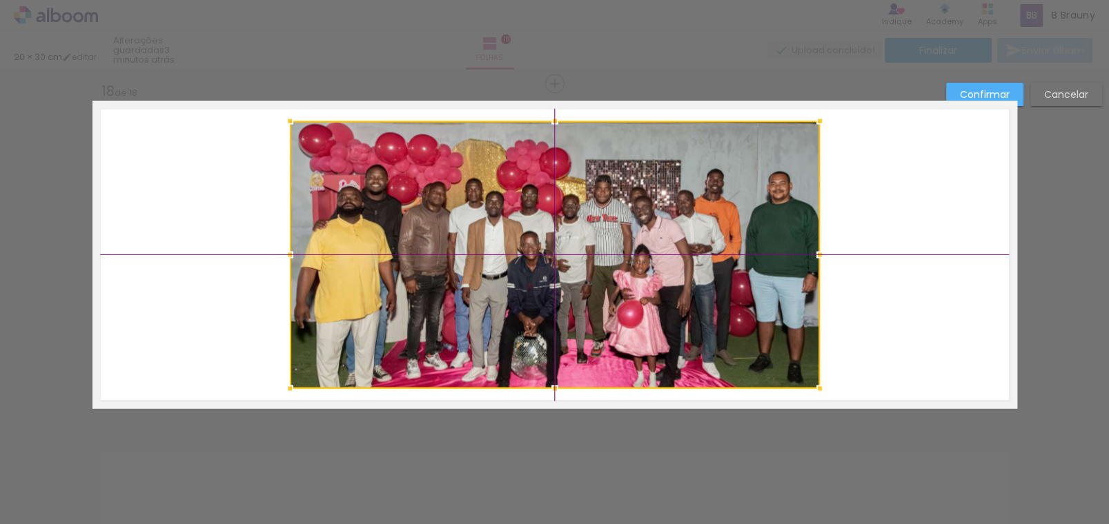
drag, startPoint x: 642, startPoint y: 240, endPoint x: 603, endPoint y: 229, distance: 40.2
click at [603, 229] on div at bounding box center [555, 255] width 530 height 268
click at [955, 88] on paper-button "Confirmar" at bounding box center [984, 94] width 77 height 23
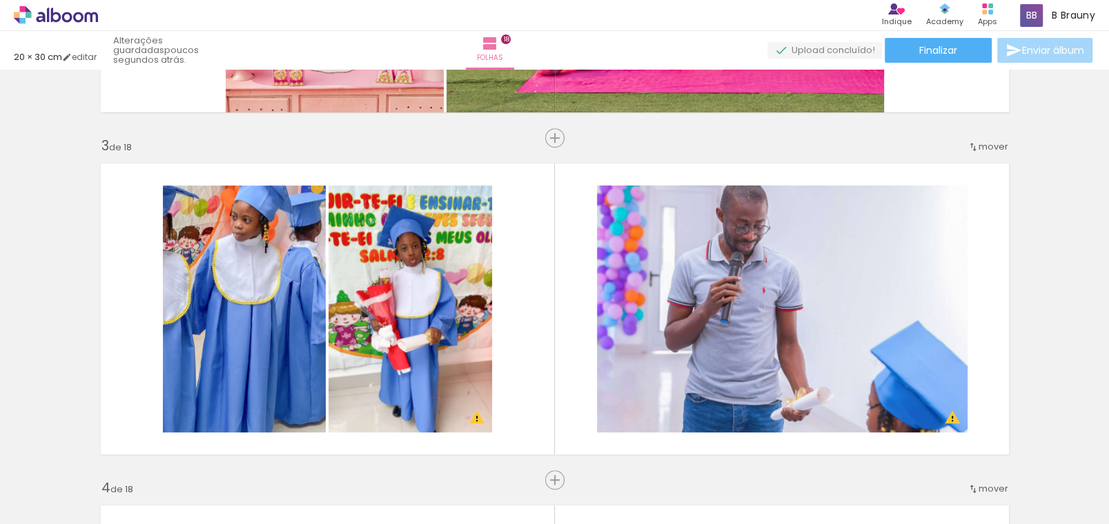
scroll to position [593, 0]
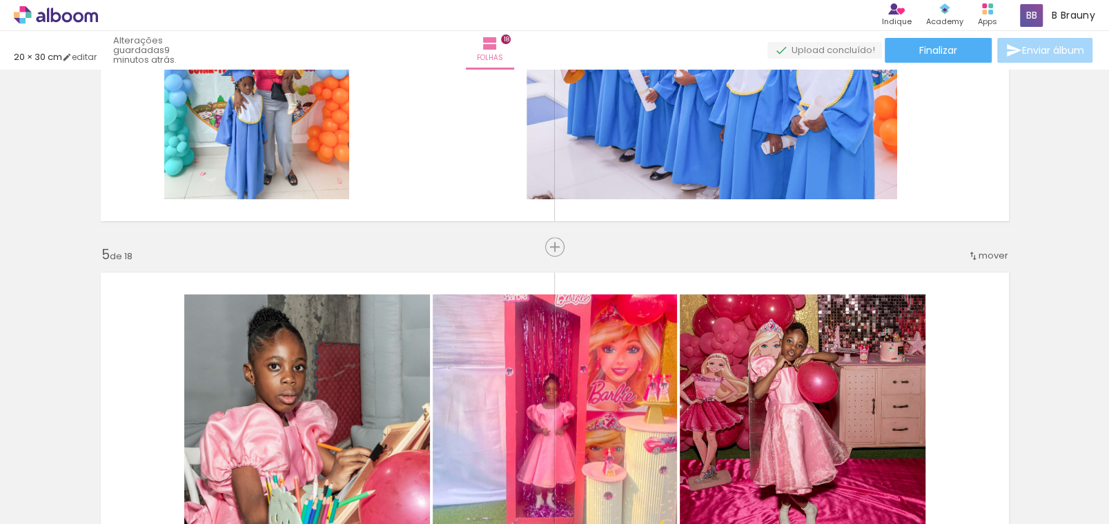
scroll to position [0, 2639]
click at [33, 501] on span "Adicionar Fotos" at bounding box center [48, 505] width 41 height 15
click at [0, 0] on input "file" at bounding box center [0, 0] width 0 height 0
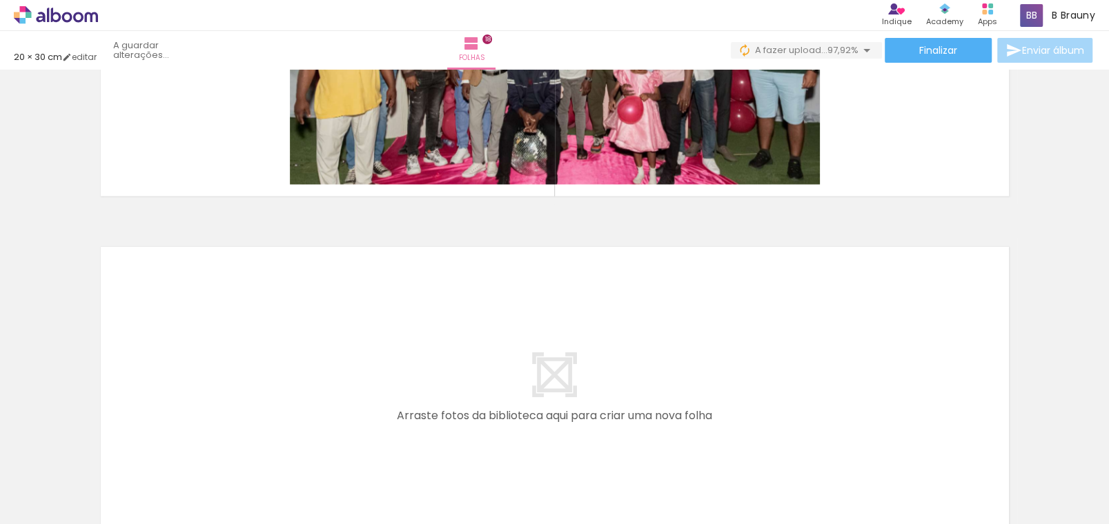
scroll to position [6168, 0]
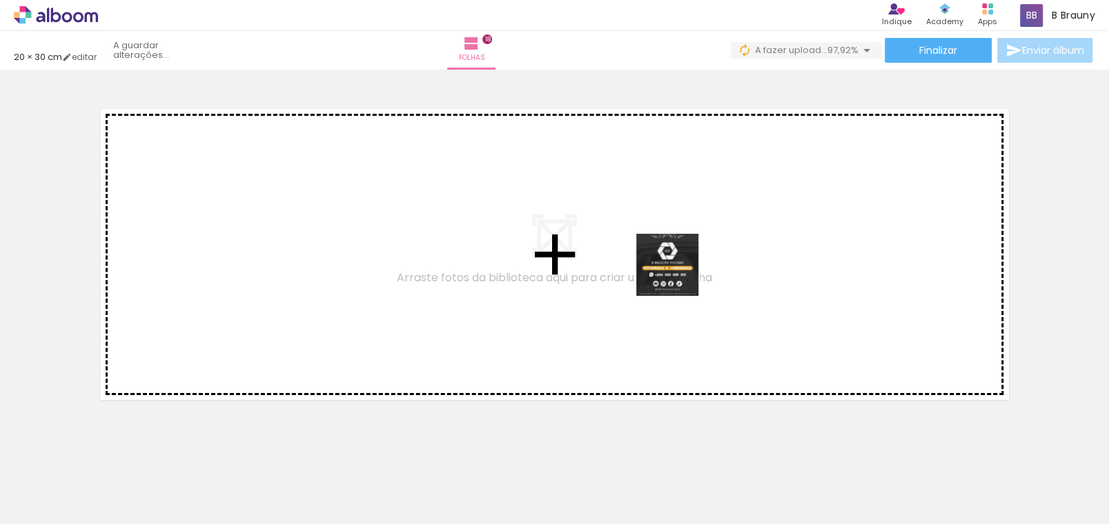
drag, startPoint x: 1066, startPoint y: 473, endPoint x: 677, endPoint y: 275, distance: 435.6
click at [677, 275] on quentale-workspace at bounding box center [554, 262] width 1109 height 524
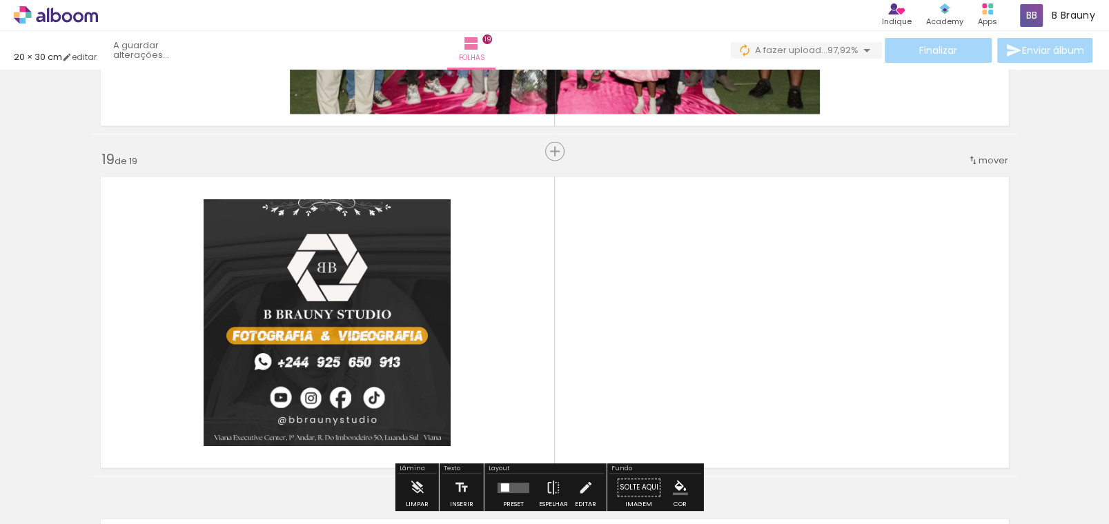
scroll to position [6237, 0]
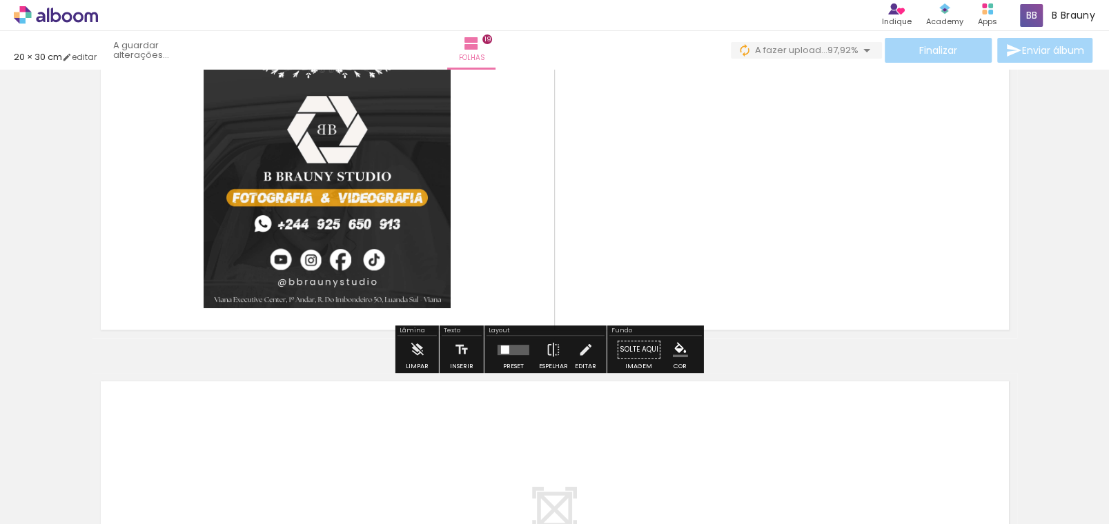
click at [510, 352] on quentale-layouter at bounding box center [513, 350] width 32 height 10
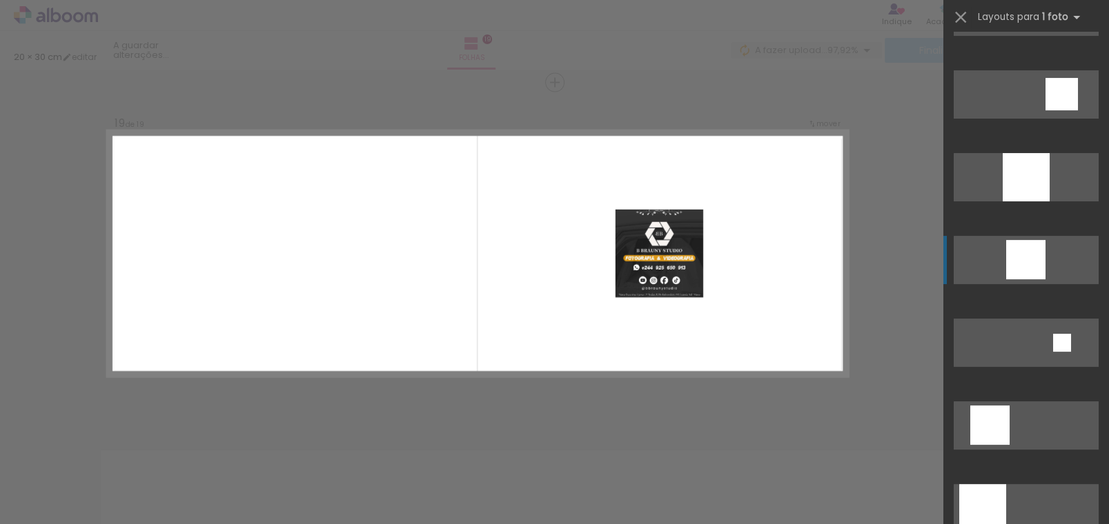
scroll to position [275, 0]
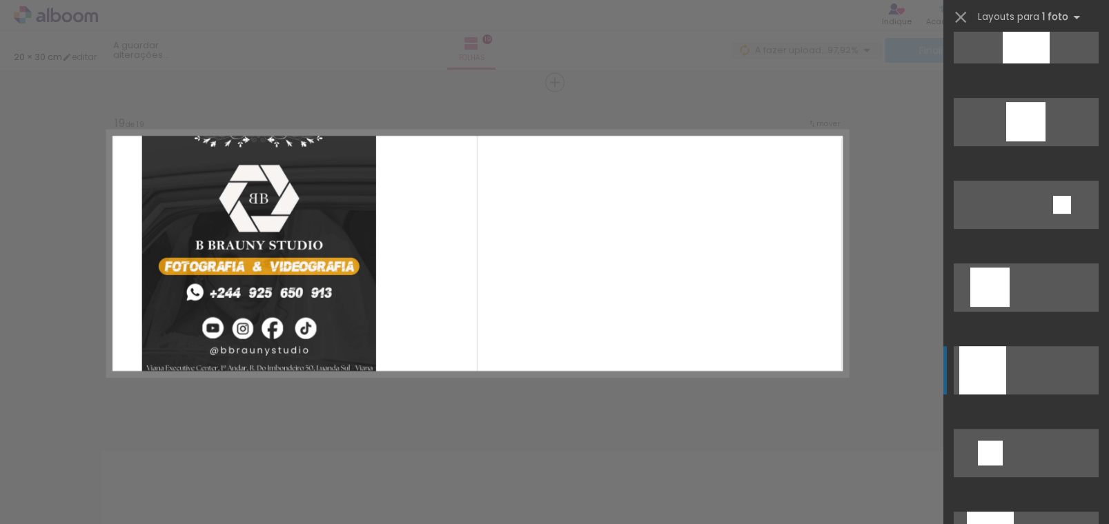
click at [992, 378] on div at bounding box center [982, 370] width 47 height 48
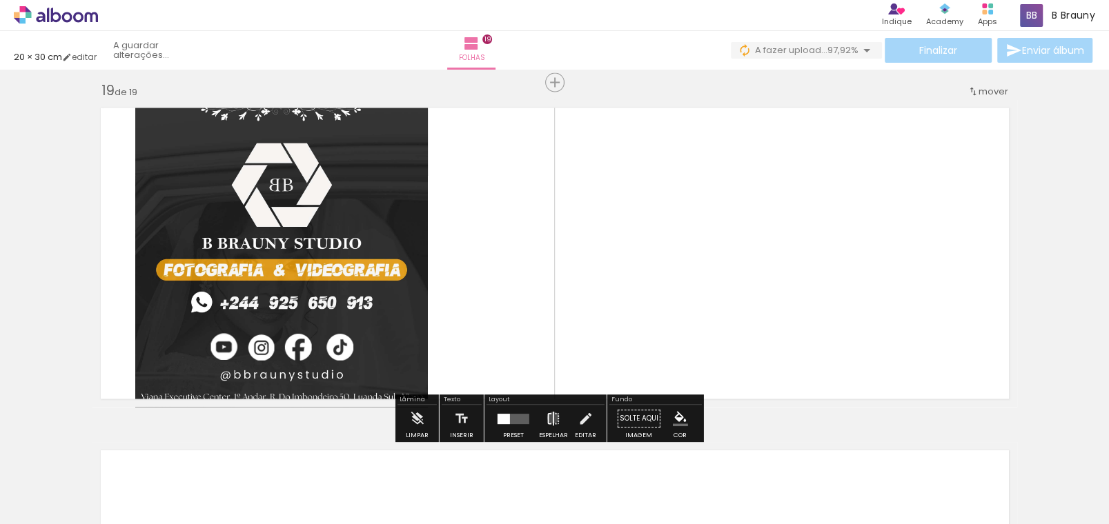
click at [551, 418] on iron-icon at bounding box center [553, 420] width 15 height 28
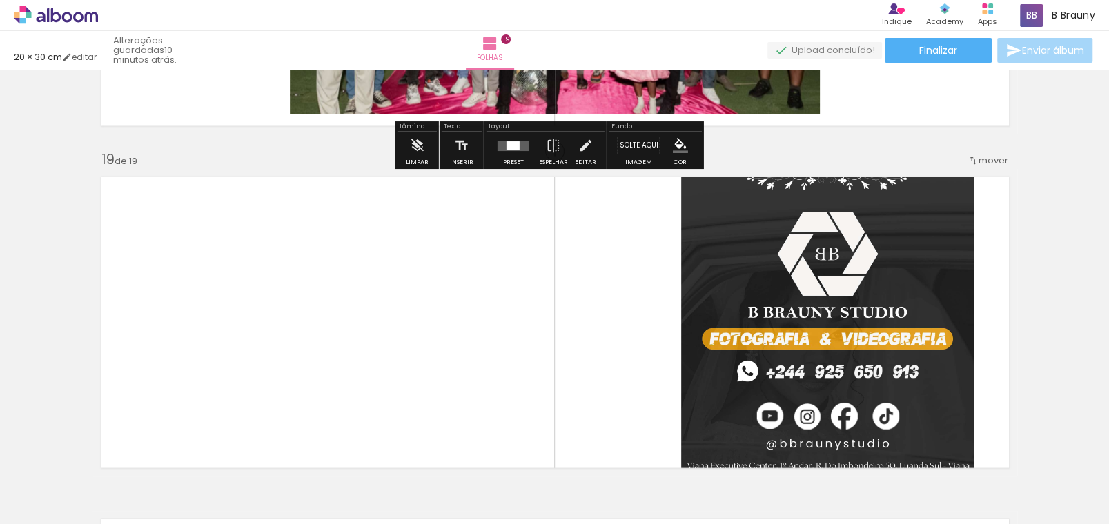
scroll to position [6168, 0]
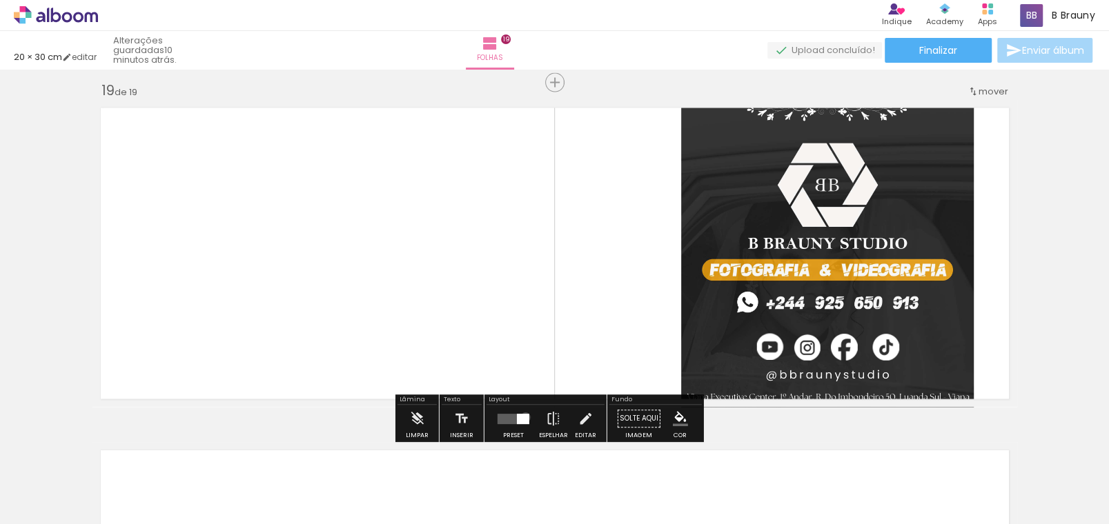
click at [524, 417] on div at bounding box center [523, 419] width 12 height 10
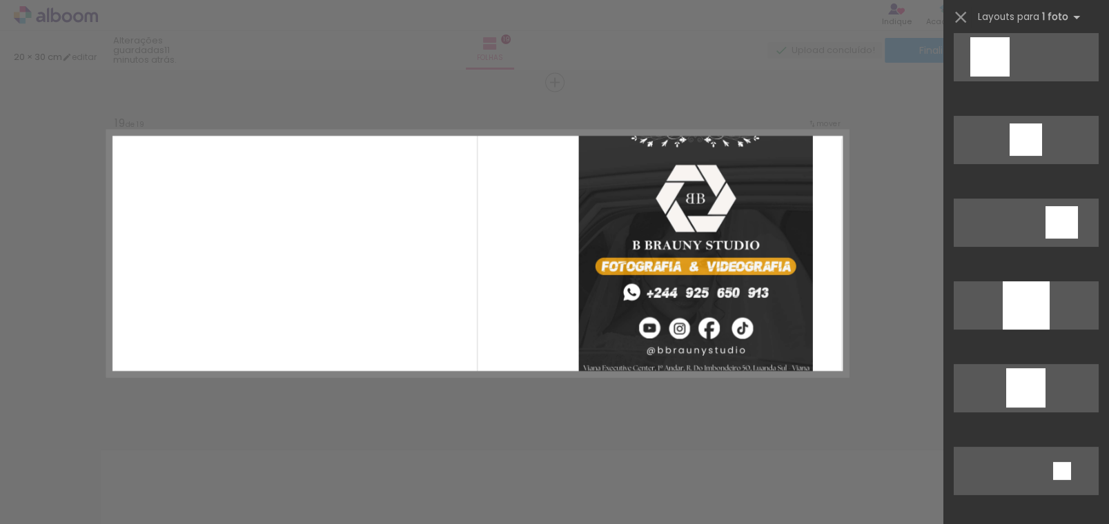
scroll to position [0, 0]
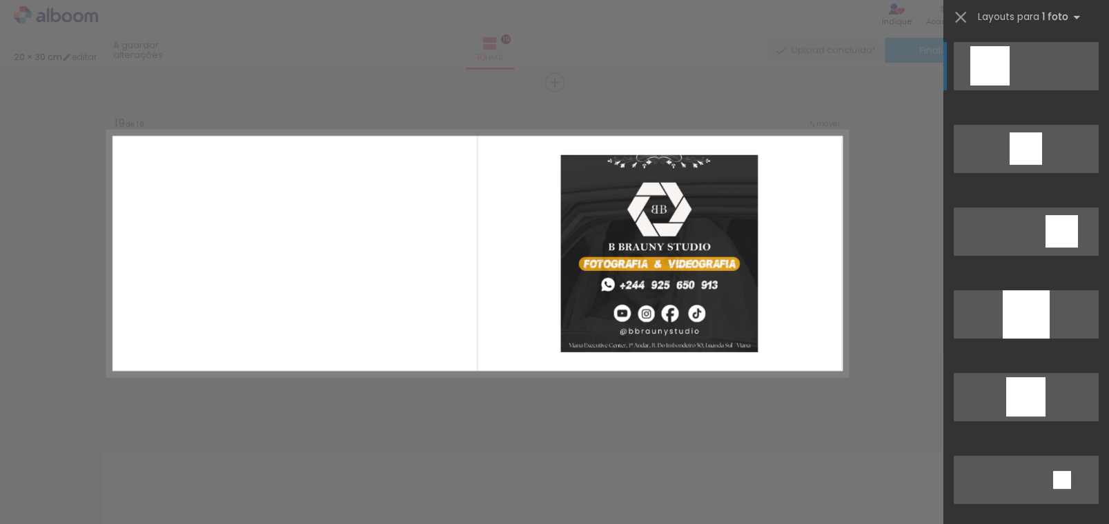
click at [970, 74] on div at bounding box center [989, 65] width 39 height 39
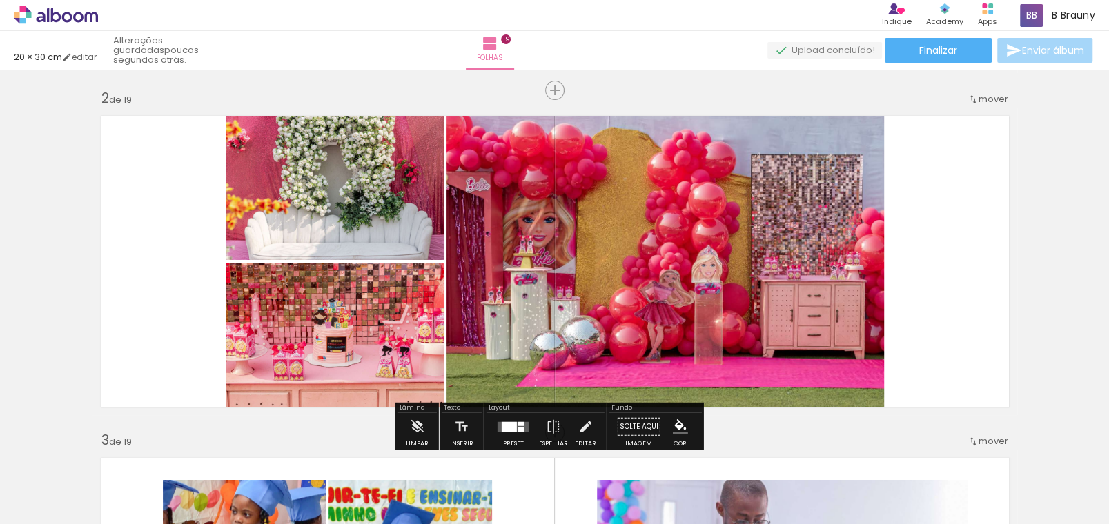
scroll to position [275, 0]
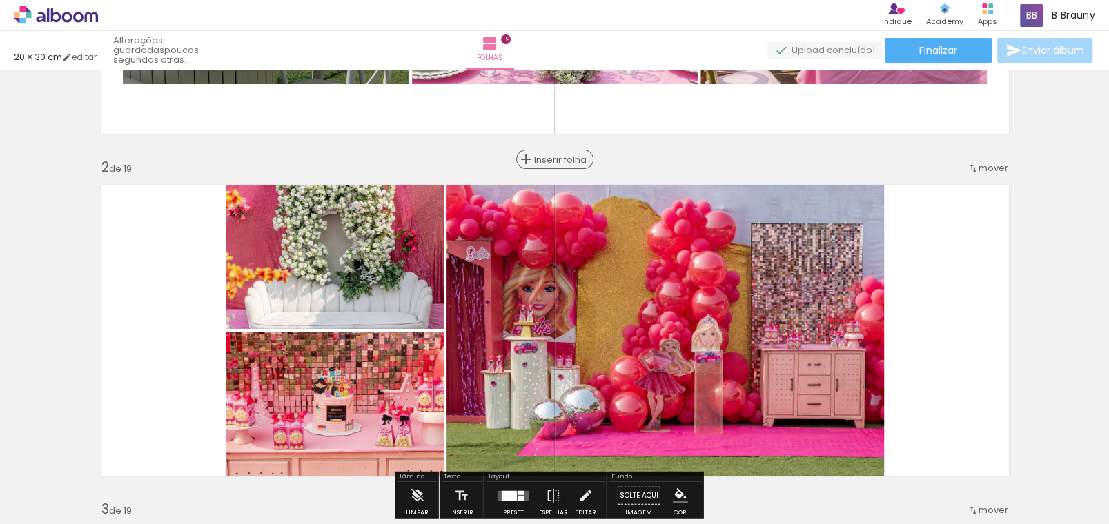
click at [547, 161] on span "Inserir folha" at bounding box center [561, 159] width 54 height 9
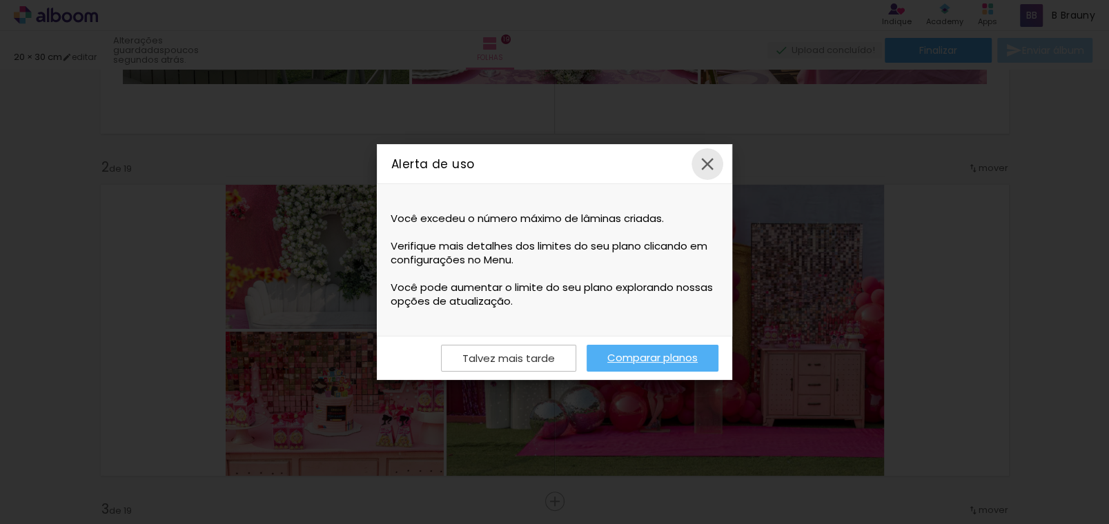
click at [715, 164] on iron-icon at bounding box center [707, 164] width 21 height 21
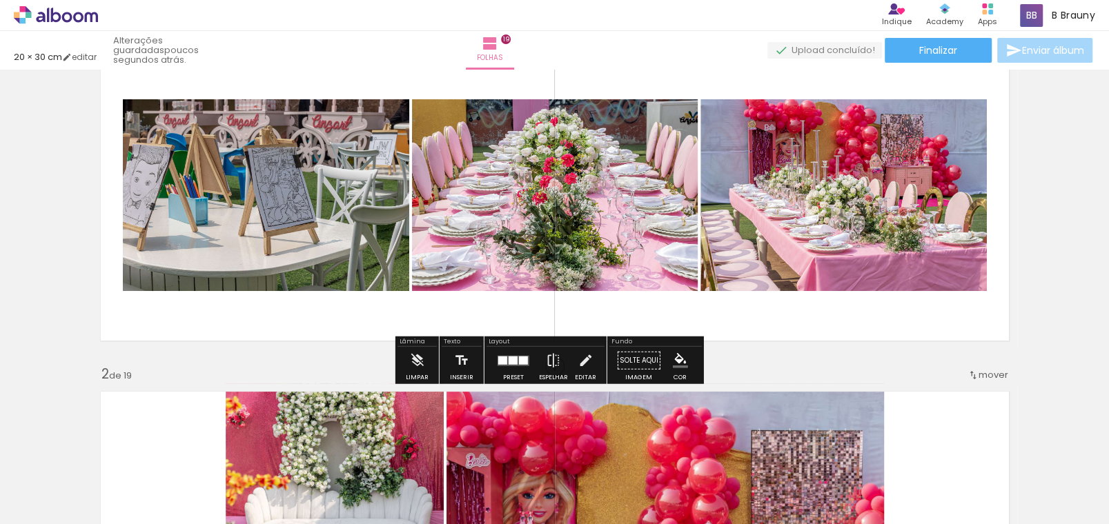
scroll to position [0, 0]
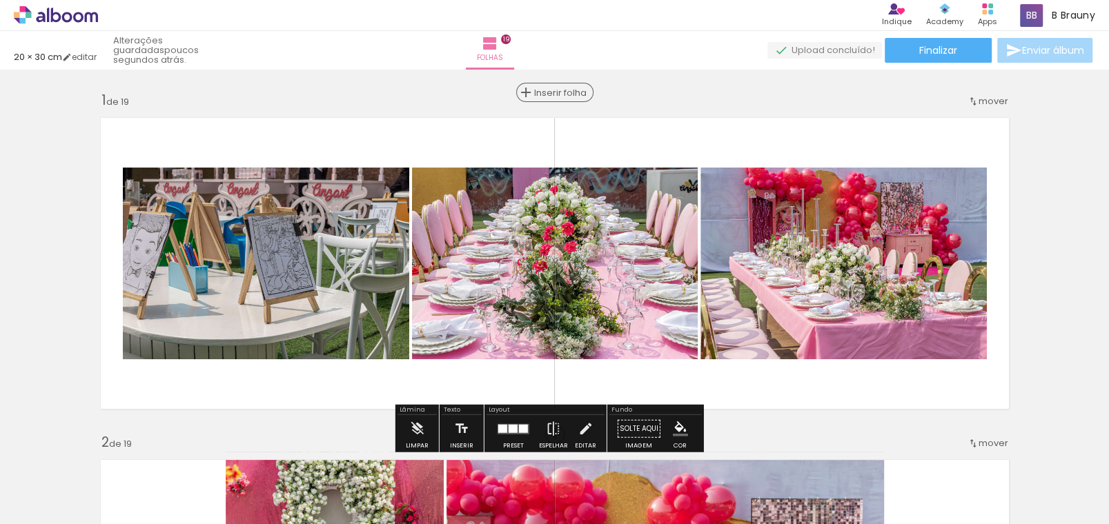
click at [547, 94] on span "Inserir folha" at bounding box center [561, 92] width 54 height 9
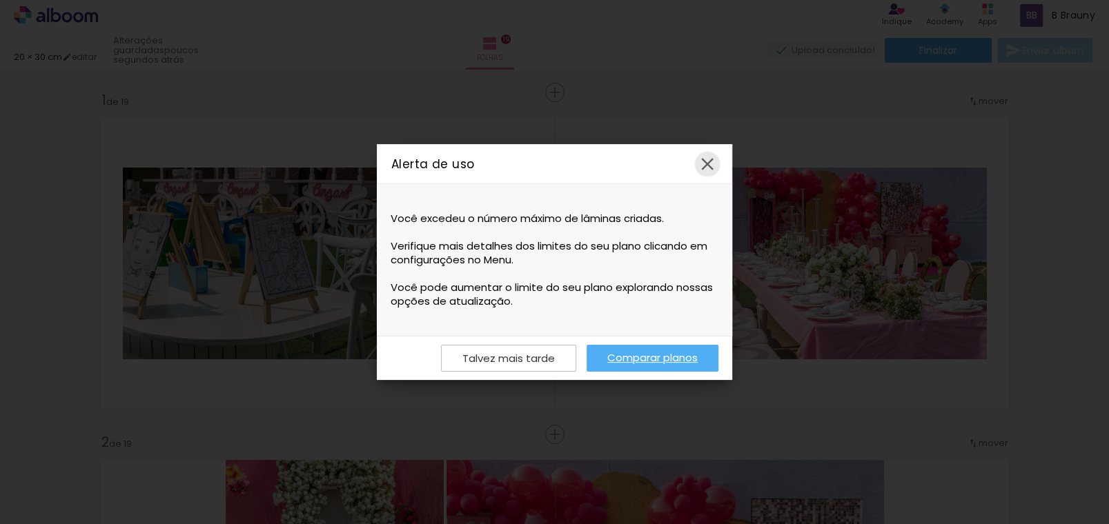
click at [713, 158] on iron-icon at bounding box center [707, 164] width 21 height 21
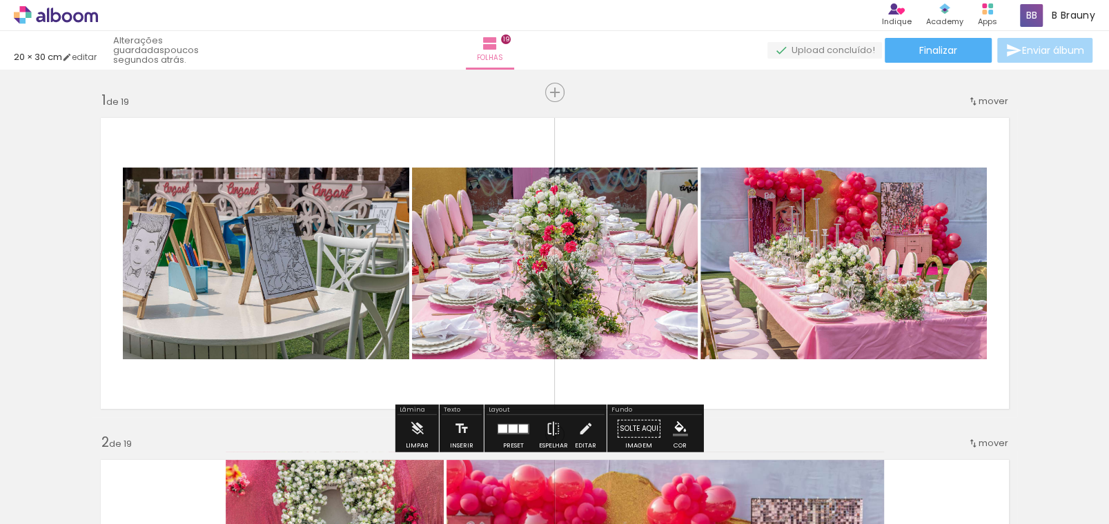
scroll to position [275, 0]
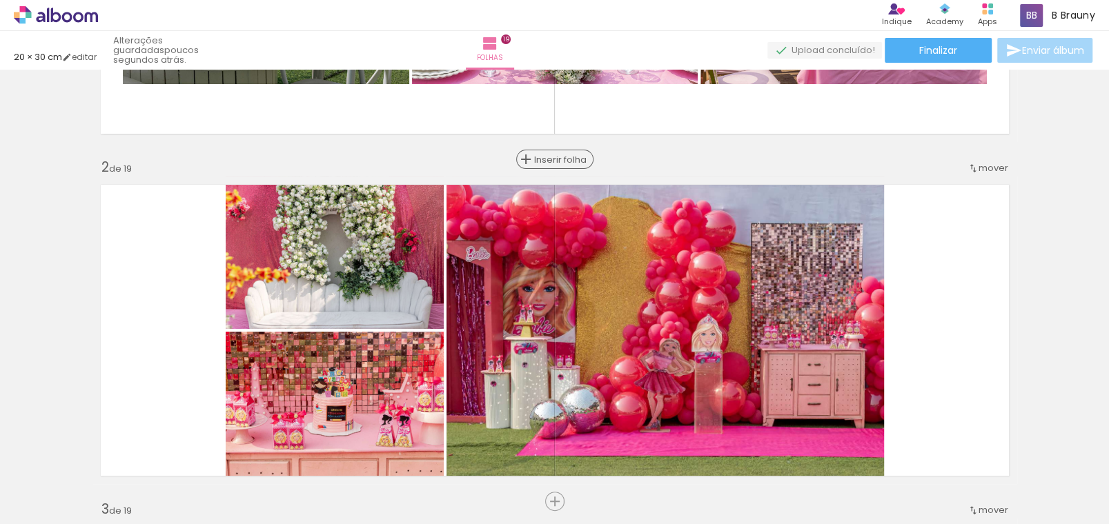
click at [549, 158] on span "Inserir folha" at bounding box center [561, 159] width 54 height 9
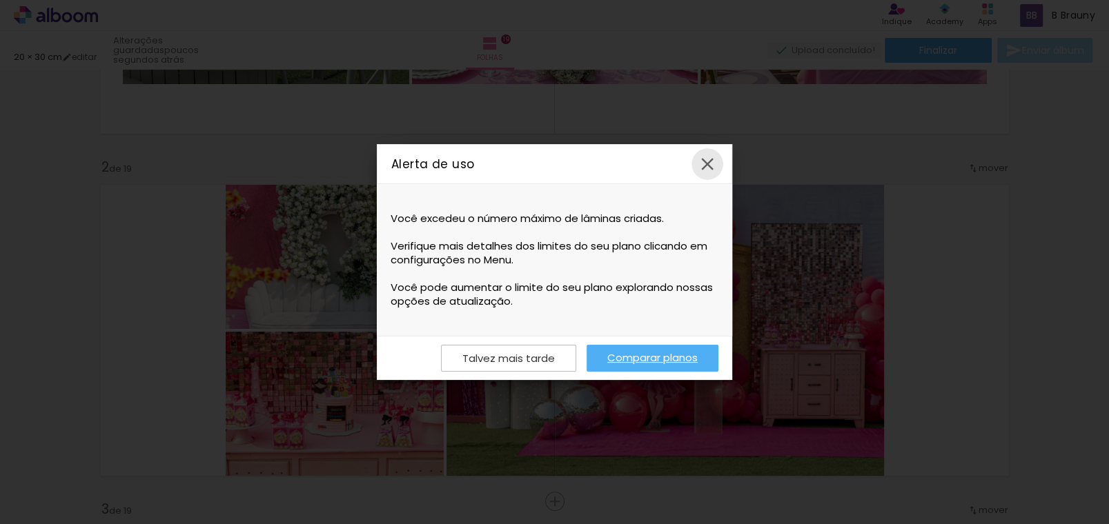
click at [706, 161] on iron-icon at bounding box center [707, 164] width 21 height 21
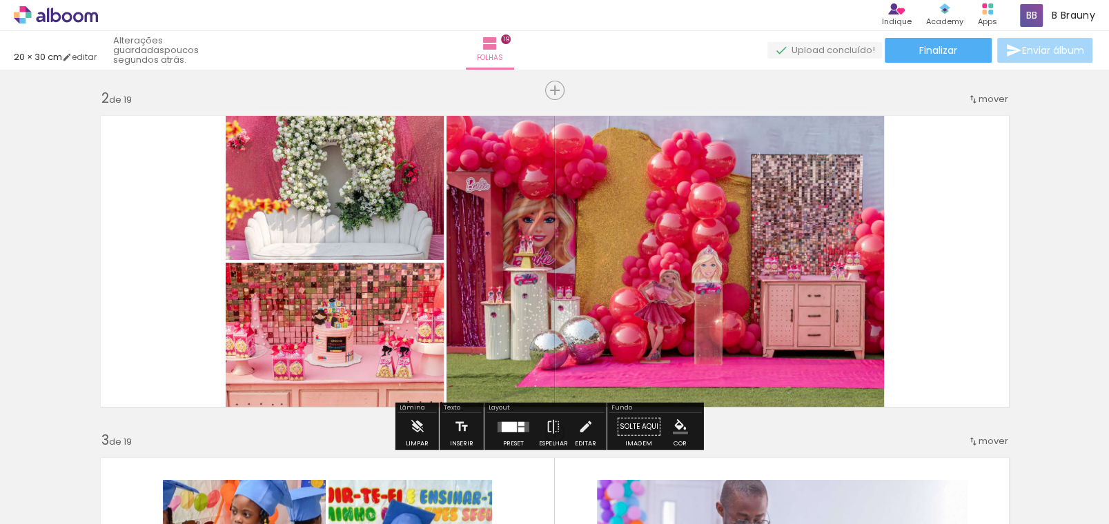
scroll to position [414, 0]
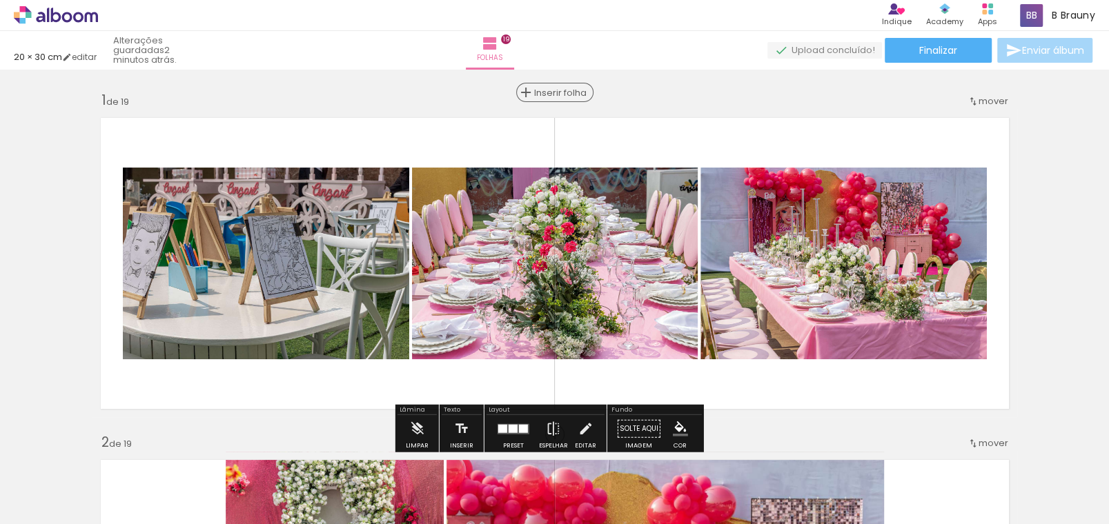
click at [553, 91] on span "Inserir folha" at bounding box center [561, 92] width 54 height 9
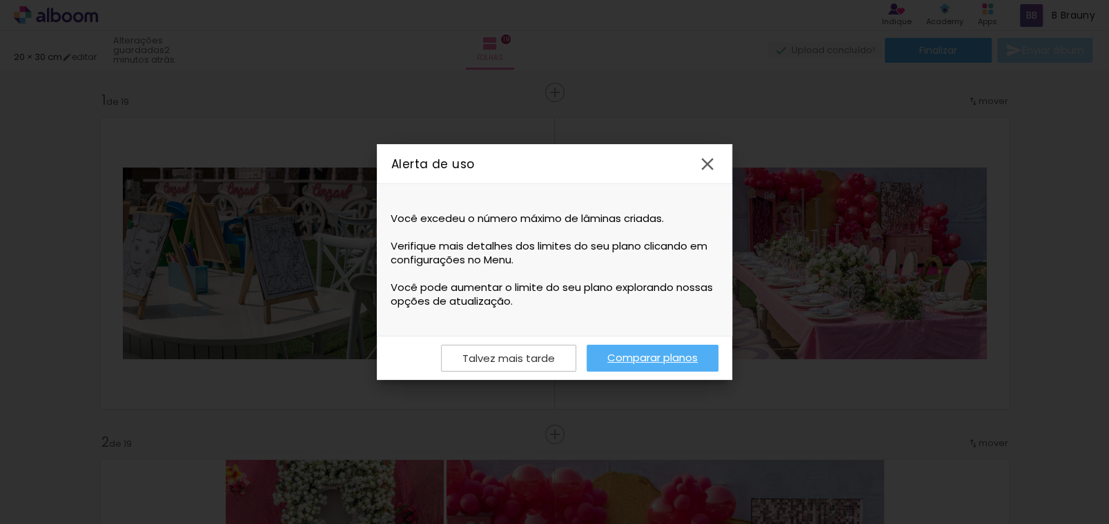
click at [668, 352] on link "Comparar planos" at bounding box center [652, 358] width 132 height 27
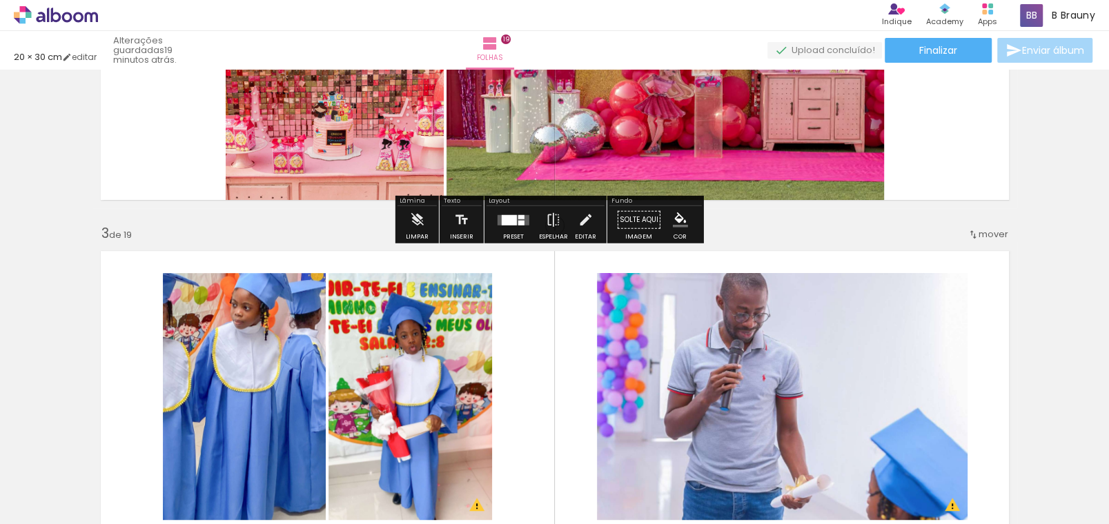
scroll to position [0, 2717]
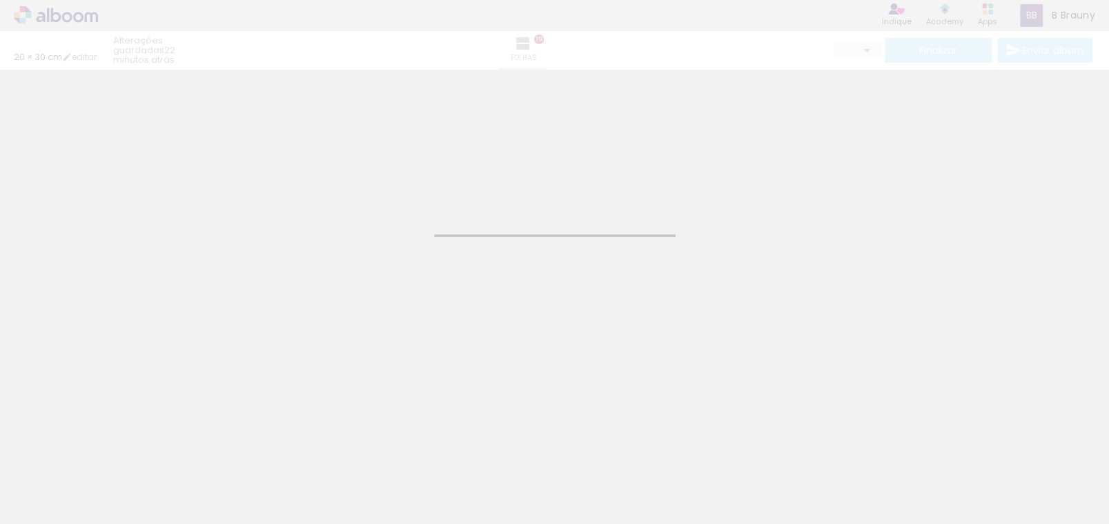
type input "20"
type input "60"
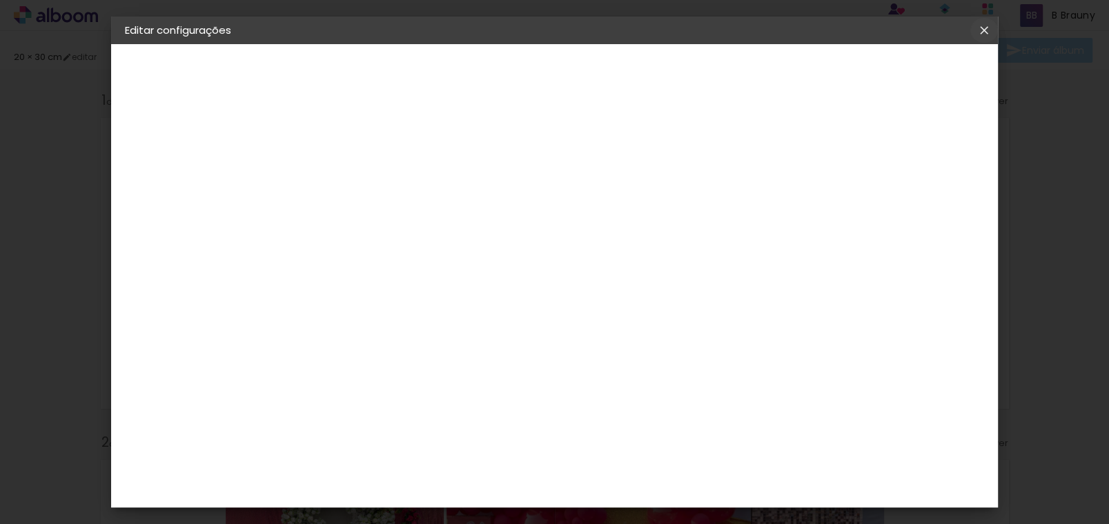
click at [988, 25] on iron-icon at bounding box center [983, 30] width 17 height 14
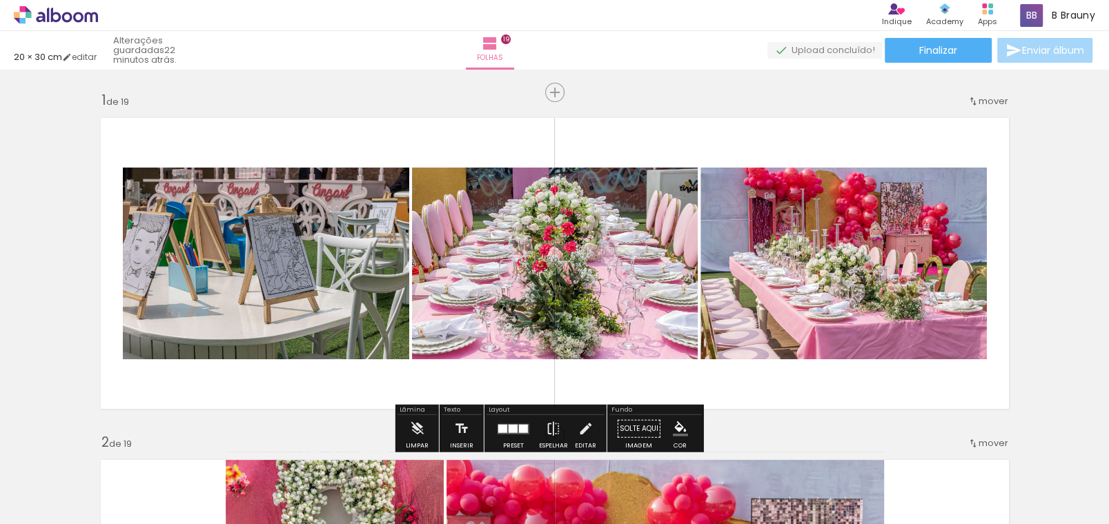
scroll to position [275, 0]
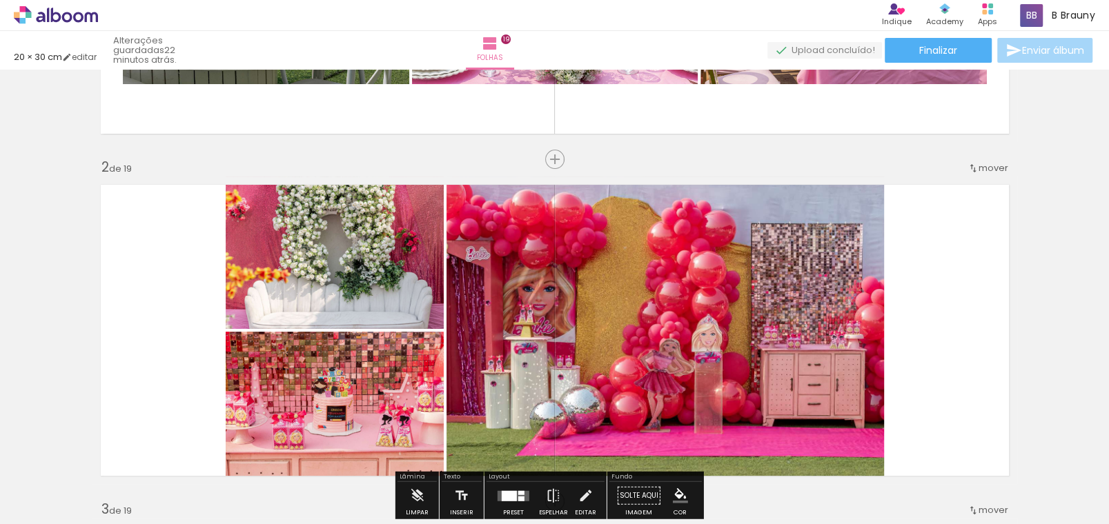
drag, startPoint x: 553, startPoint y: 157, endPoint x: 635, endPoint y: 176, distance: 84.3
click at [553, 157] on div "Inserir folha" at bounding box center [583, 159] width 74 height 17
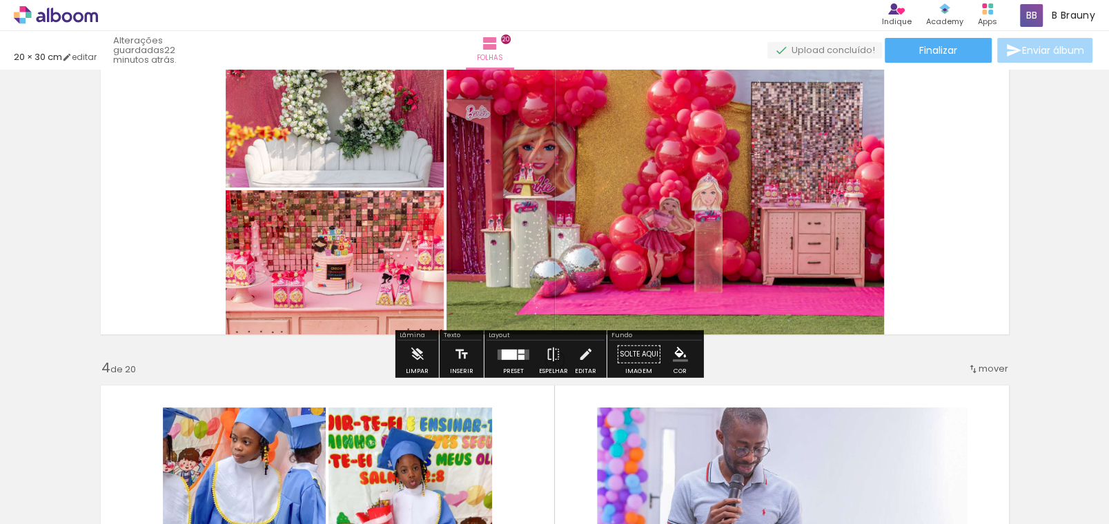
scroll to position [620, 0]
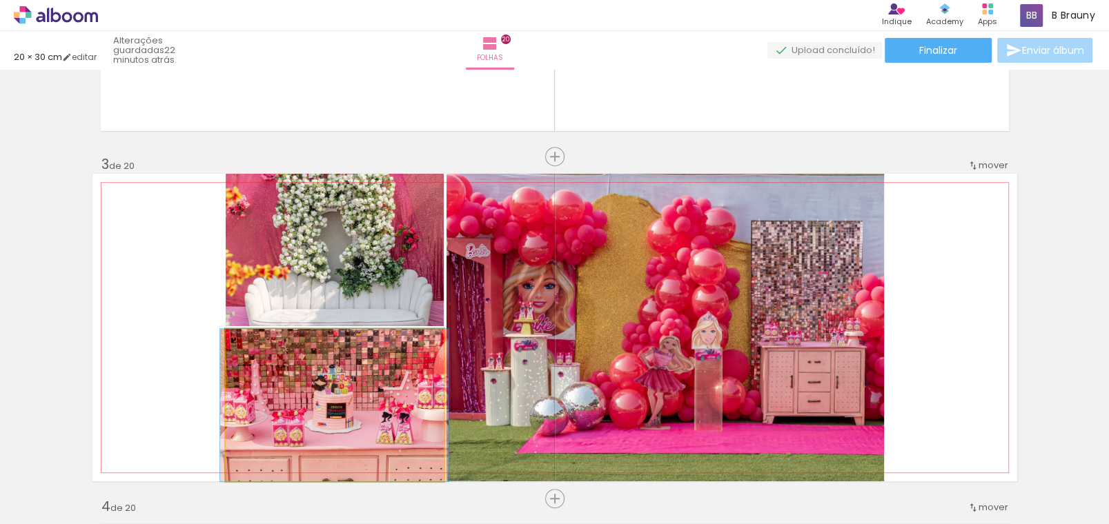
click at [379, 386] on quentale-photo at bounding box center [335, 405] width 218 height 152
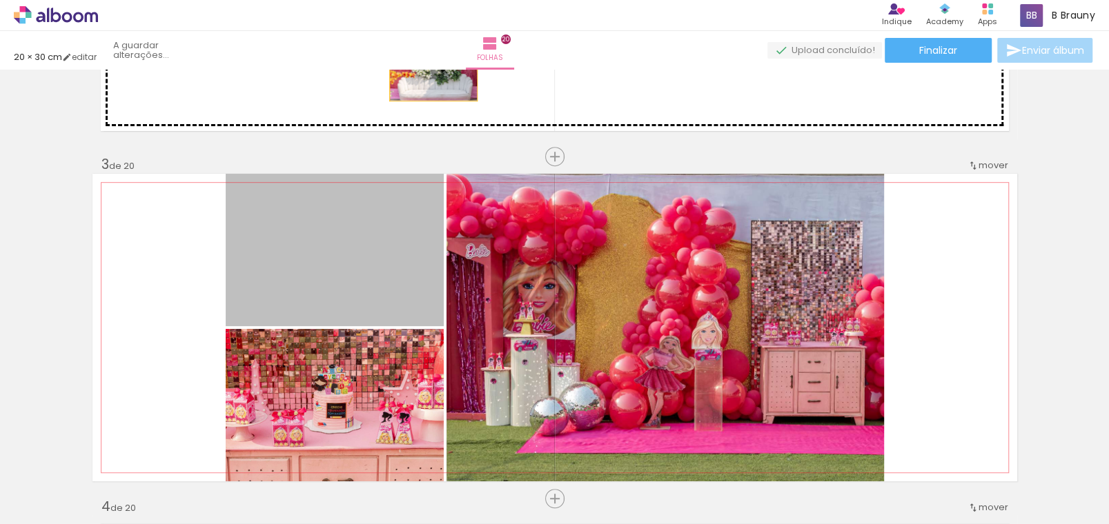
drag, startPoint x: 362, startPoint y: 298, endPoint x: 428, endPoint y: 70, distance: 237.7
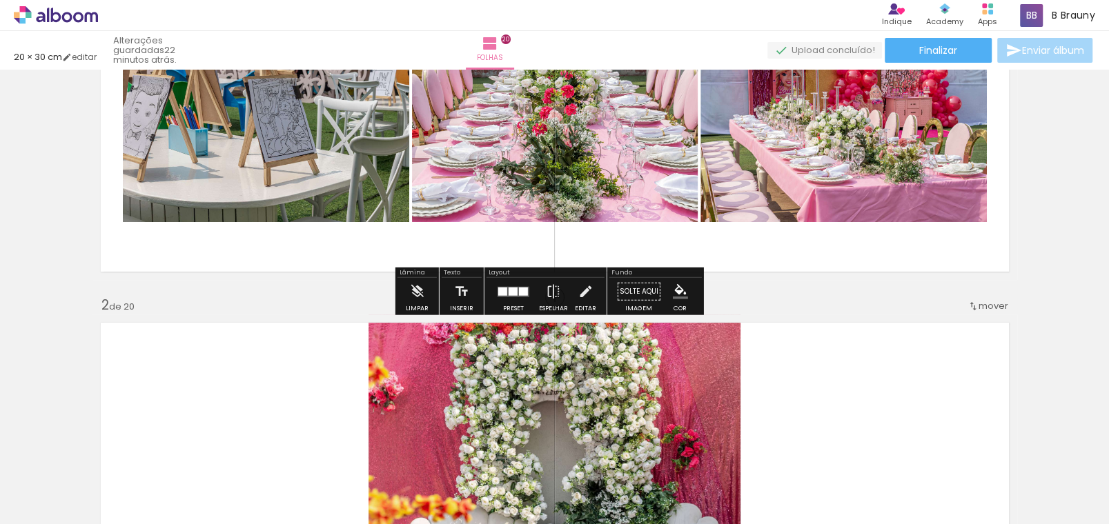
scroll to position [68, 0]
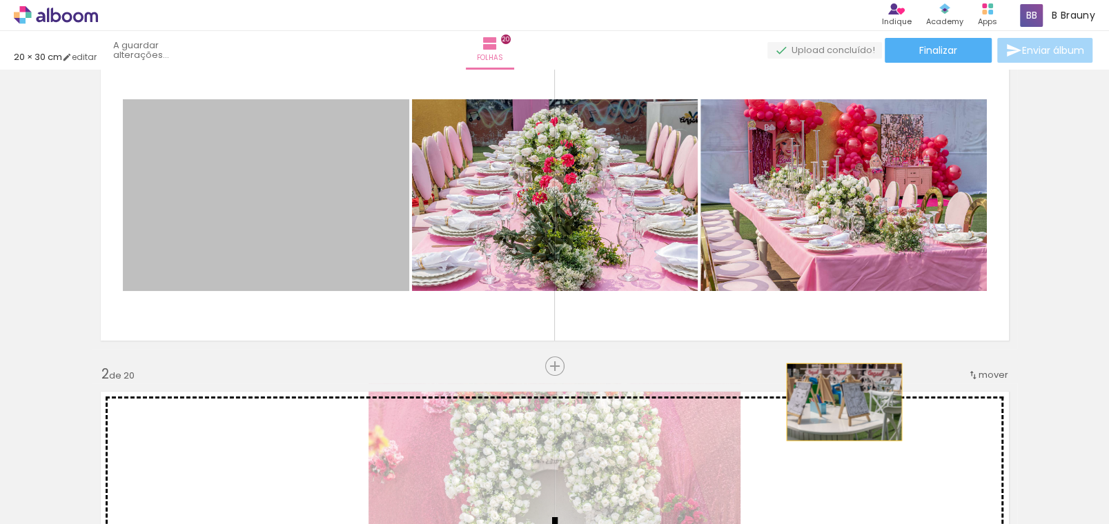
drag, startPoint x: 257, startPoint y: 216, endPoint x: 804, endPoint y: 339, distance: 560.6
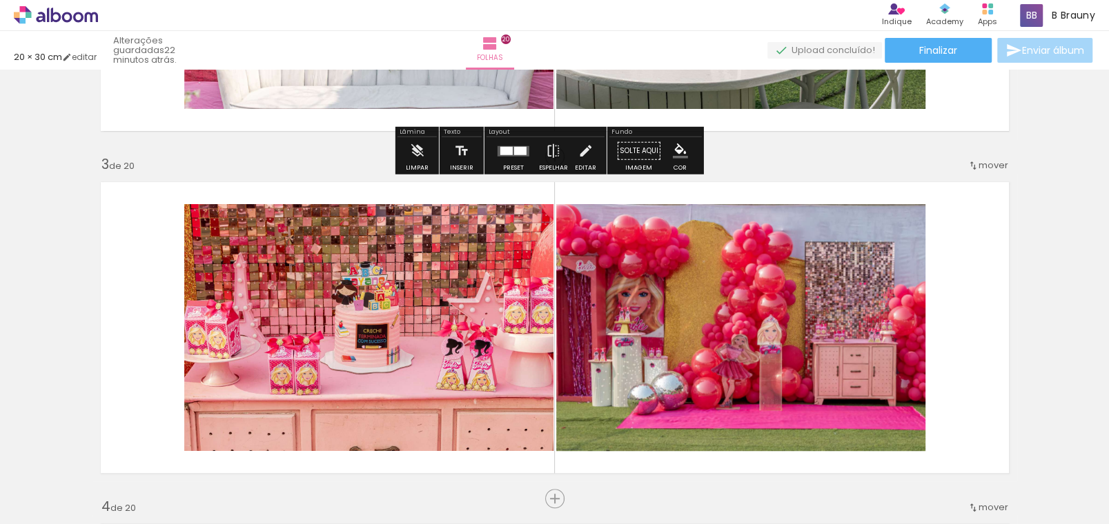
scroll to position [759, 0]
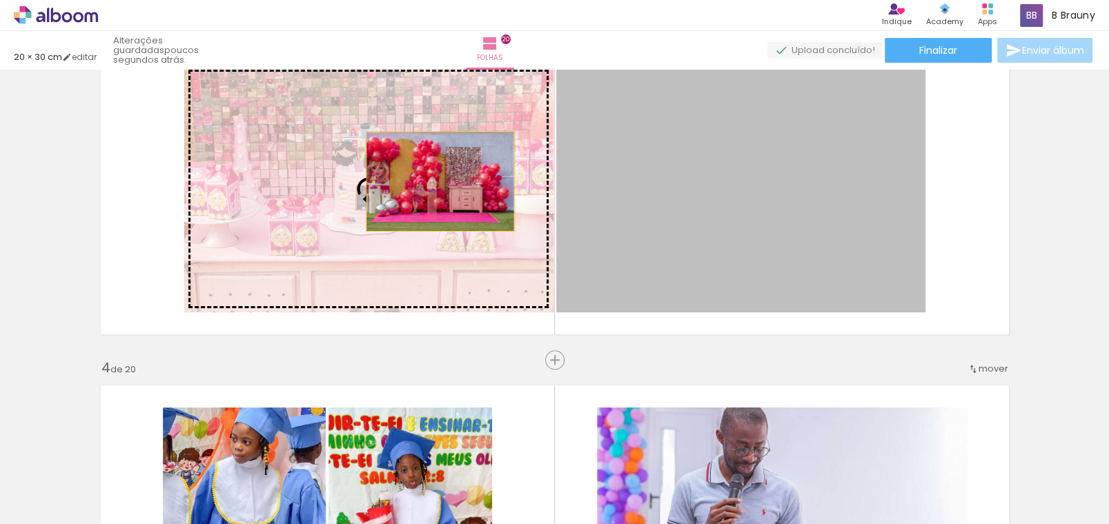
drag, startPoint x: 710, startPoint y: 212, endPoint x: 435, endPoint y: 181, distance: 277.6
click at [0, 0] on slot at bounding box center [0, 0] width 0 height 0
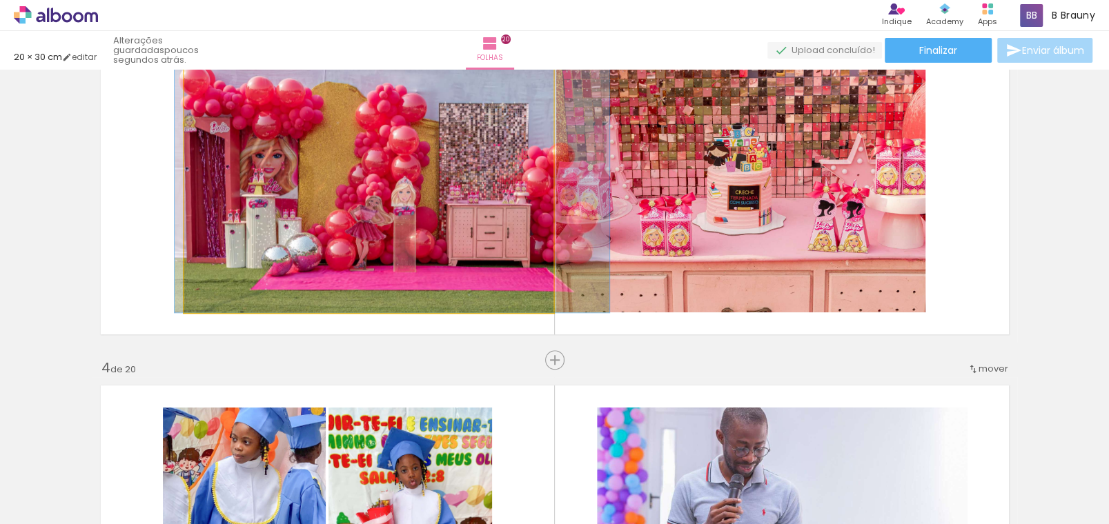
drag, startPoint x: 447, startPoint y: 197, endPoint x: 468, endPoint y: 202, distance: 22.1
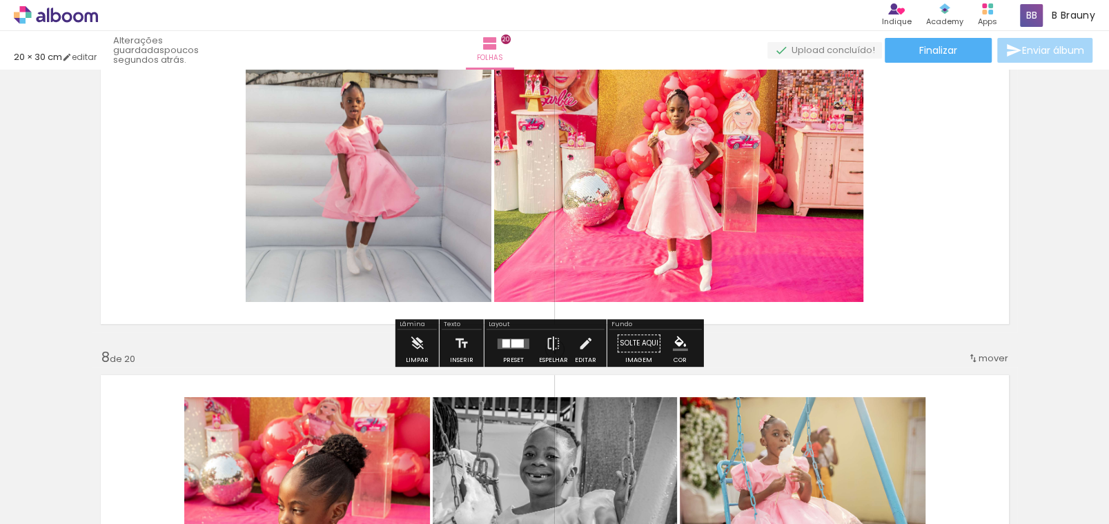
scroll to position [2414, 0]
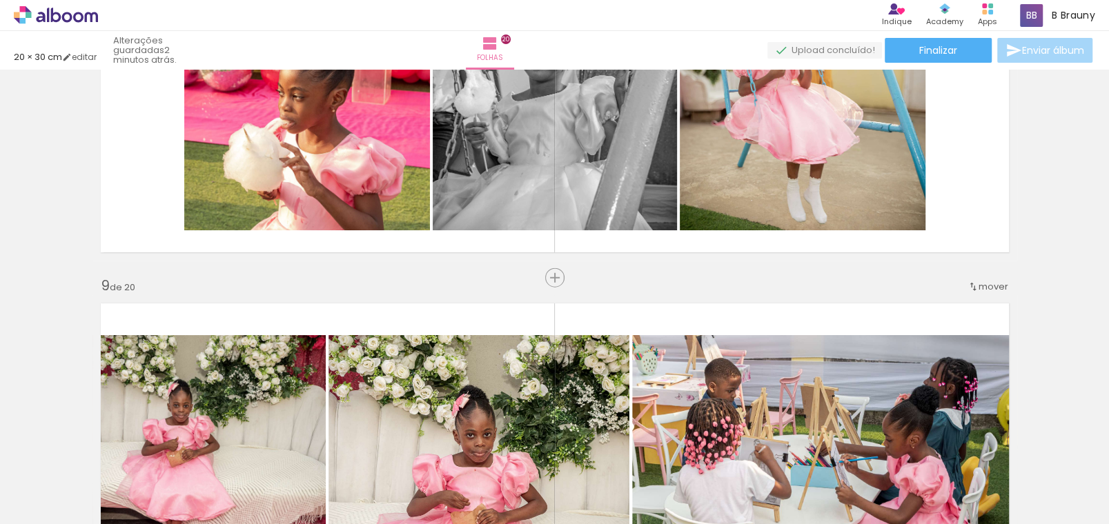
scroll to position [2414, 0]
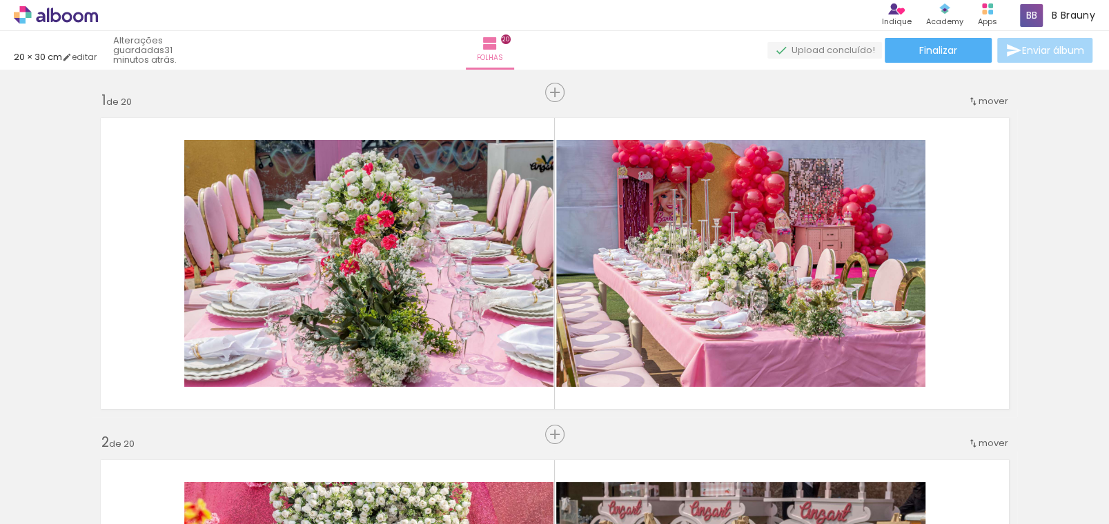
scroll to position [2414, 0]
